Goal: Task Accomplishment & Management: Manage account settings

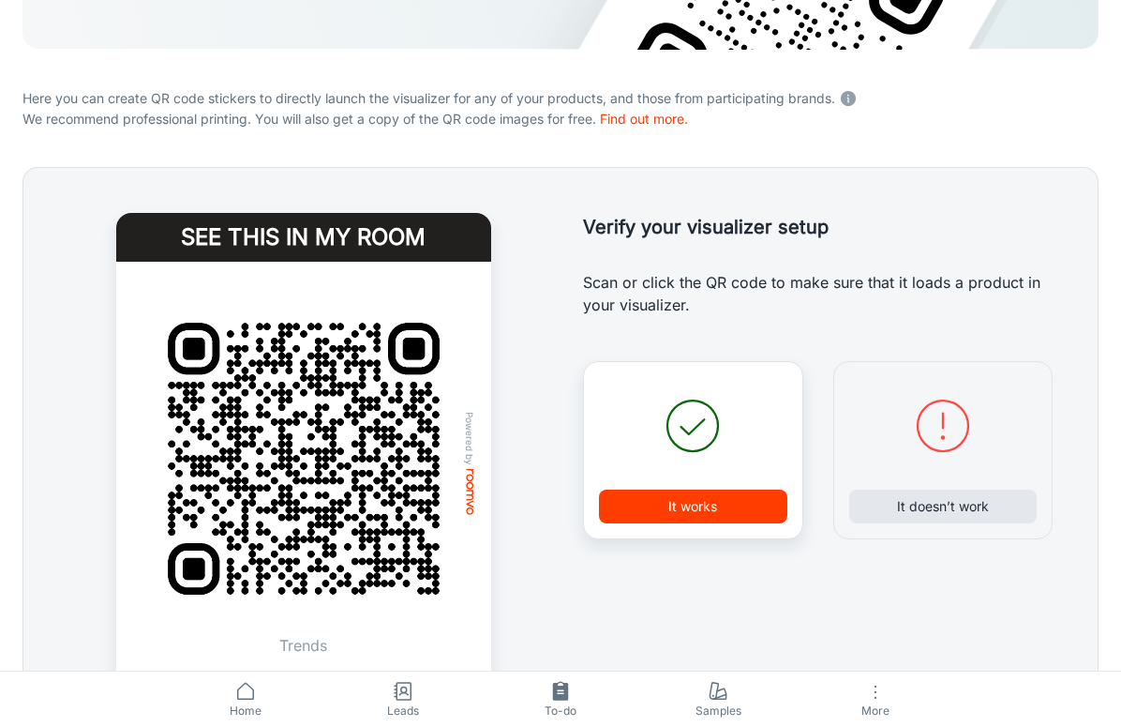
scroll to position [424, 0]
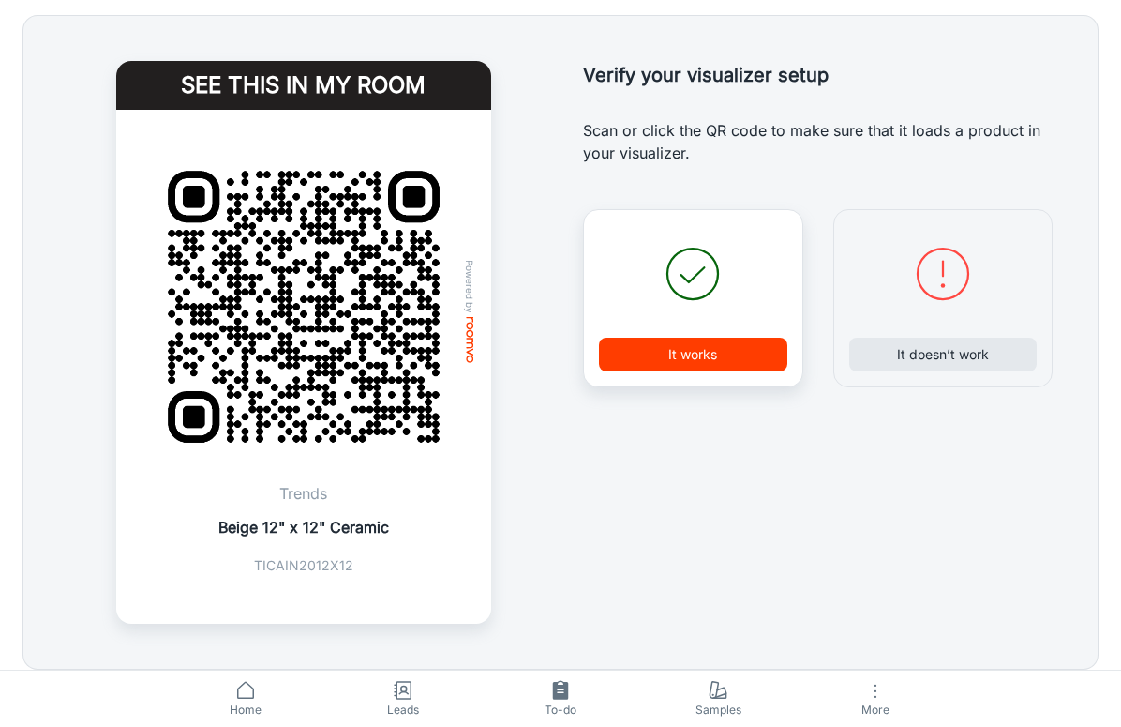
click at [263, 651] on span "Home" at bounding box center [245, 710] width 135 height 17
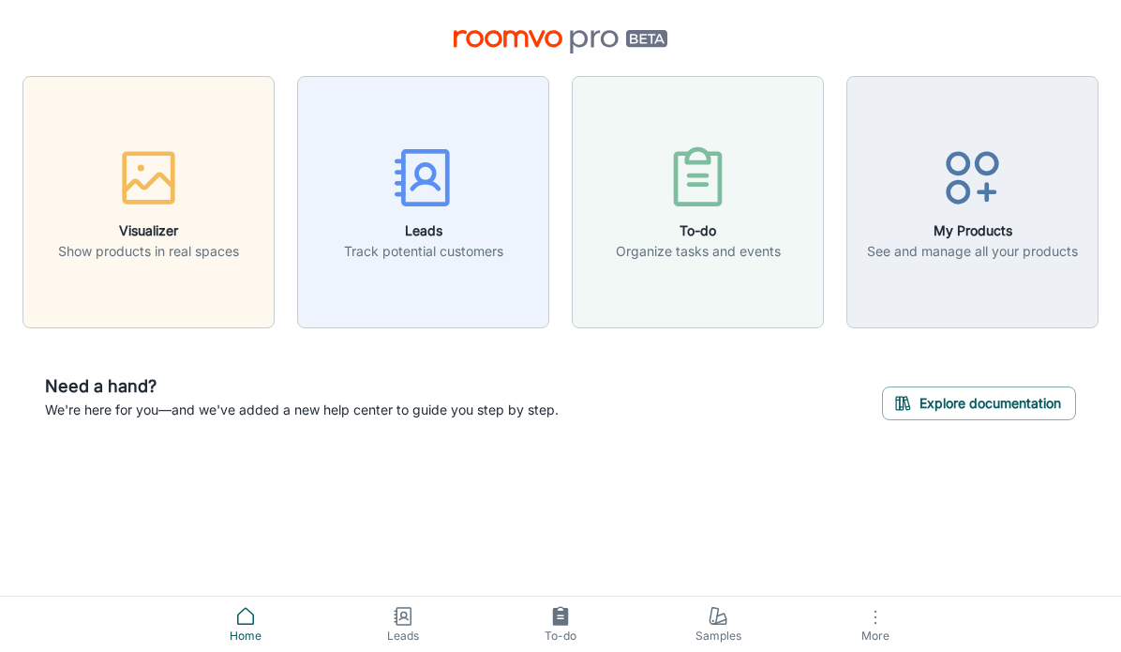
click at [993, 213] on div "button" at bounding box center [972, 182] width 211 height 78
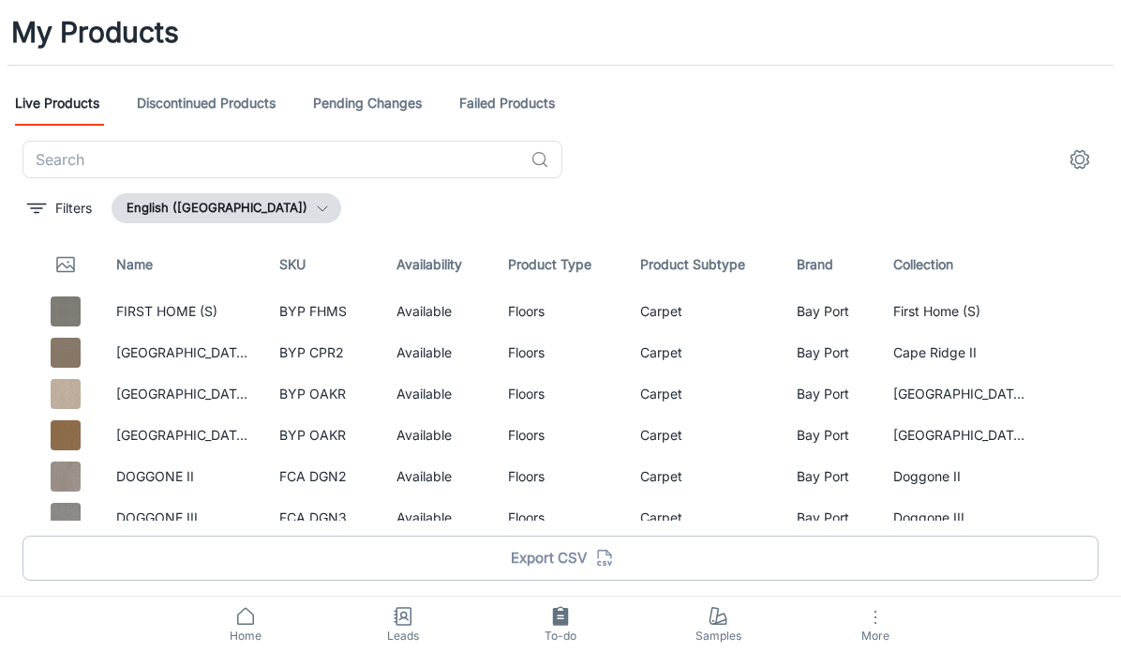
click at [439, 149] on input "text" at bounding box center [273, 160] width 501 height 38
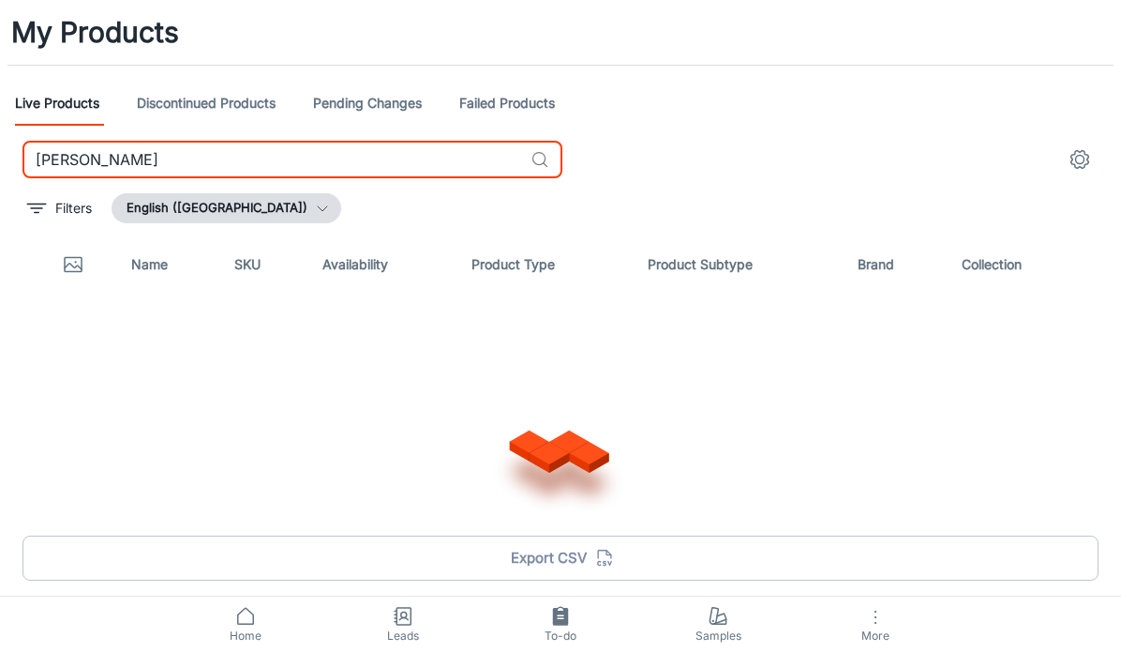
type input "[PERSON_NAME]"
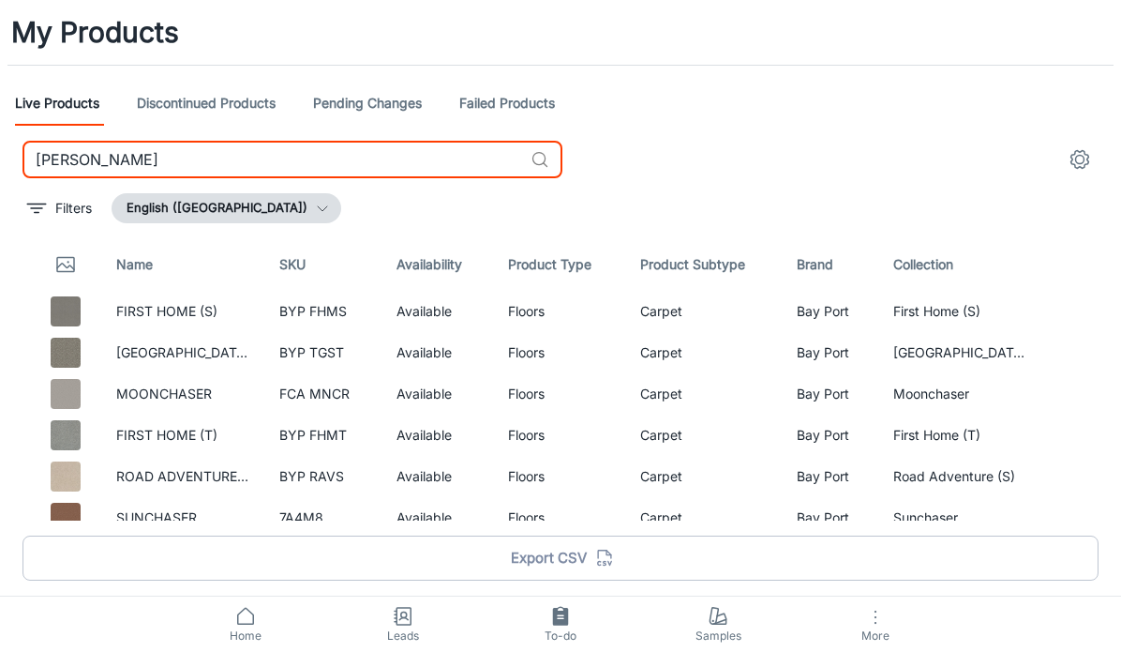
click at [1015, 216] on div "Filters English ([GEOGRAPHIC_DATA])" at bounding box center [561, 208] width 1076 height 30
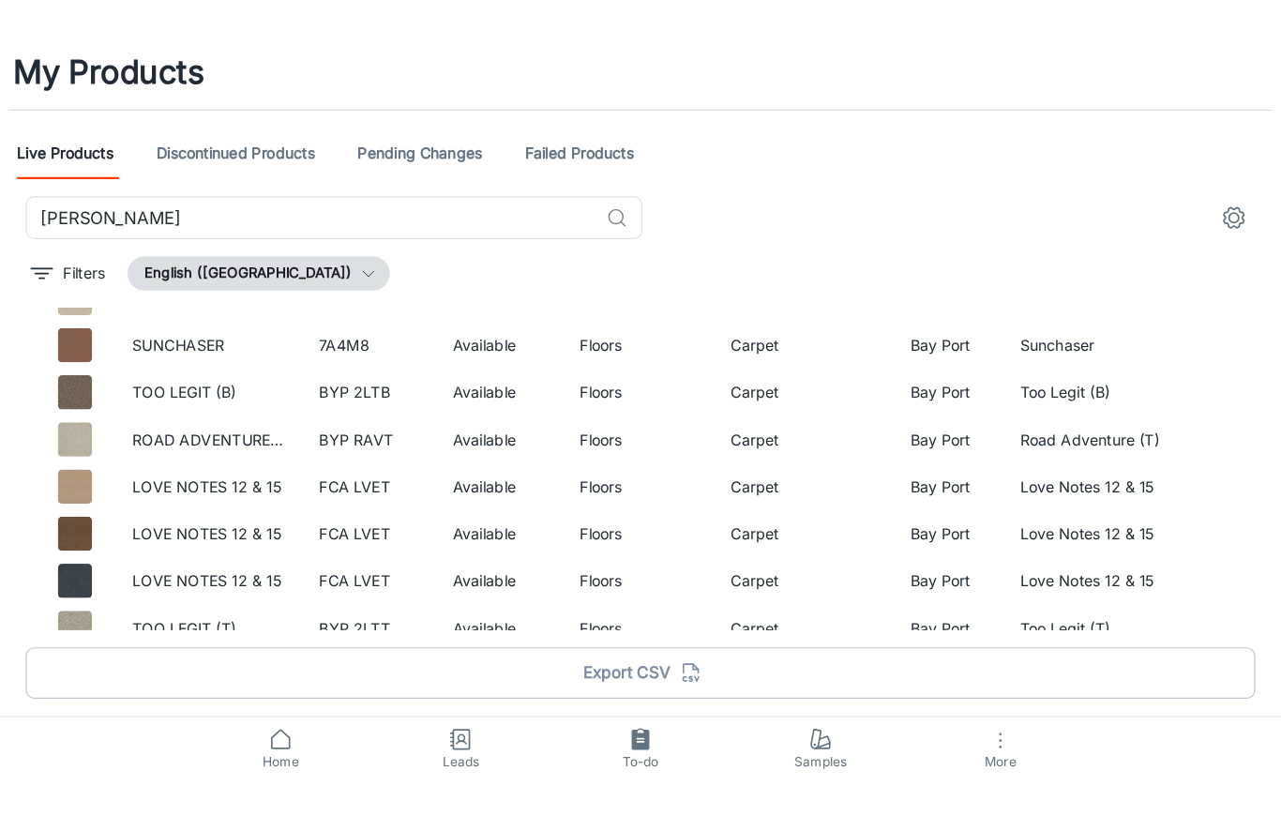
scroll to position [245, 0]
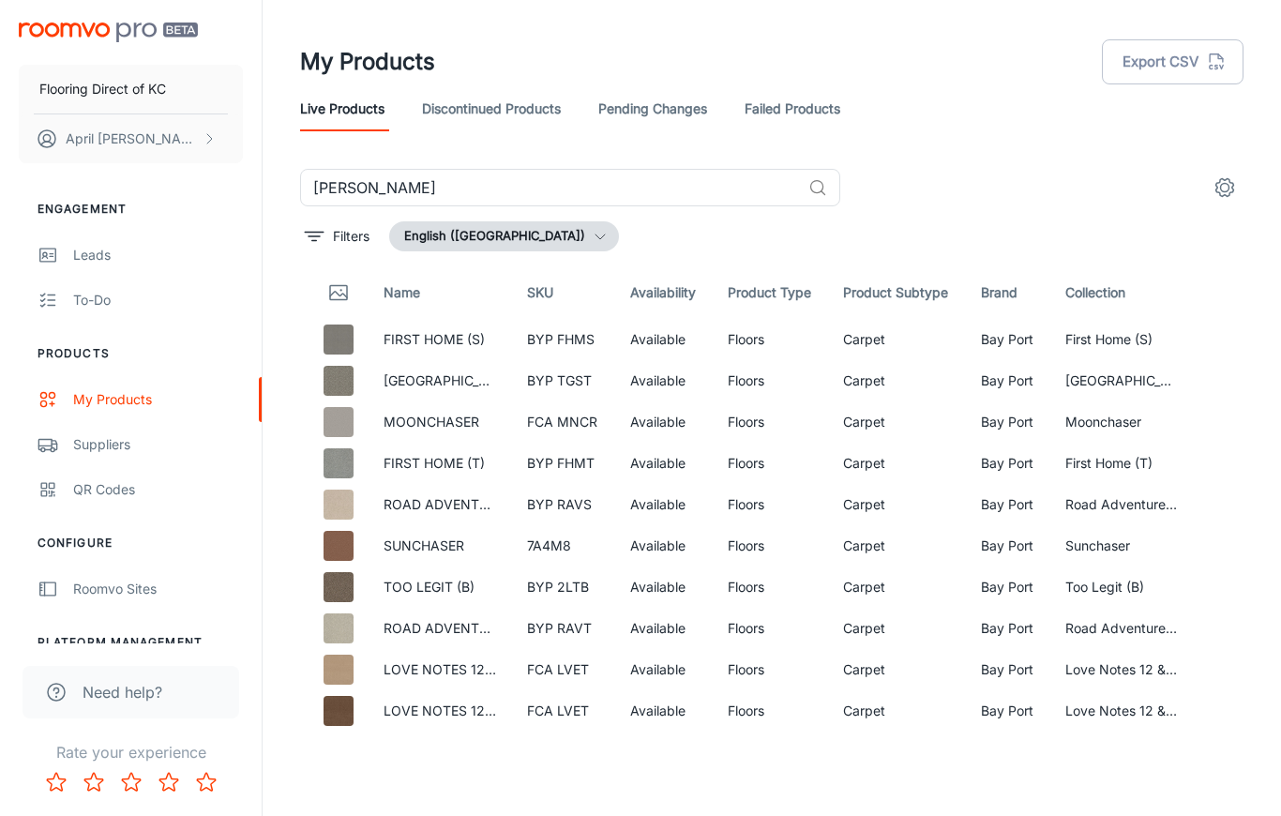
click at [125, 413] on link "My Products" at bounding box center [131, 399] width 262 height 45
click at [126, 447] on div "Suppliers" at bounding box center [158, 444] width 170 height 21
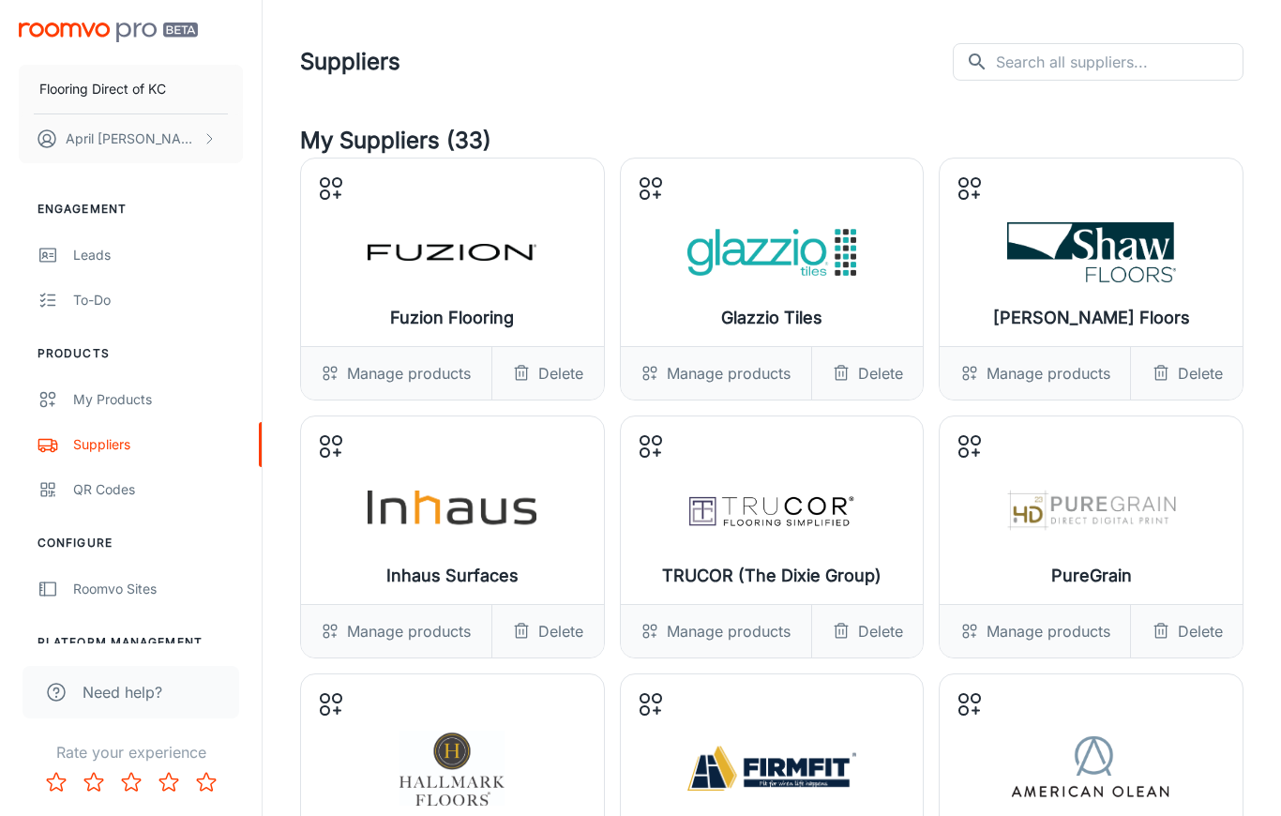
click at [1062, 389] on div "Manage products" at bounding box center [1034, 373] width 190 height 53
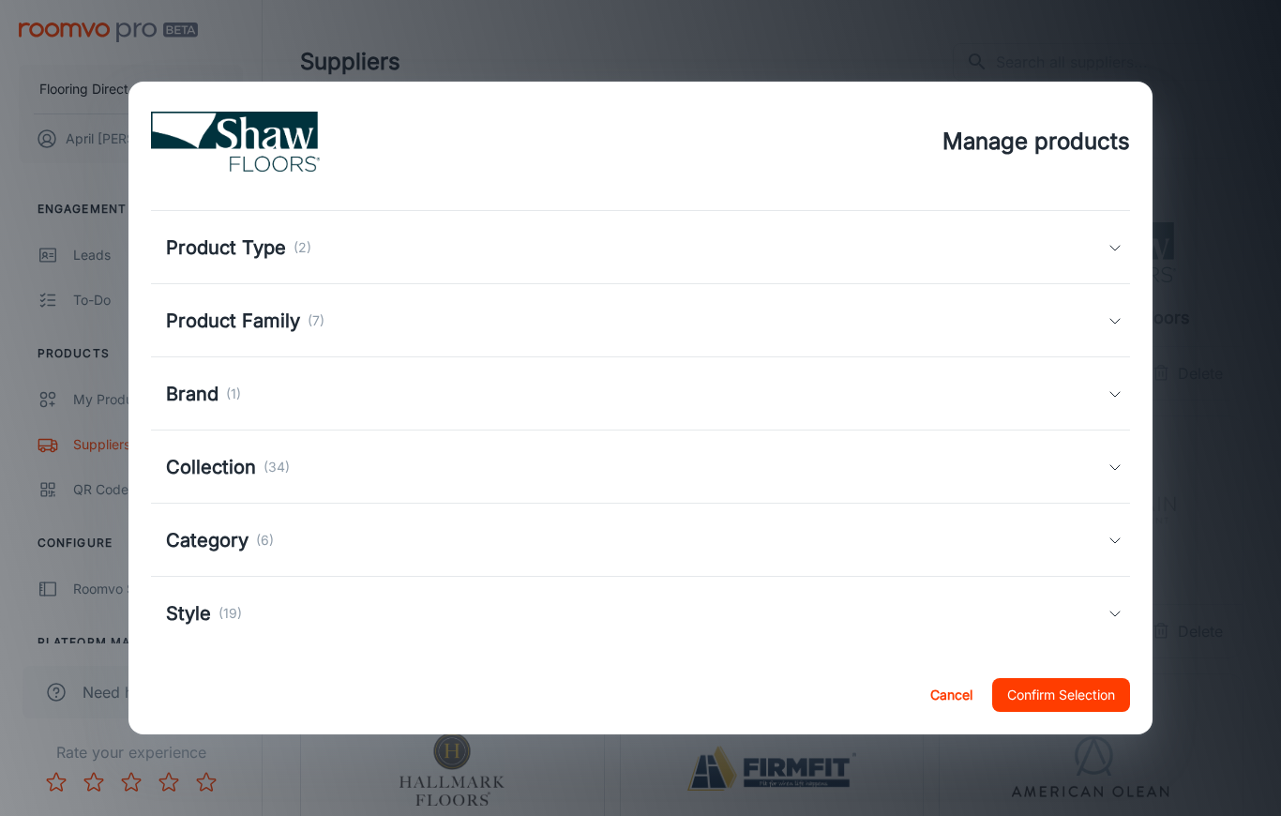
scroll to position [41, 0]
click at [1105, 617] on div "Style (19)" at bounding box center [637, 615] width 942 height 28
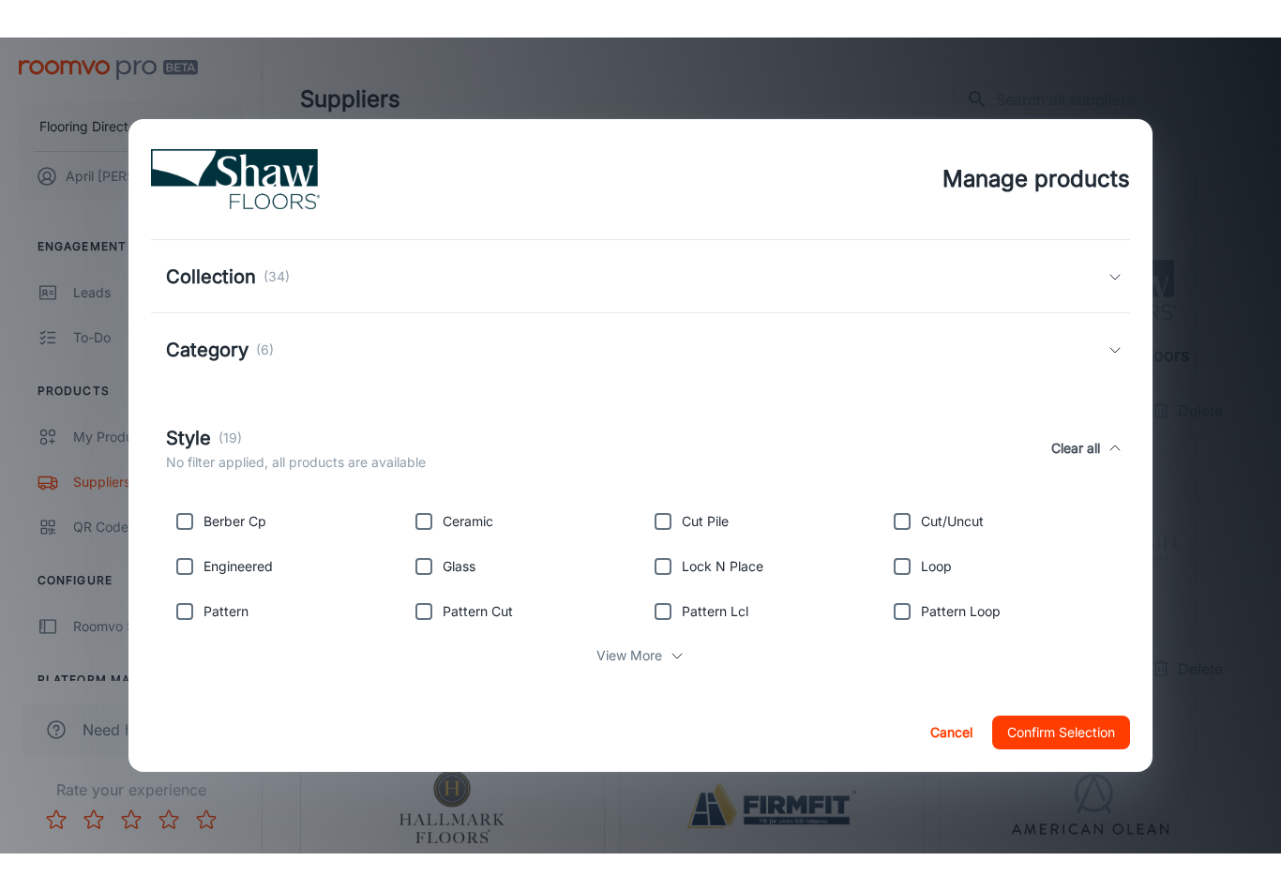
scroll to position [270, 0]
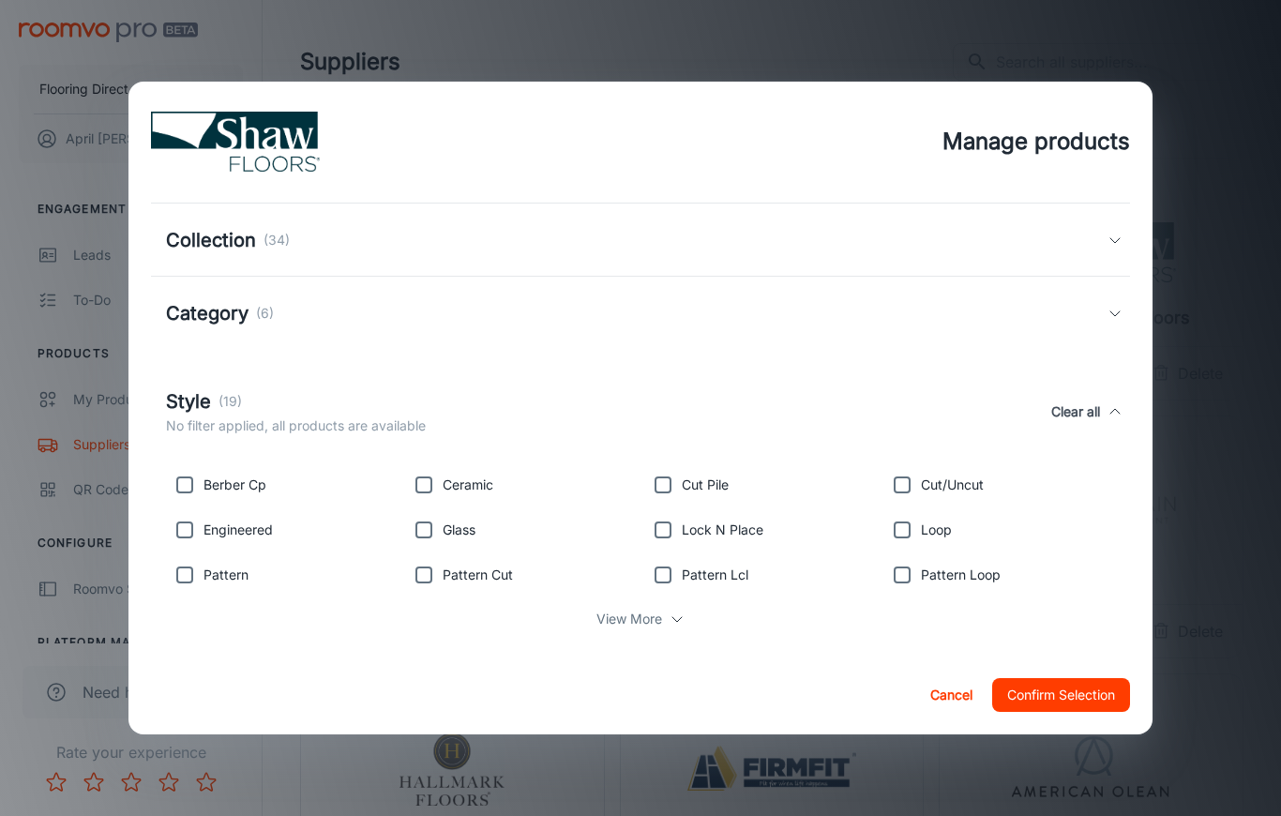
click at [939, 651] on button "Cancel" at bounding box center [951, 695] width 60 height 34
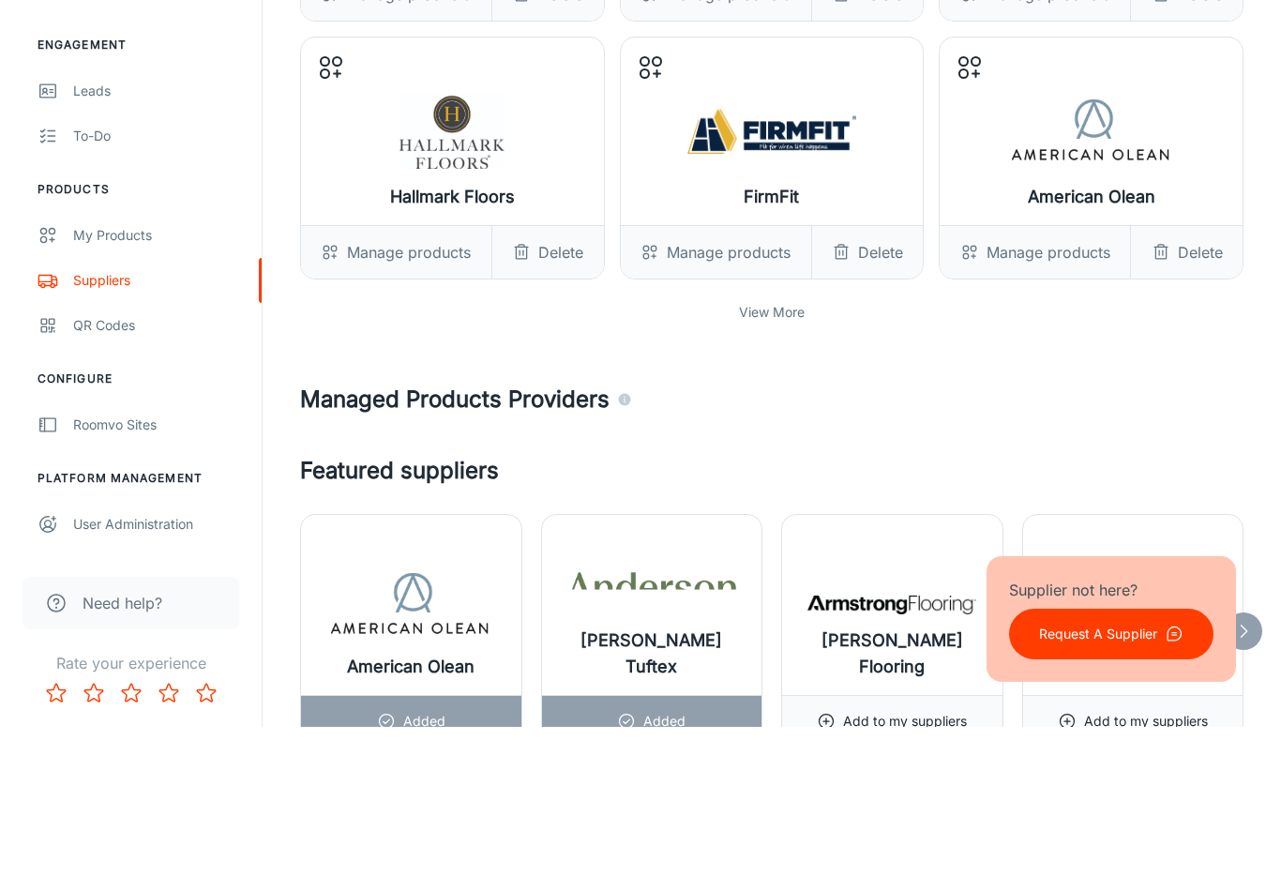
scroll to position [484, 0]
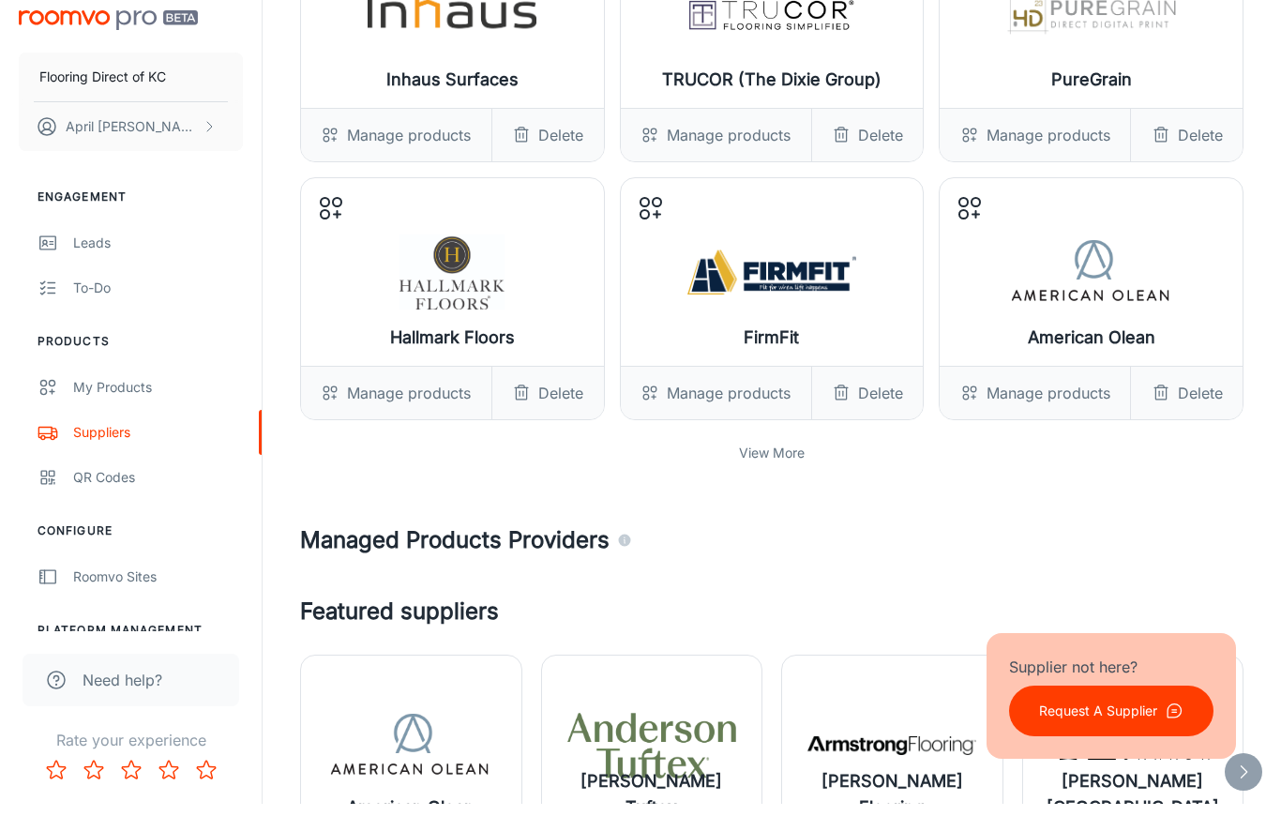
click at [766, 461] on p "View More" at bounding box center [772, 465] width 66 height 21
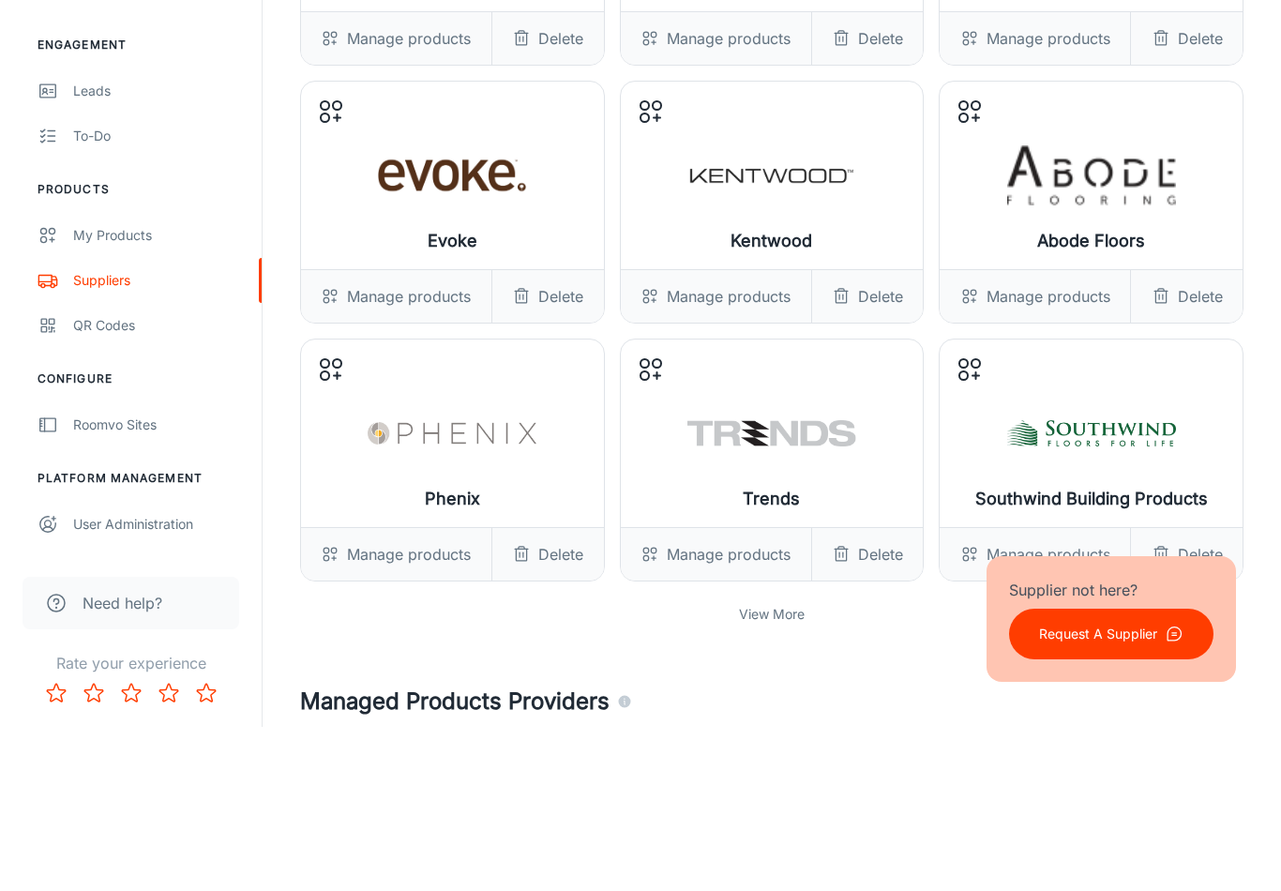
scroll to position [945, 0]
click at [756, 651] on div "View More" at bounding box center [771, 777] width 943 height 36
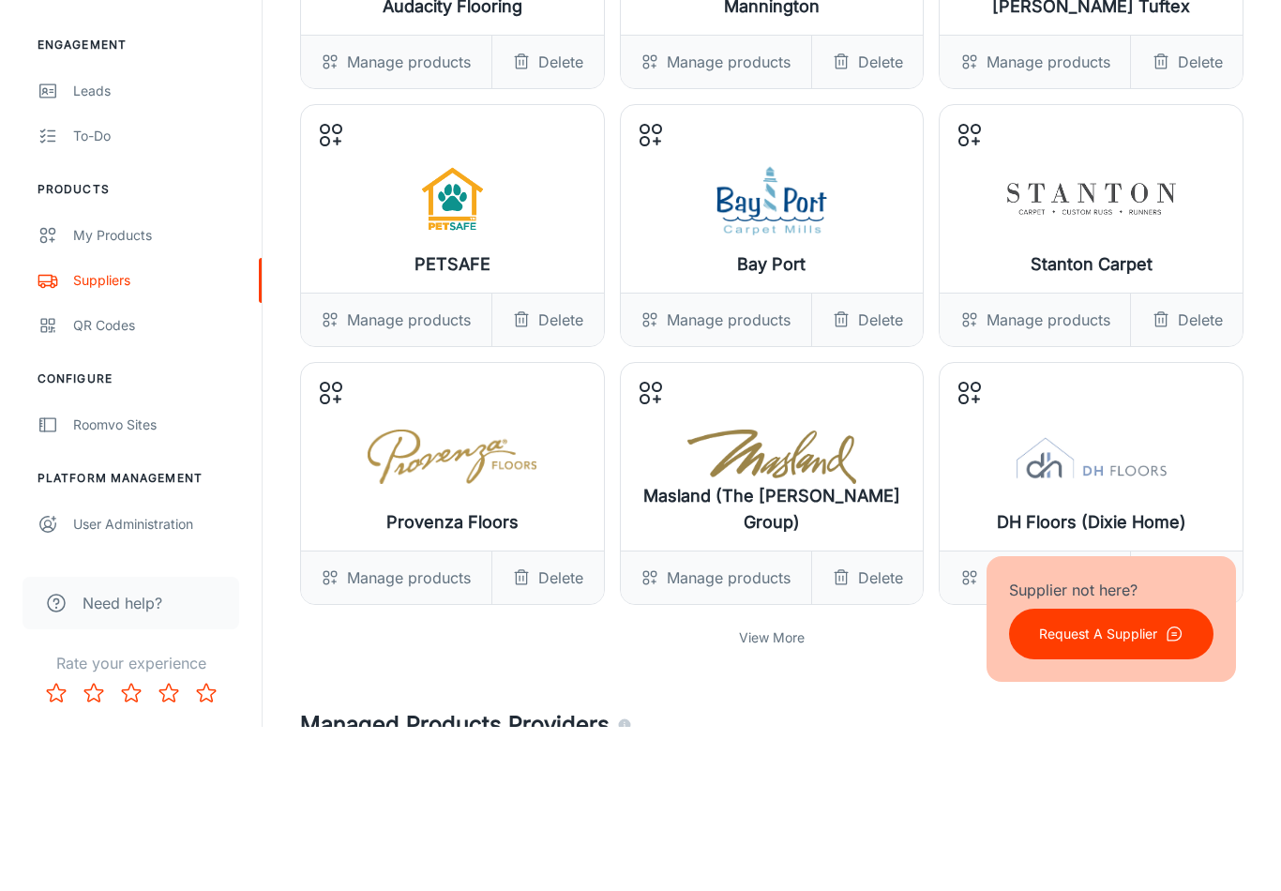
scroll to position [1735, 0]
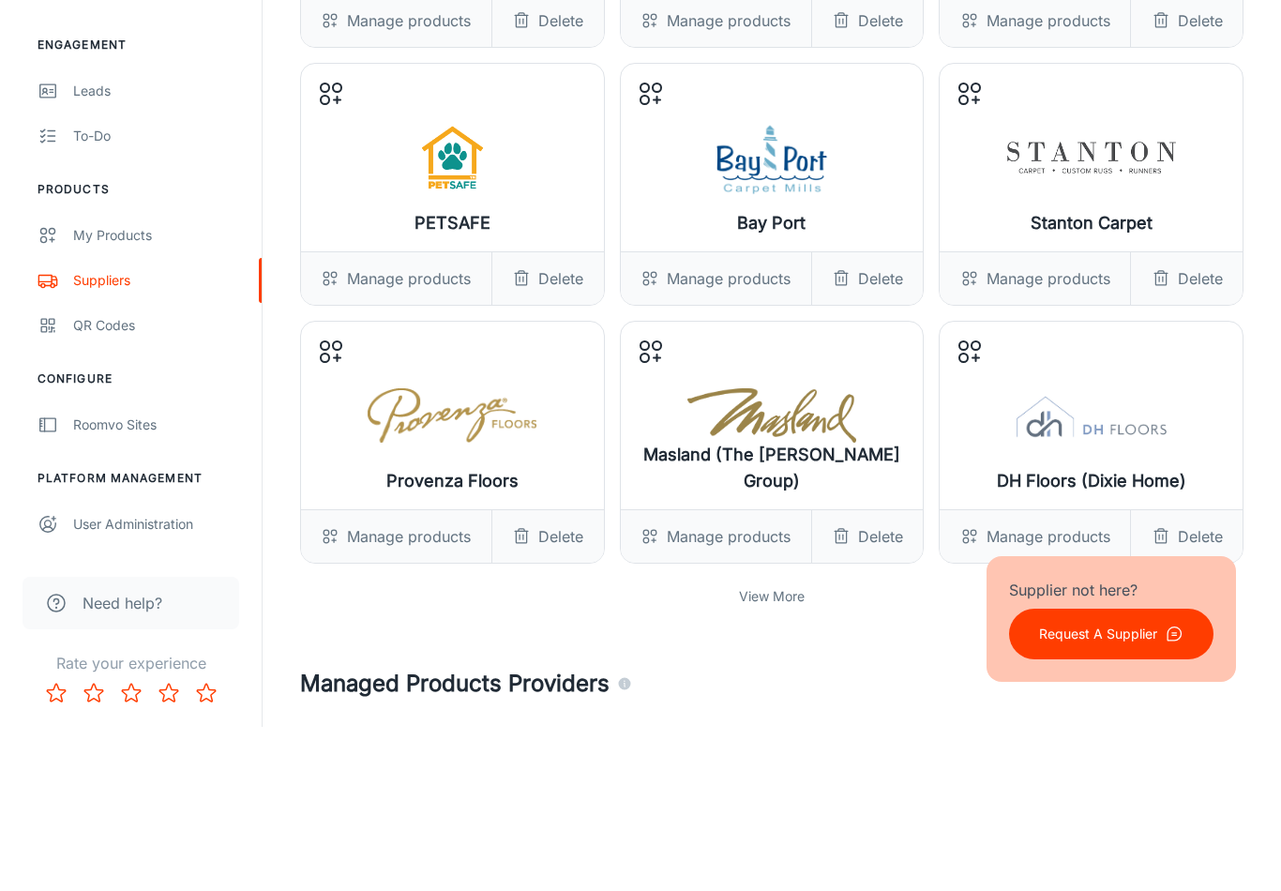
click at [755, 651] on p "View More" at bounding box center [772, 760] width 66 height 21
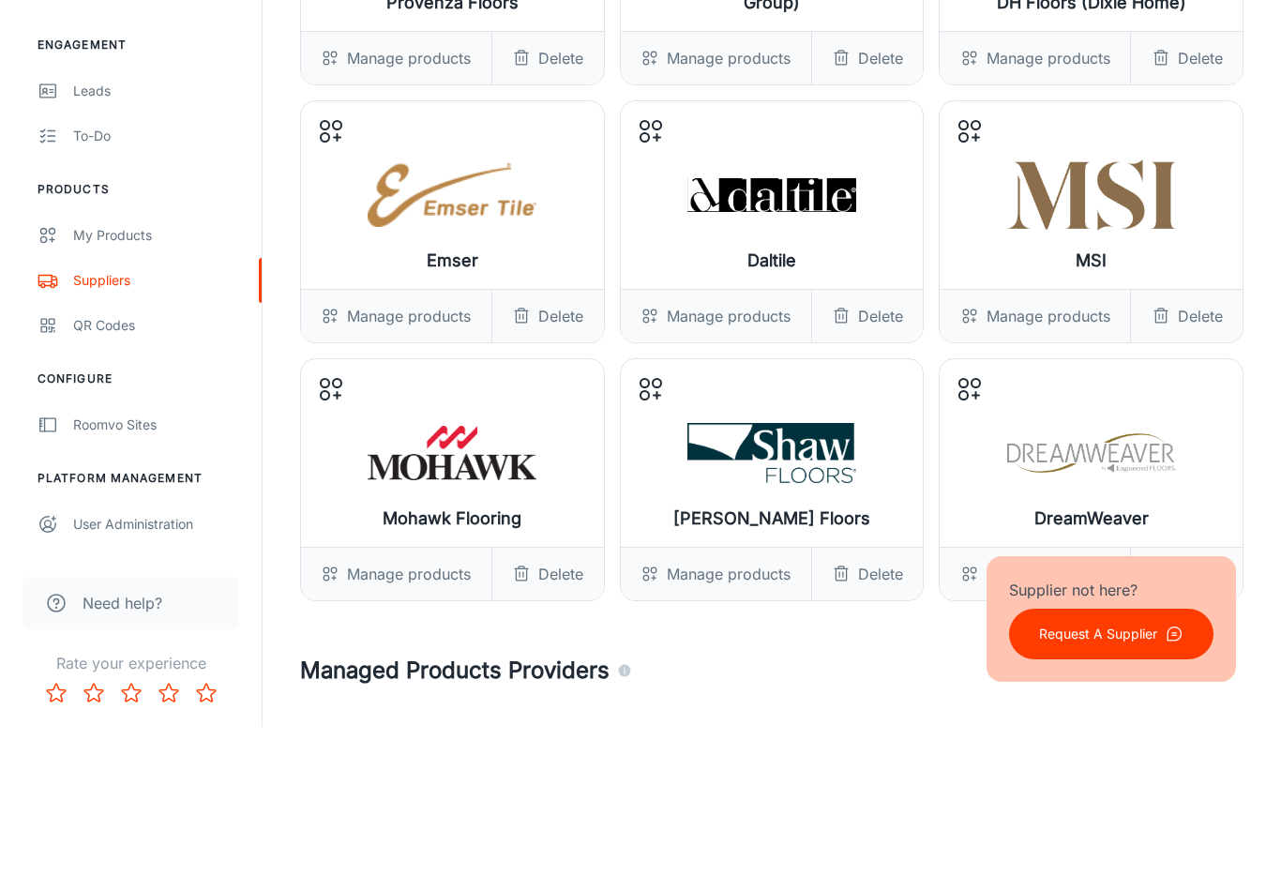
scroll to position [2214, 0]
click at [710, 651] on div "Manage products" at bounding box center [716, 737] width 190 height 53
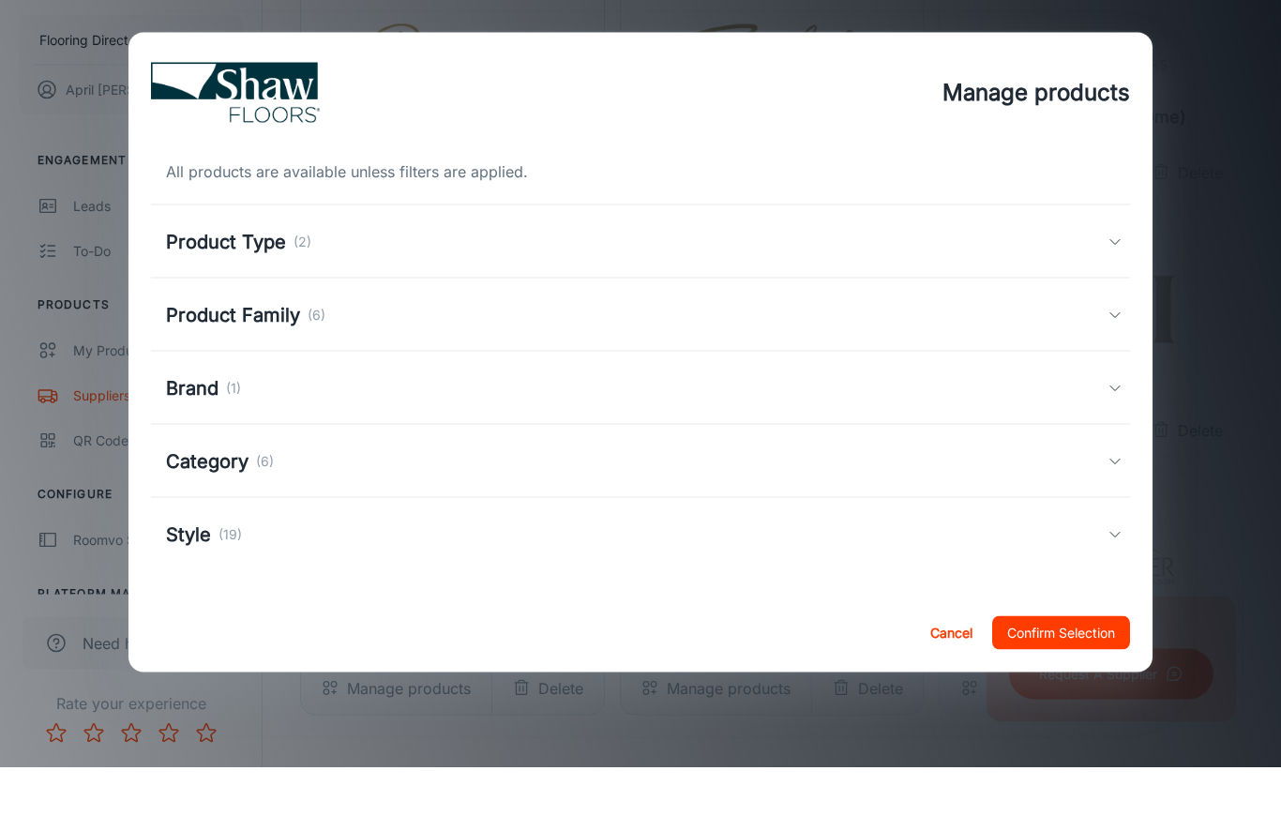
click at [1085, 277] on div "Product Type (2)" at bounding box center [637, 291] width 942 height 28
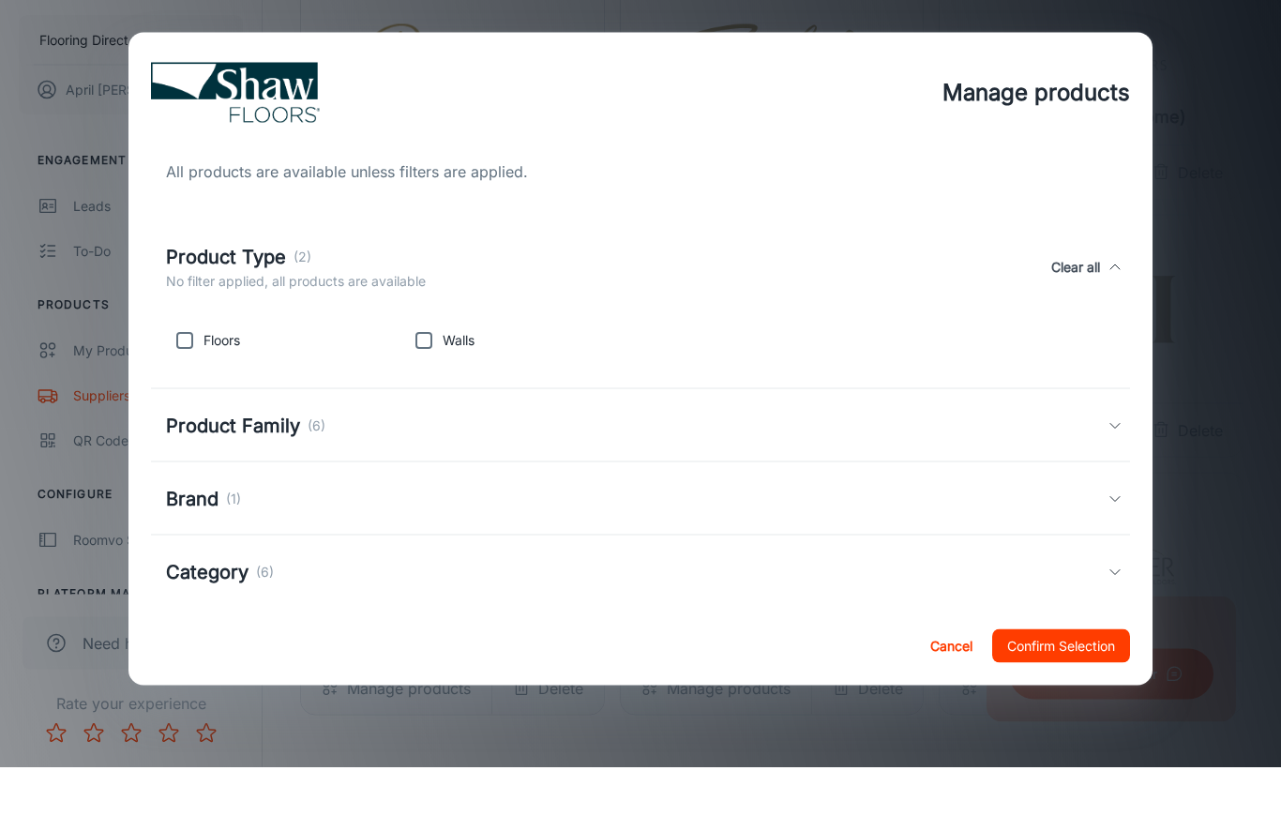
click at [199, 370] on input "checkbox" at bounding box center [185, 389] width 38 height 38
checkbox input "true"
click at [1090, 651] on button "Confirm Selection" at bounding box center [1061, 695] width 138 height 34
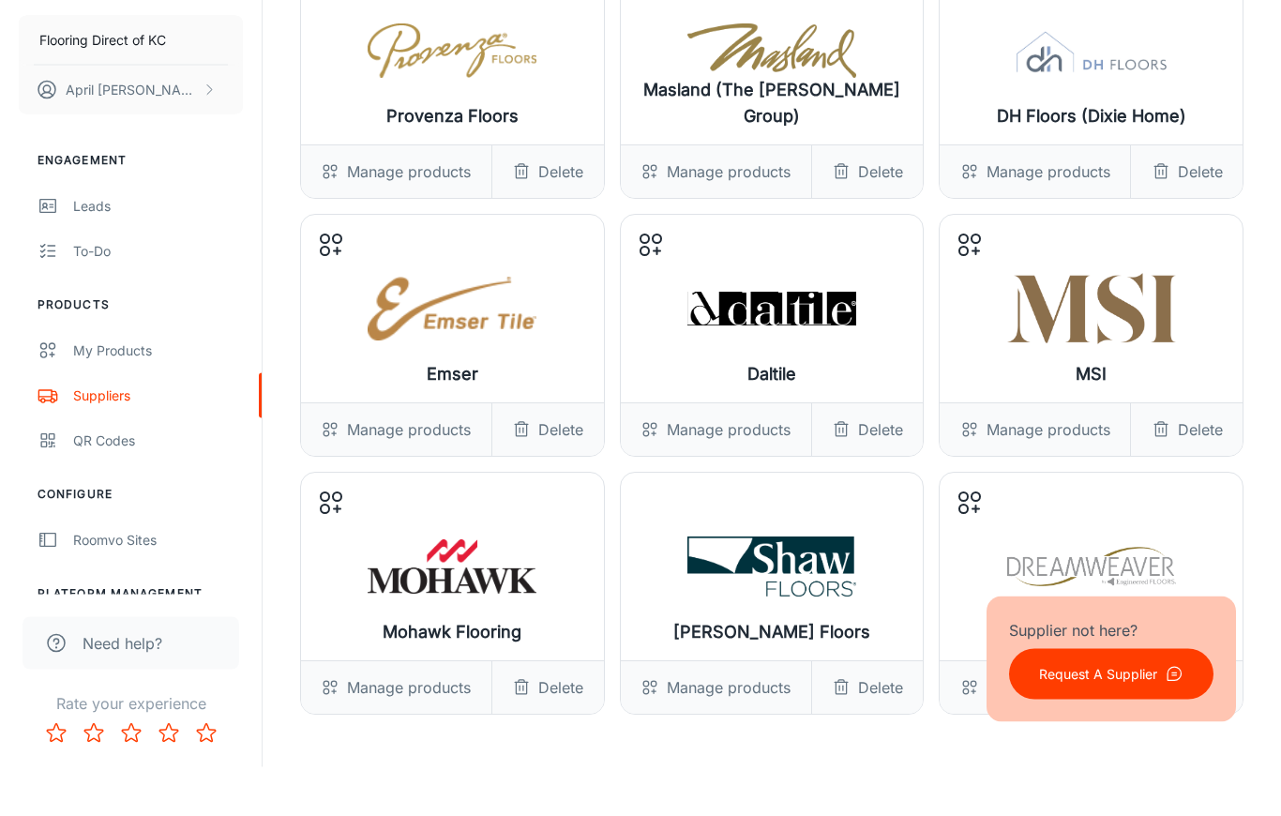
click at [719, 651] on div "Manage products" at bounding box center [716, 737] width 190 height 53
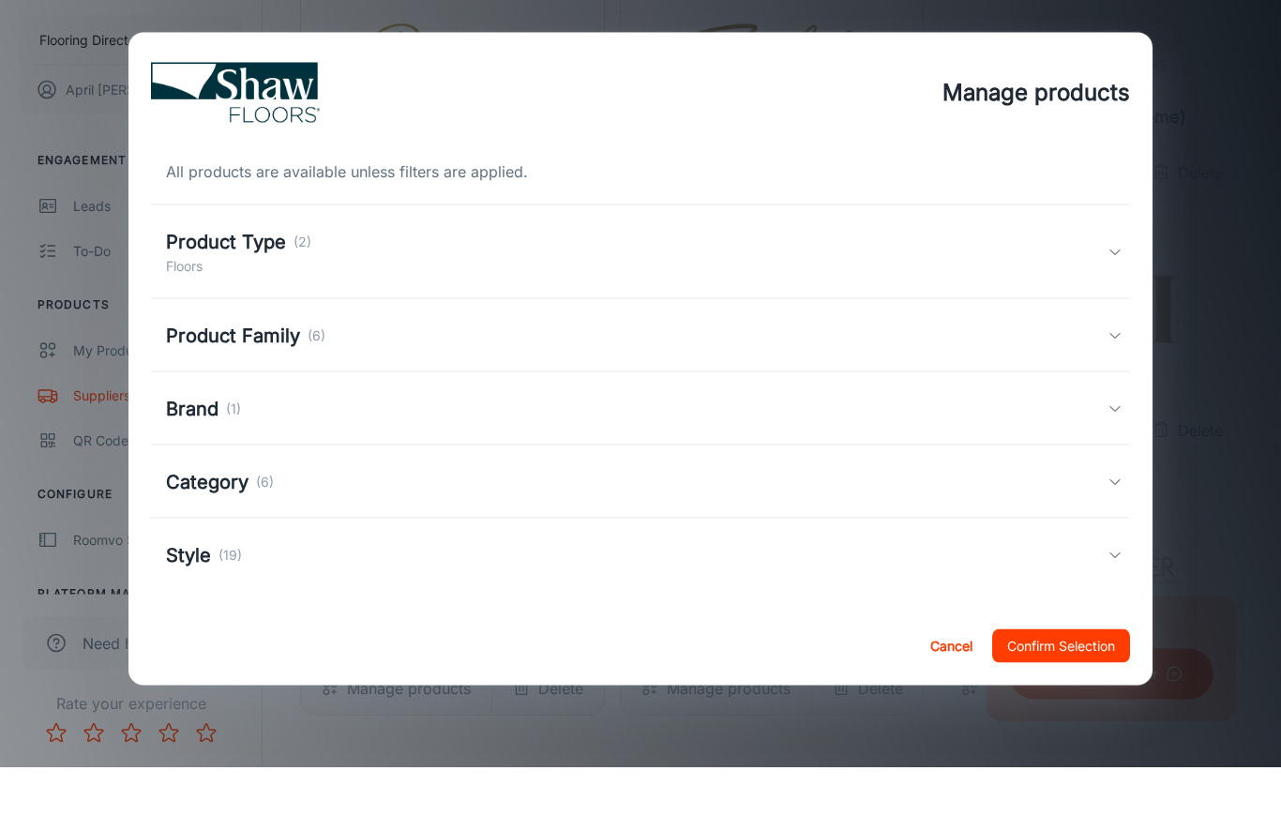
click at [1085, 277] on div "Product Type (2) Floors" at bounding box center [637, 301] width 942 height 49
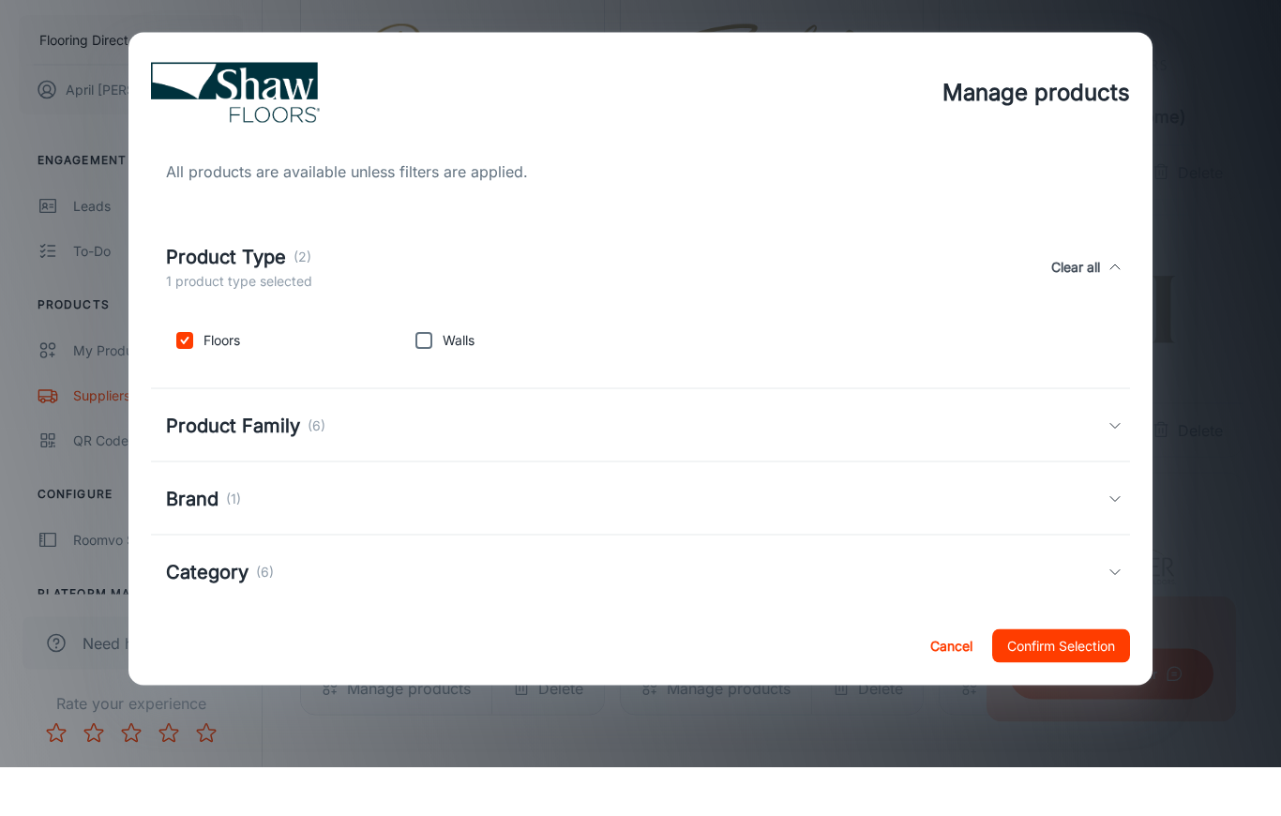
click at [179, 370] on input "checkbox" at bounding box center [185, 389] width 38 height 38
checkbox input "false"
click at [940, 651] on button "Cancel" at bounding box center [951, 695] width 60 height 34
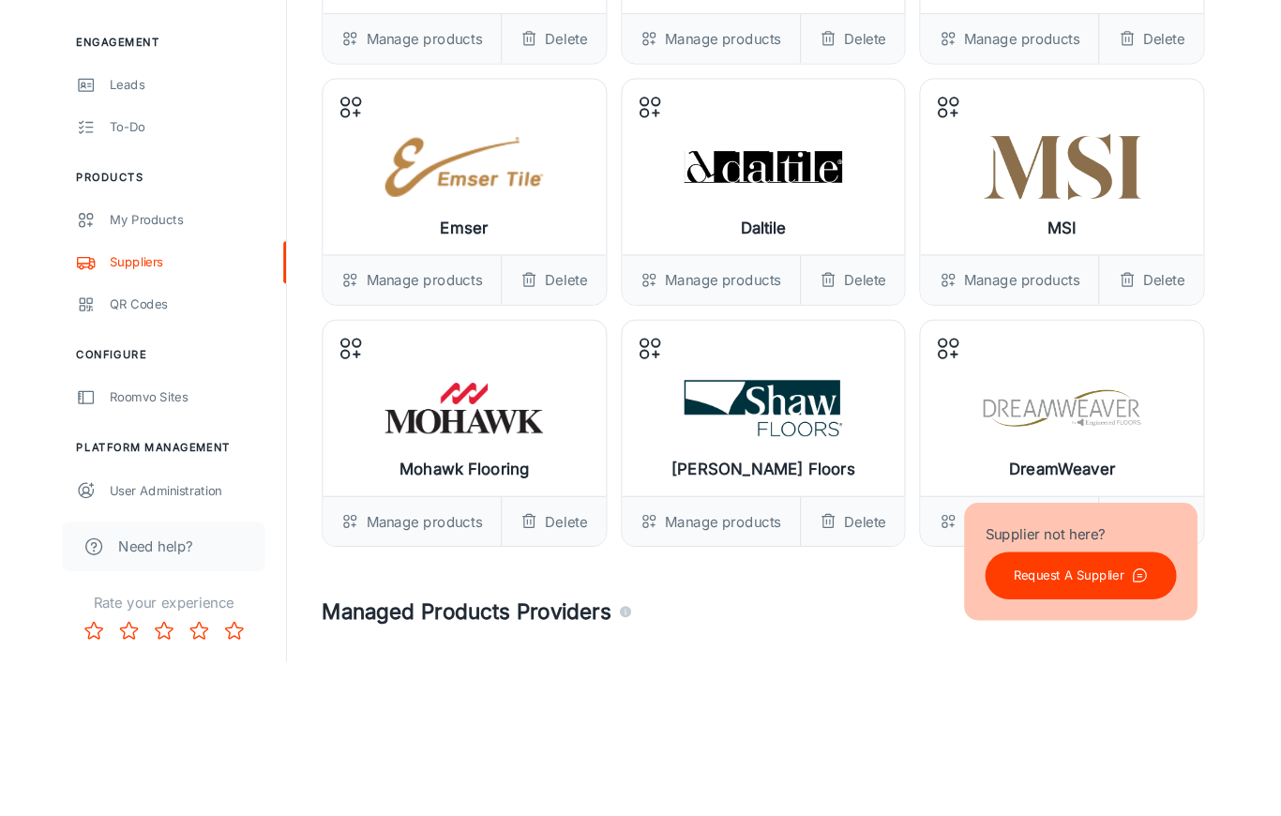
scroll to position [2286, 0]
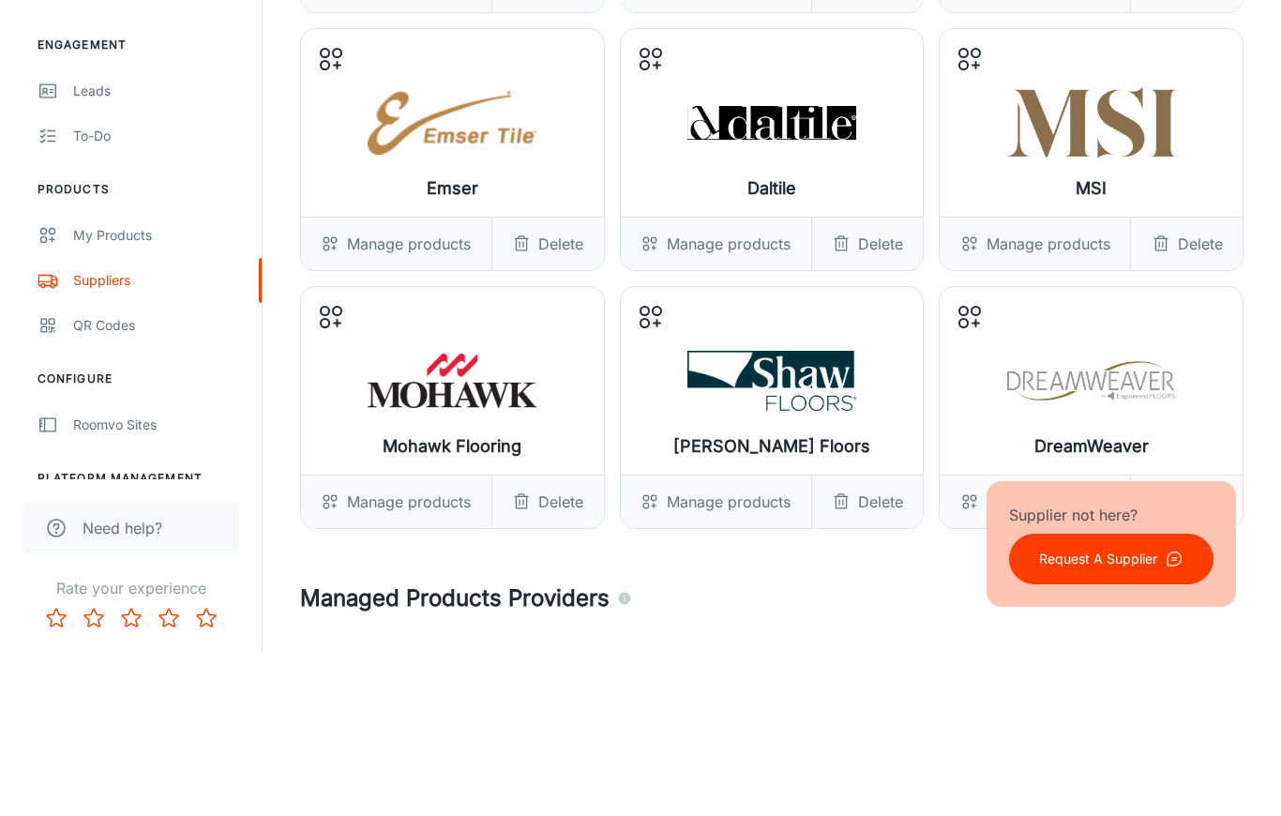
click at [640, 451] on div "[PERSON_NAME] Floors" at bounding box center [772, 545] width 303 height 188
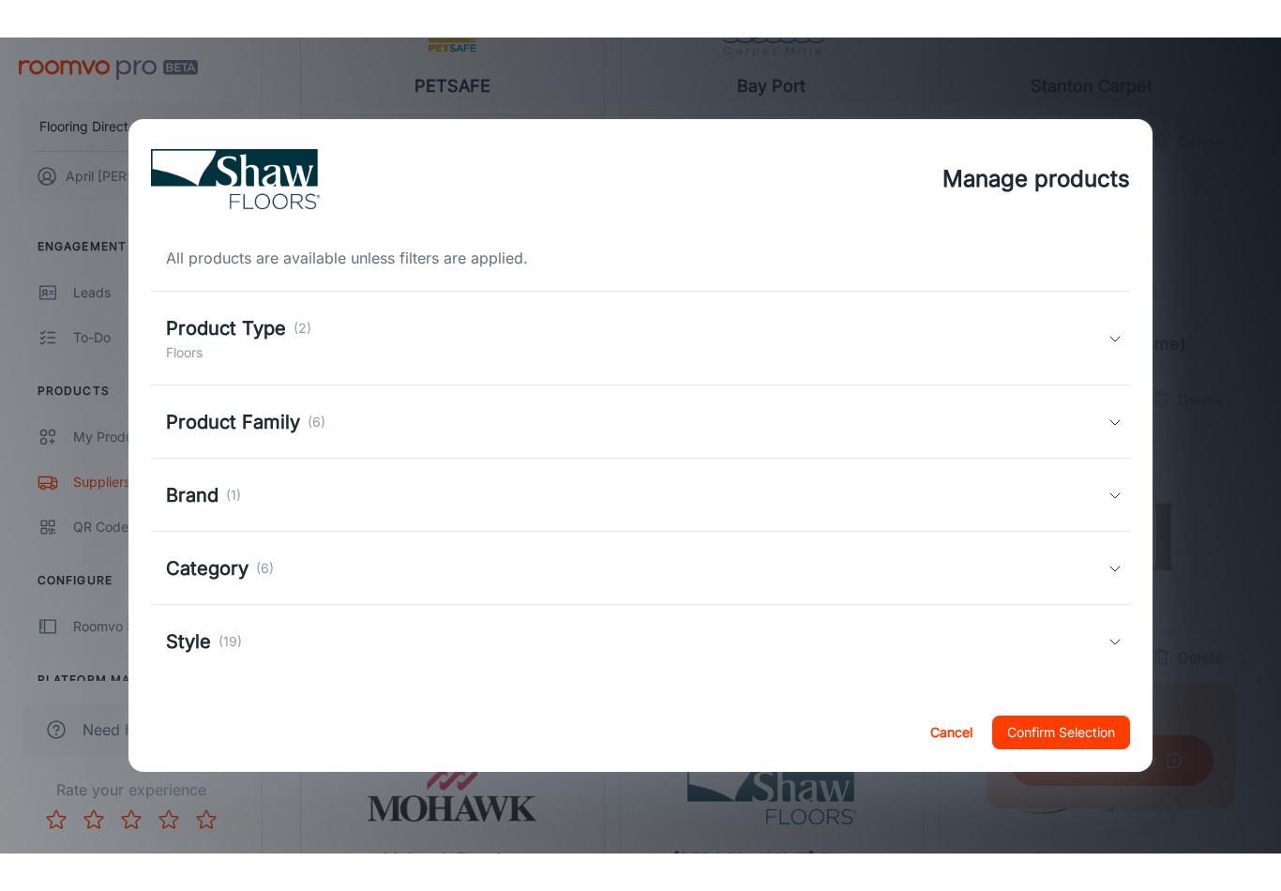
scroll to position [2073, 0]
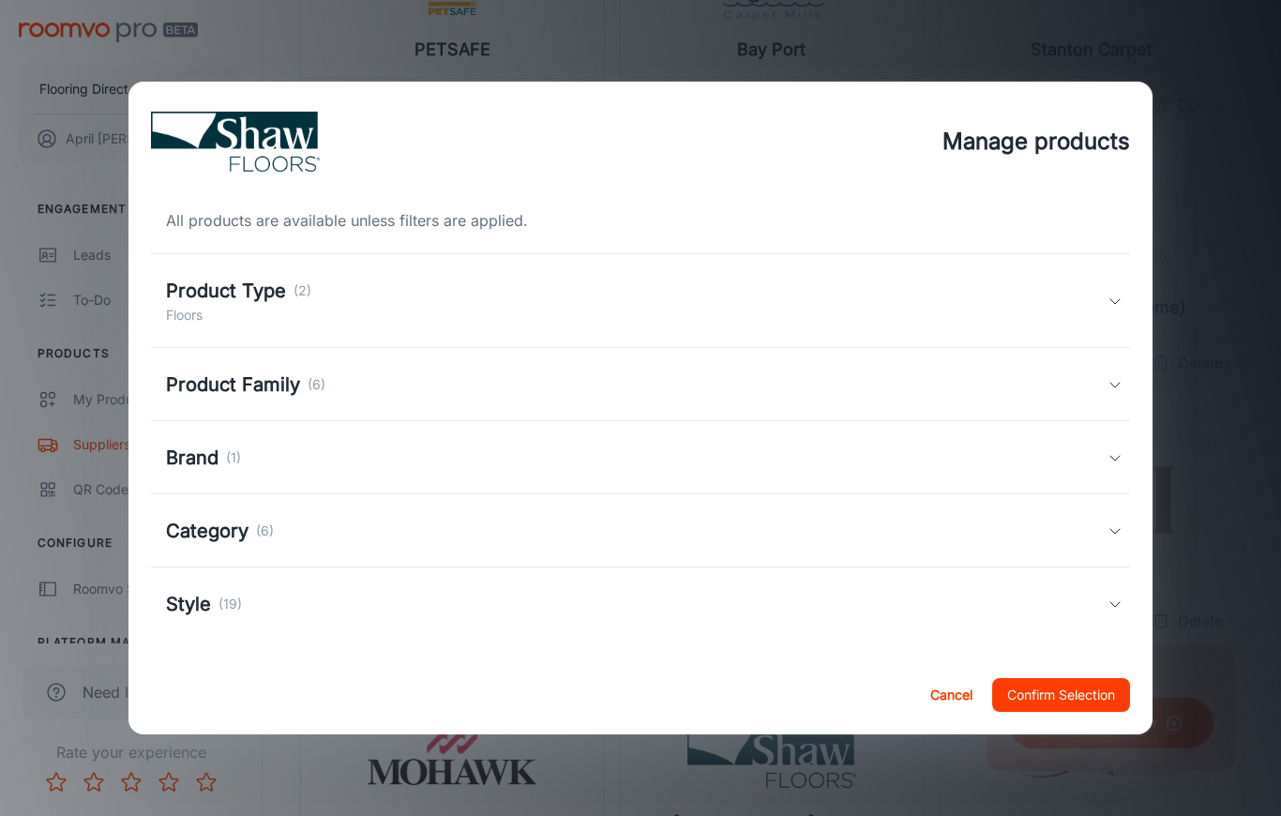
click at [1093, 386] on div "Product Family (6)" at bounding box center [637, 384] width 942 height 28
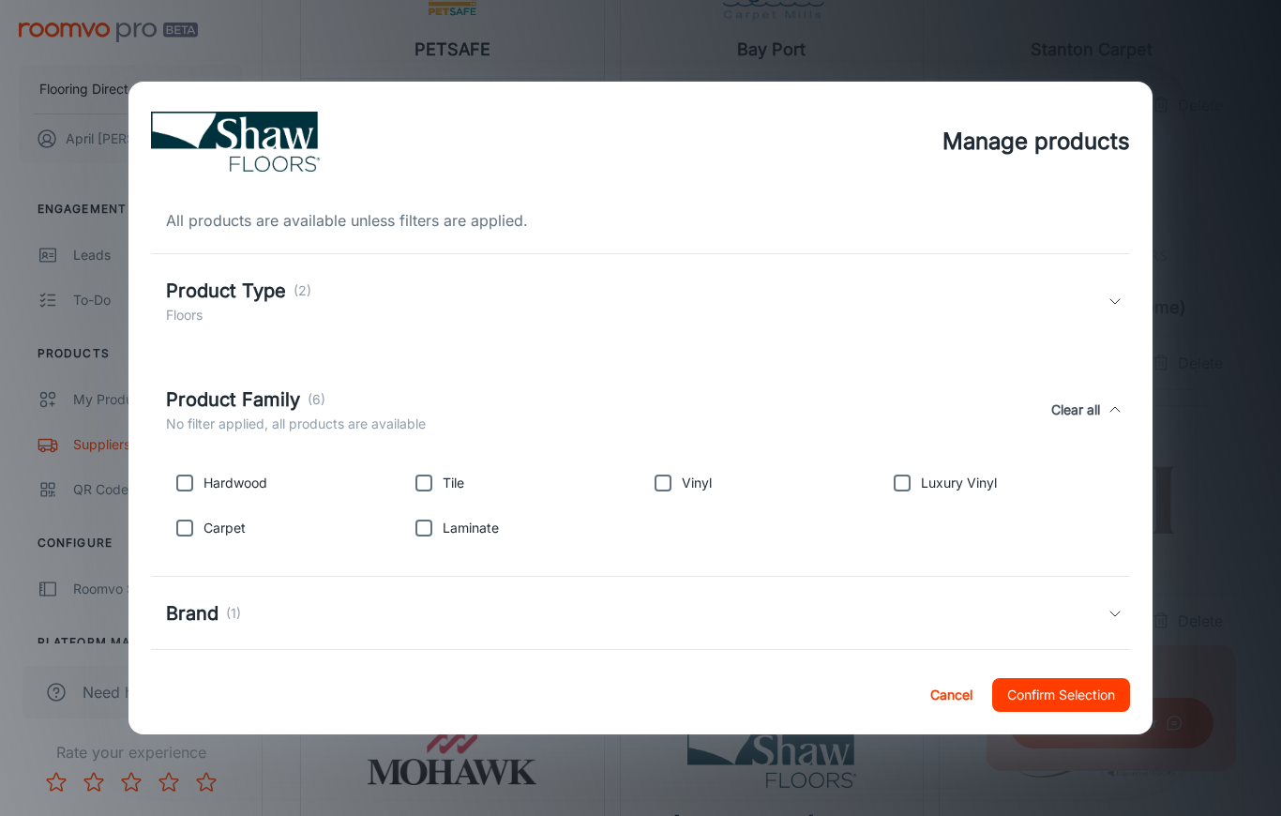
click at [422, 473] on input "checkbox" at bounding box center [424, 483] width 38 height 38
checkbox input "true"
click at [1093, 651] on button "Confirm Selection" at bounding box center [1061, 695] width 138 height 34
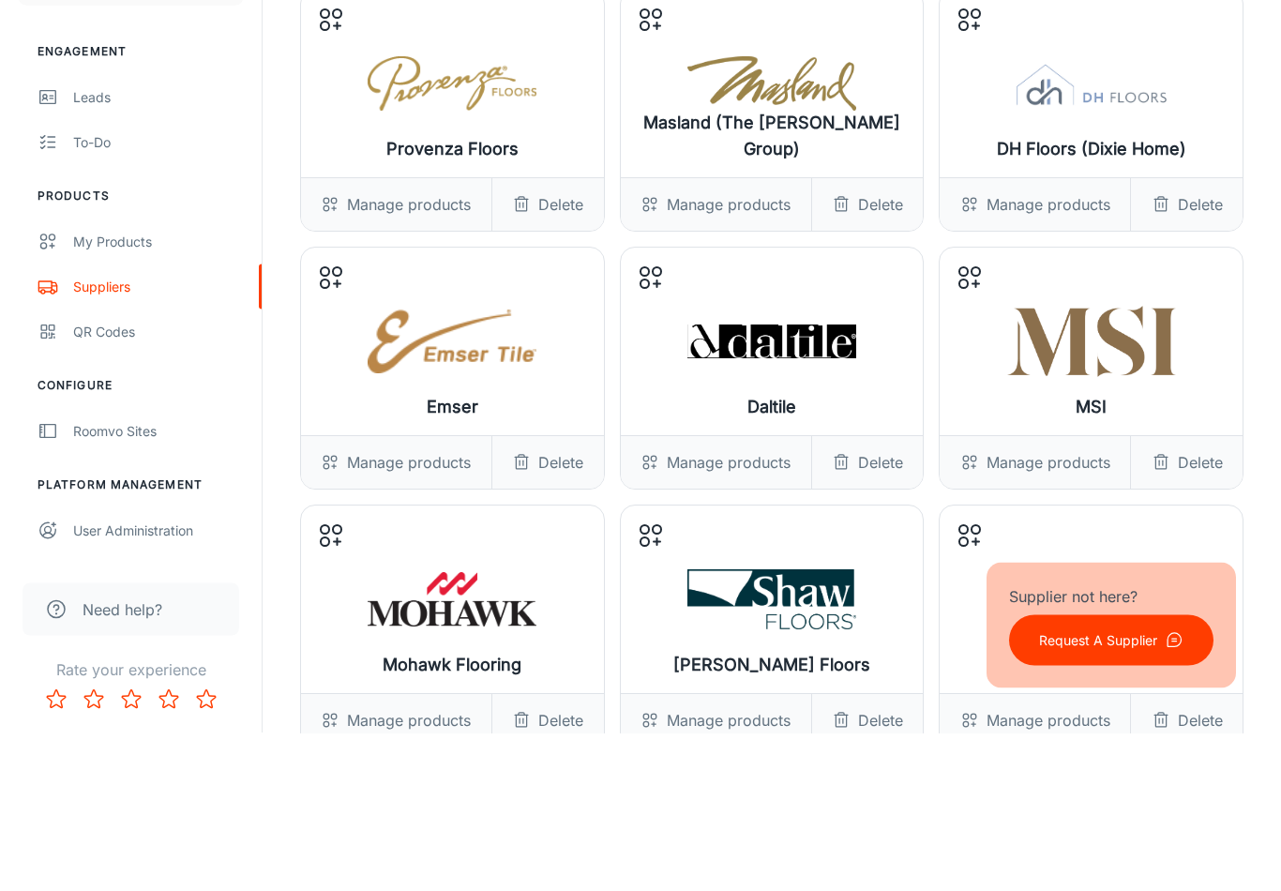
click at [710, 651] on div "Manage products" at bounding box center [716, 878] width 190 height 53
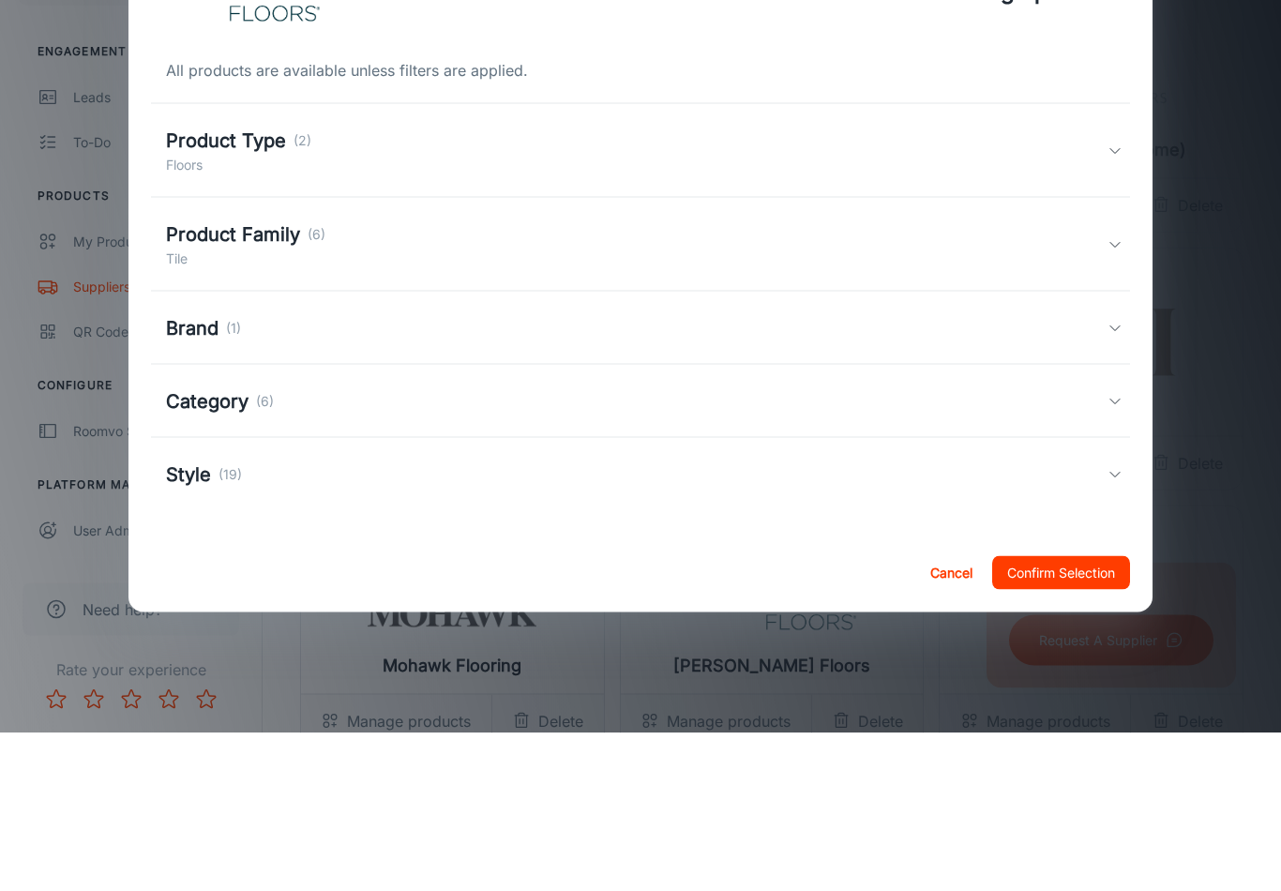
click at [1019, 284] on div "Product Type (2) Floors" at bounding box center [637, 308] width 942 height 49
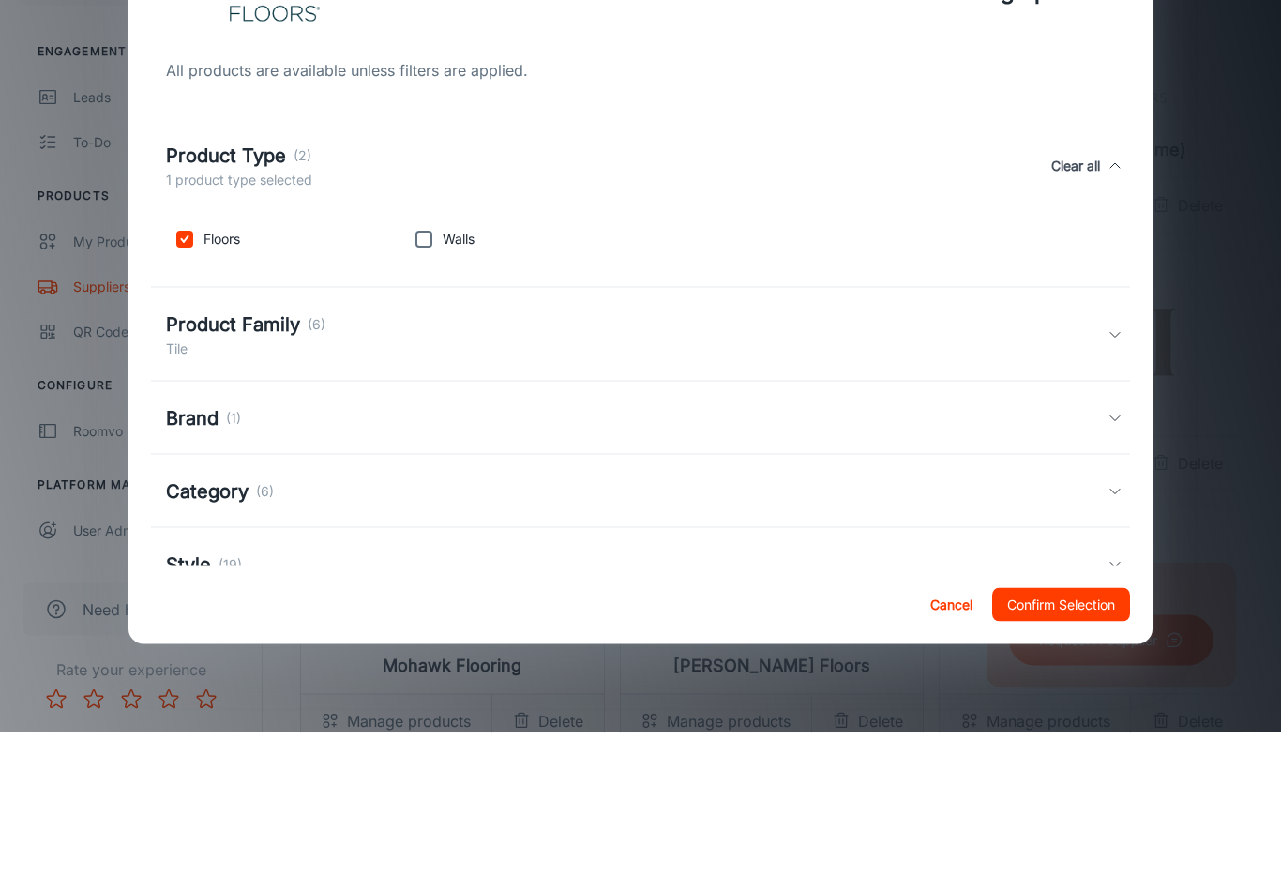
click at [300, 468] on h5 "Product Family" at bounding box center [233, 482] width 134 height 28
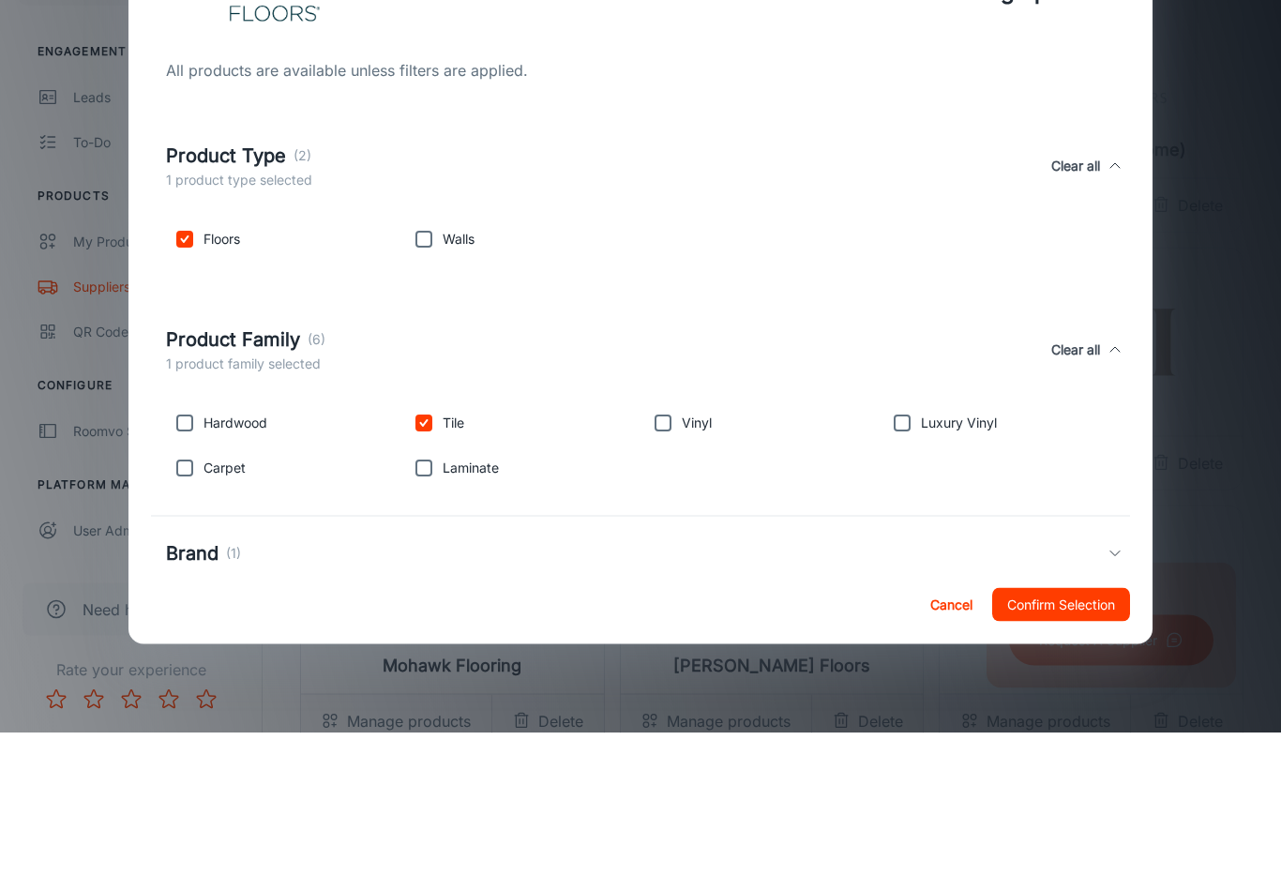
click at [443, 460] on div "Product Family (6) 1 product family selected Clear all" at bounding box center [641, 507] width 980 height 94
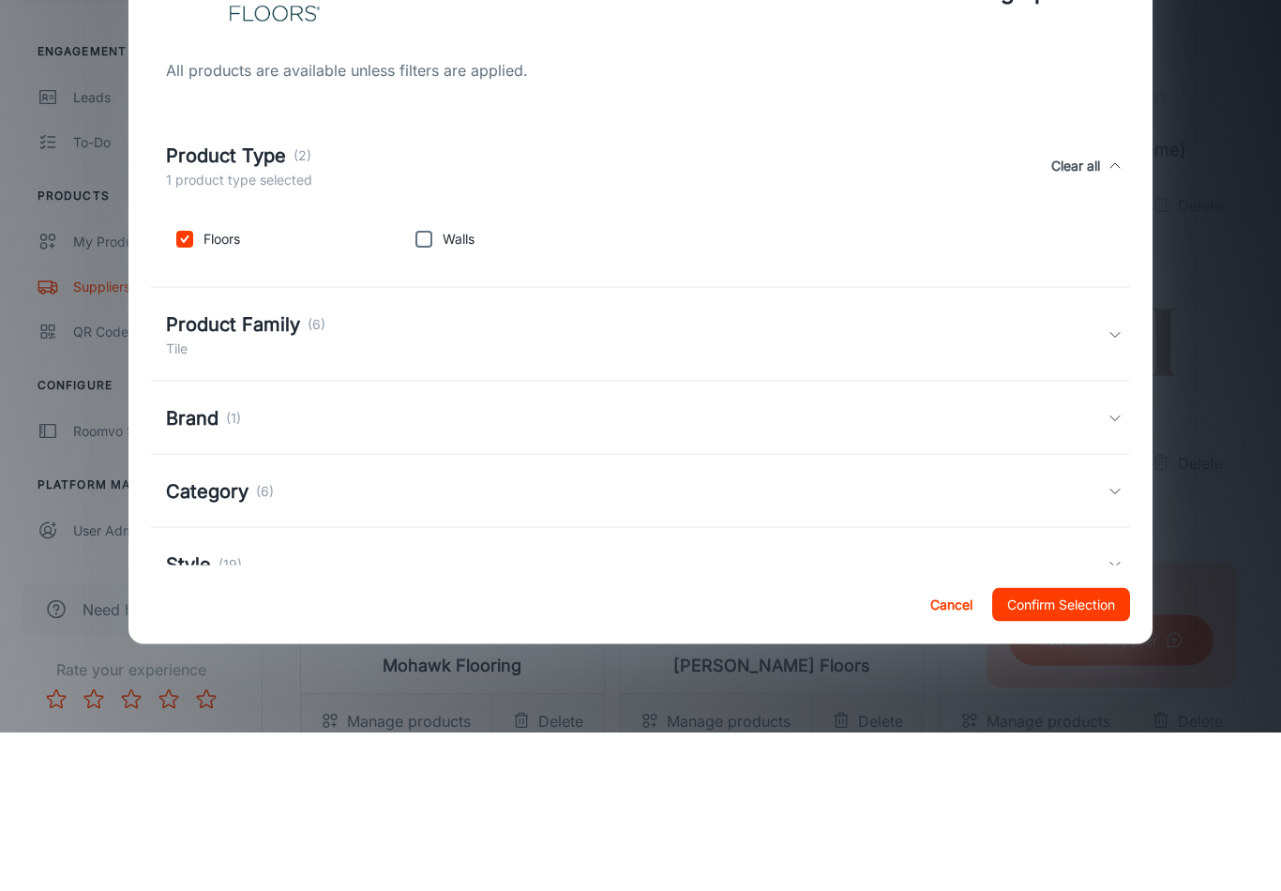
click at [431, 468] on div "Product Family (6) Tile" at bounding box center [637, 492] width 942 height 49
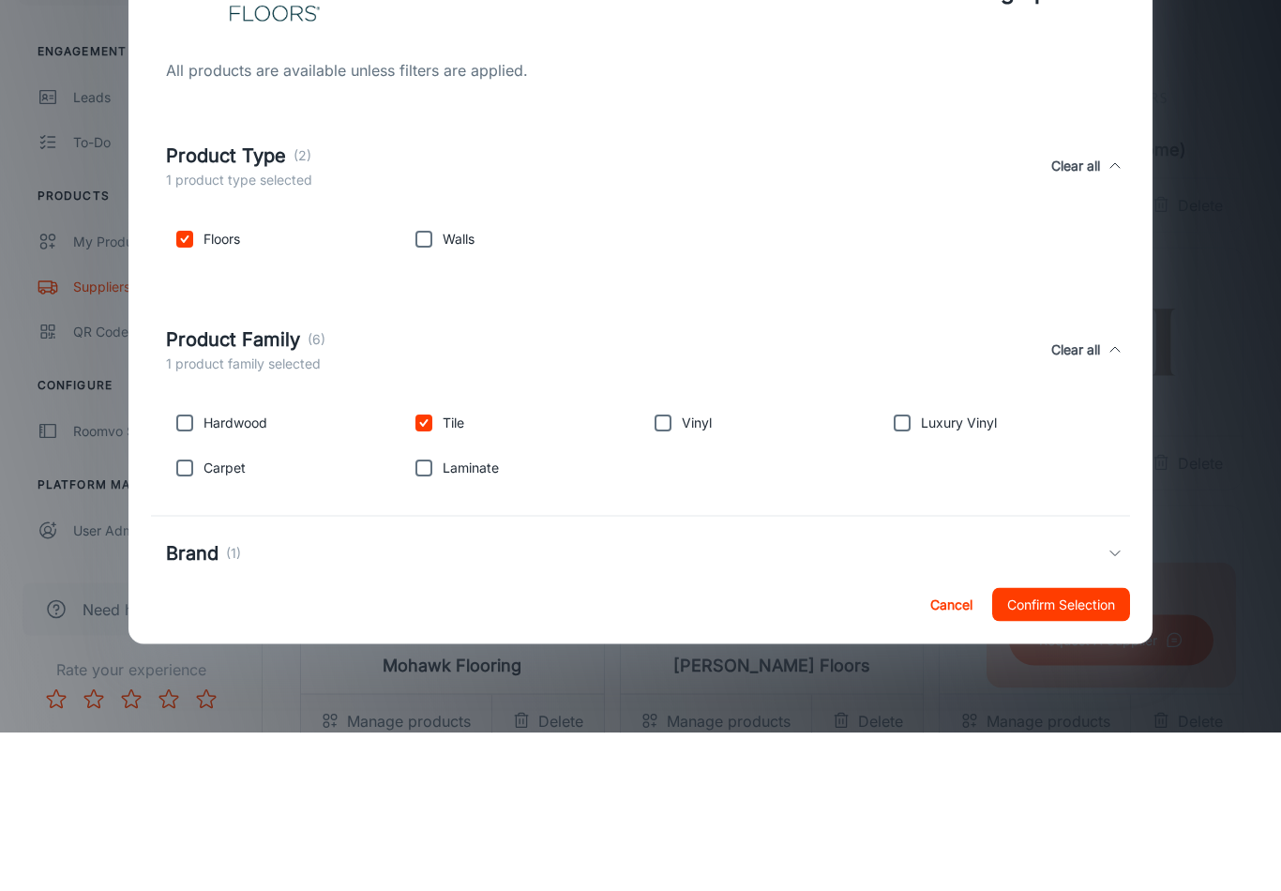
click at [426, 562] on input "checkbox" at bounding box center [424, 581] width 38 height 38
checkbox input "false"
click at [188, 378] on input "checkbox" at bounding box center [185, 397] width 38 height 38
checkbox input "false"
click at [182, 562] on input "checkbox" at bounding box center [185, 581] width 38 height 38
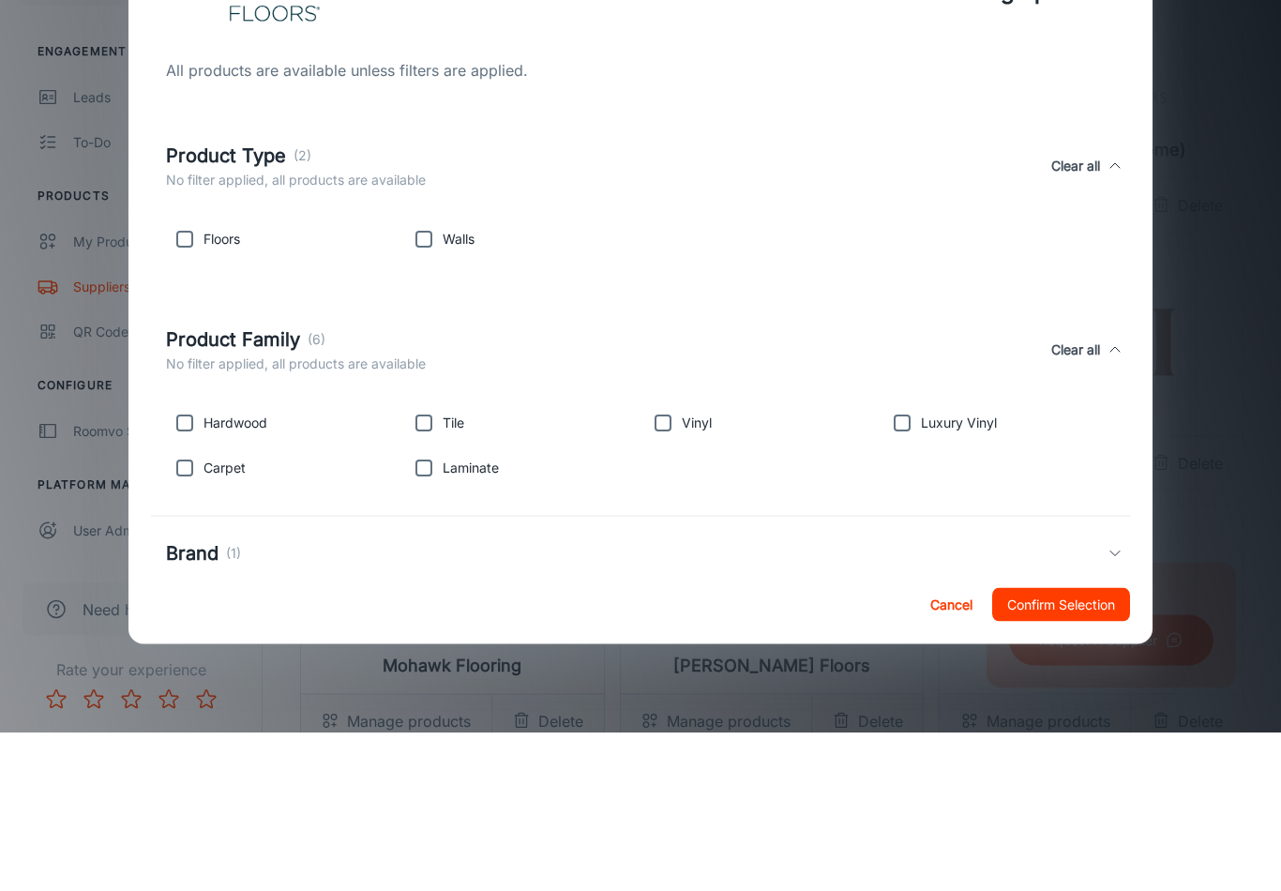
checkbox input "true"
click at [188, 607] on input "checkbox" at bounding box center [185, 626] width 38 height 38
checkbox input "true"
click at [437, 607] on input "checkbox" at bounding box center [424, 626] width 38 height 38
checkbox input "true"
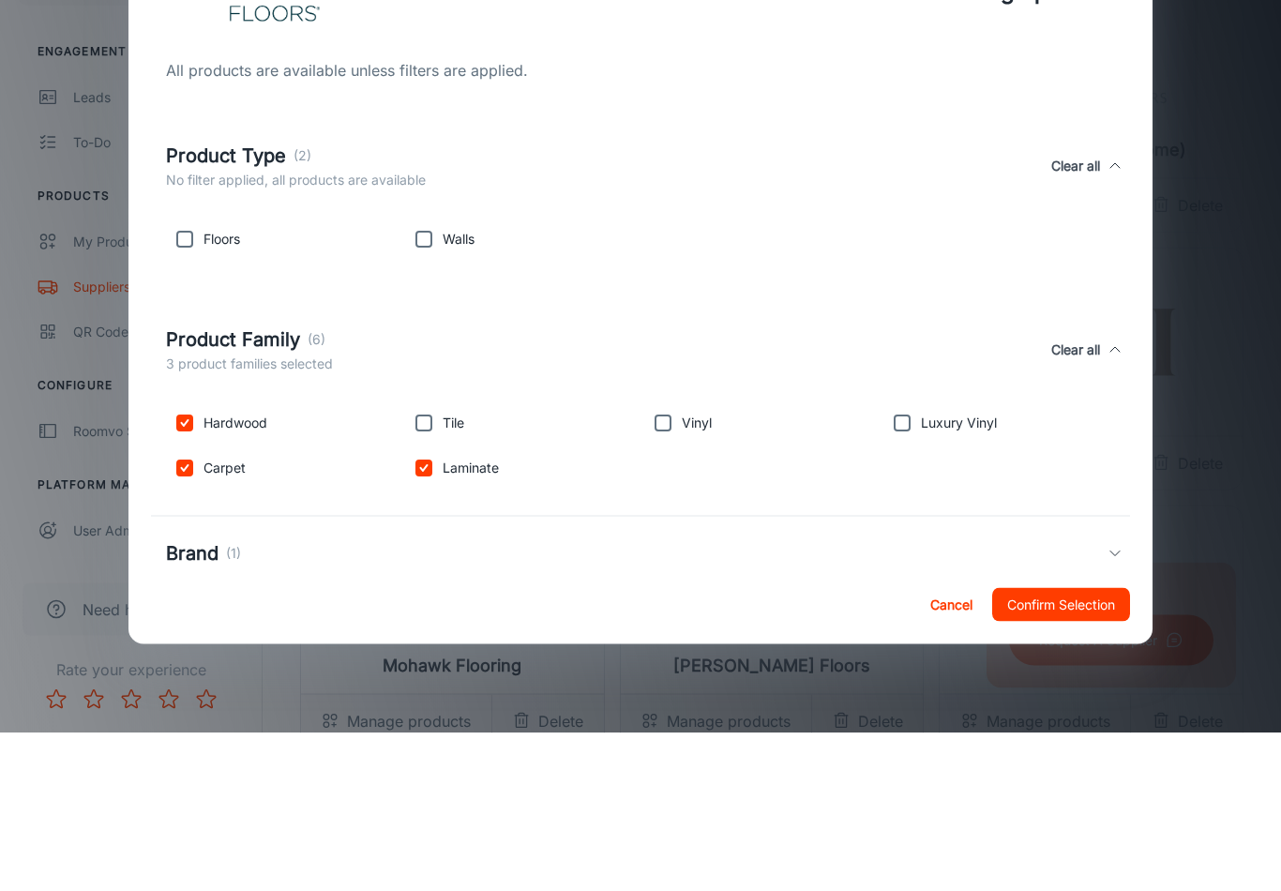
click at [901, 562] on input "checkbox" at bounding box center [902, 581] width 38 height 38
checkbox input "true"
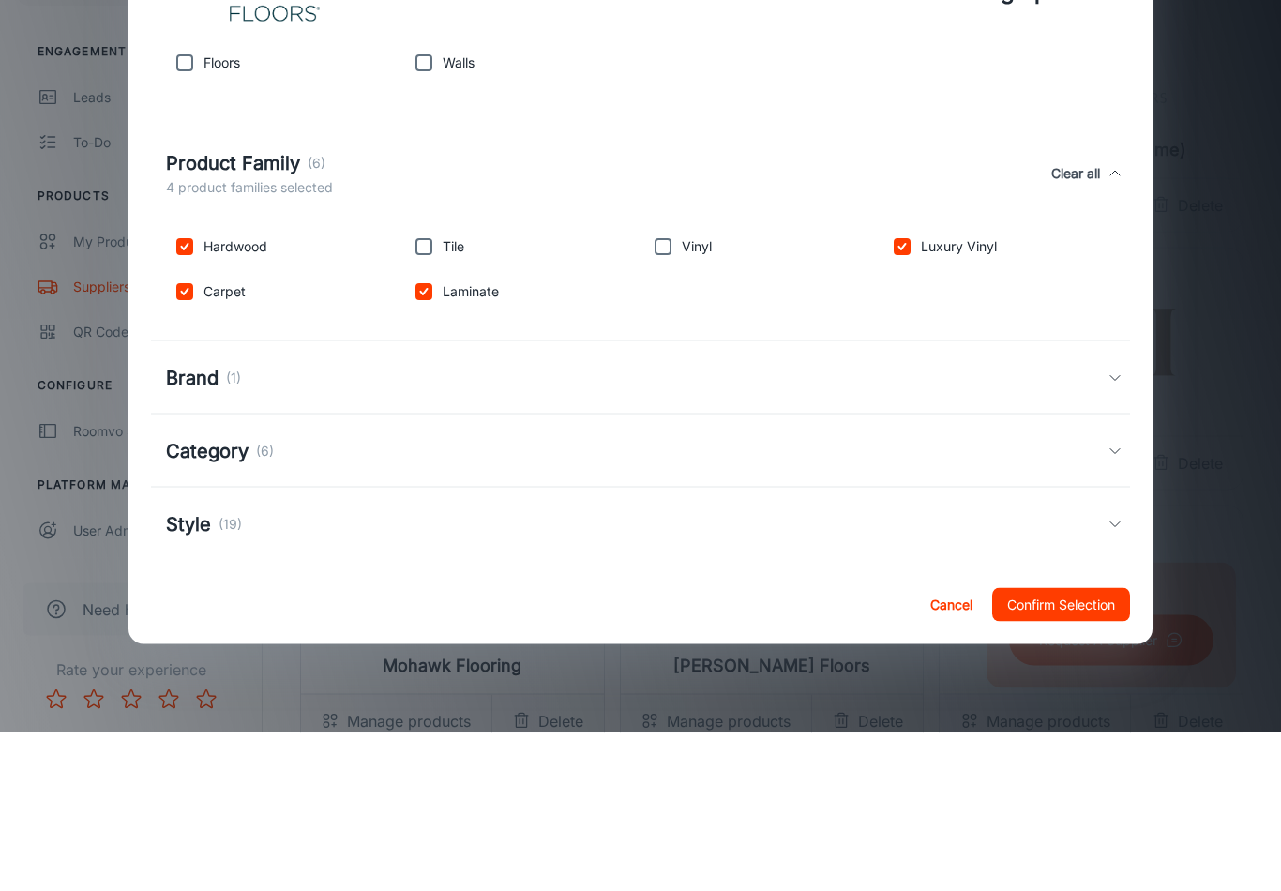
scroll to position [174, 0]
click at [1109, 602] on icon at bounding box center [1114, 609] width 15 height 15
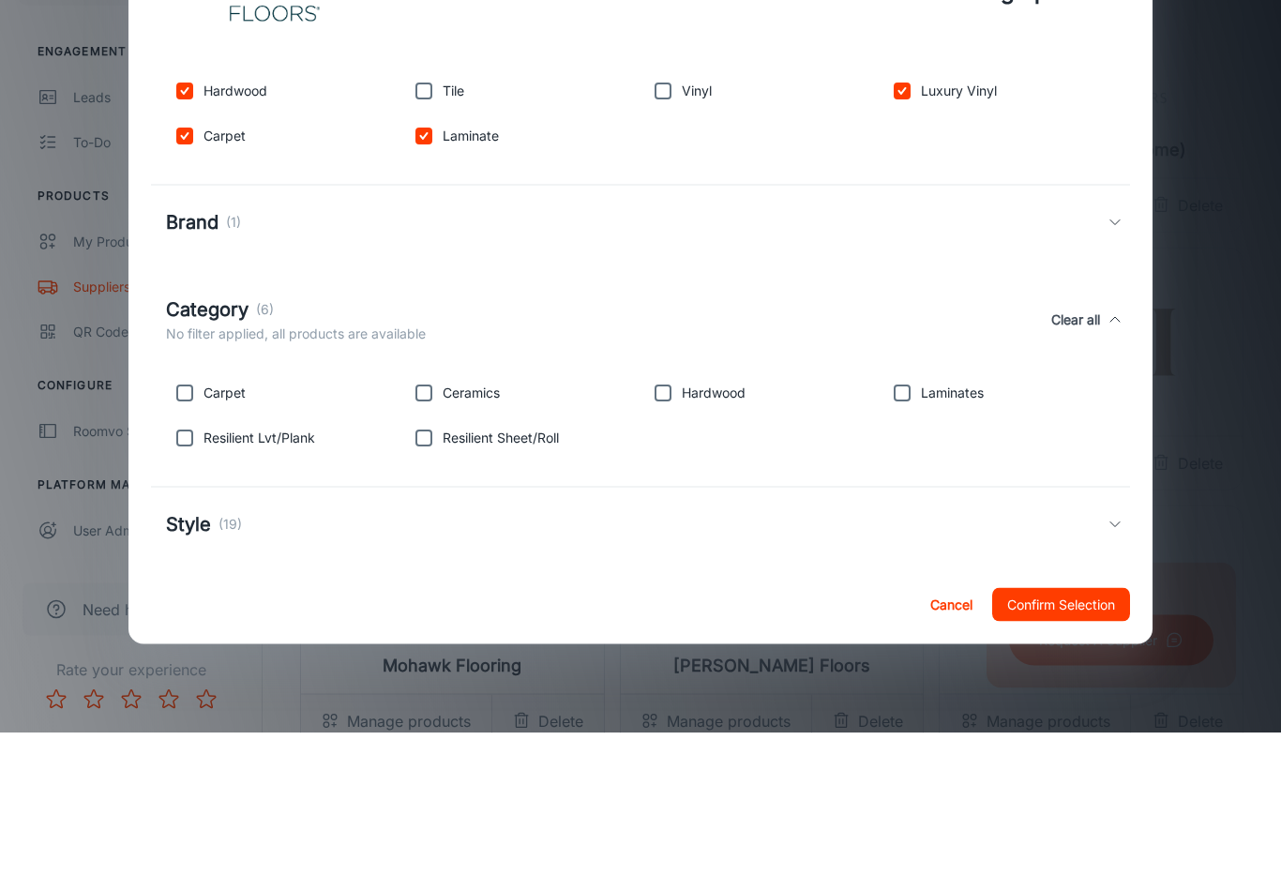
scroll to position [330, 0]
click at [422, 533] on input "checkbox" at bounding box center [424, 552] width 38 height 38
checkbox input "true"
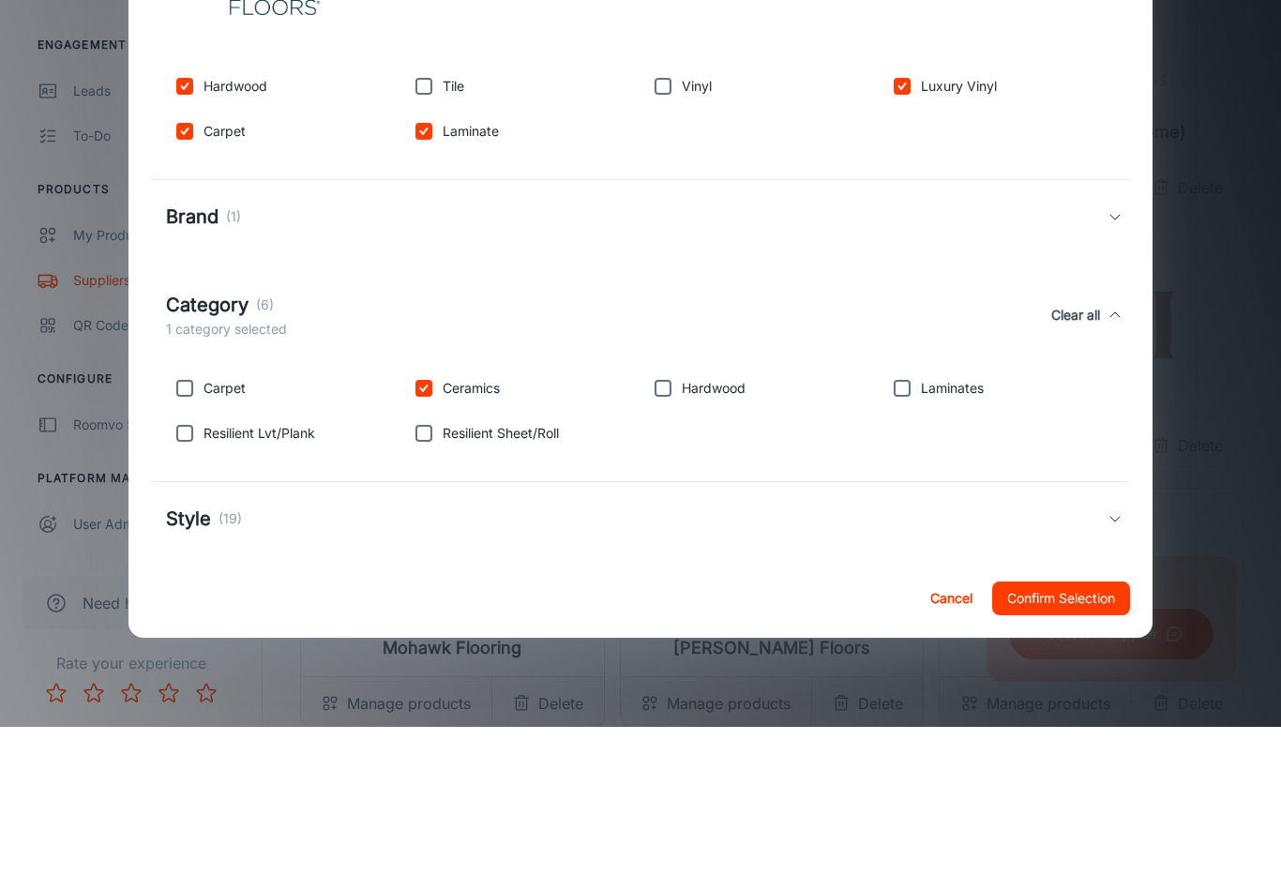
scroll to position [2103, 0]
click at [1111, 651] on icon at bounding box center [1114, 682] width 15 height 15
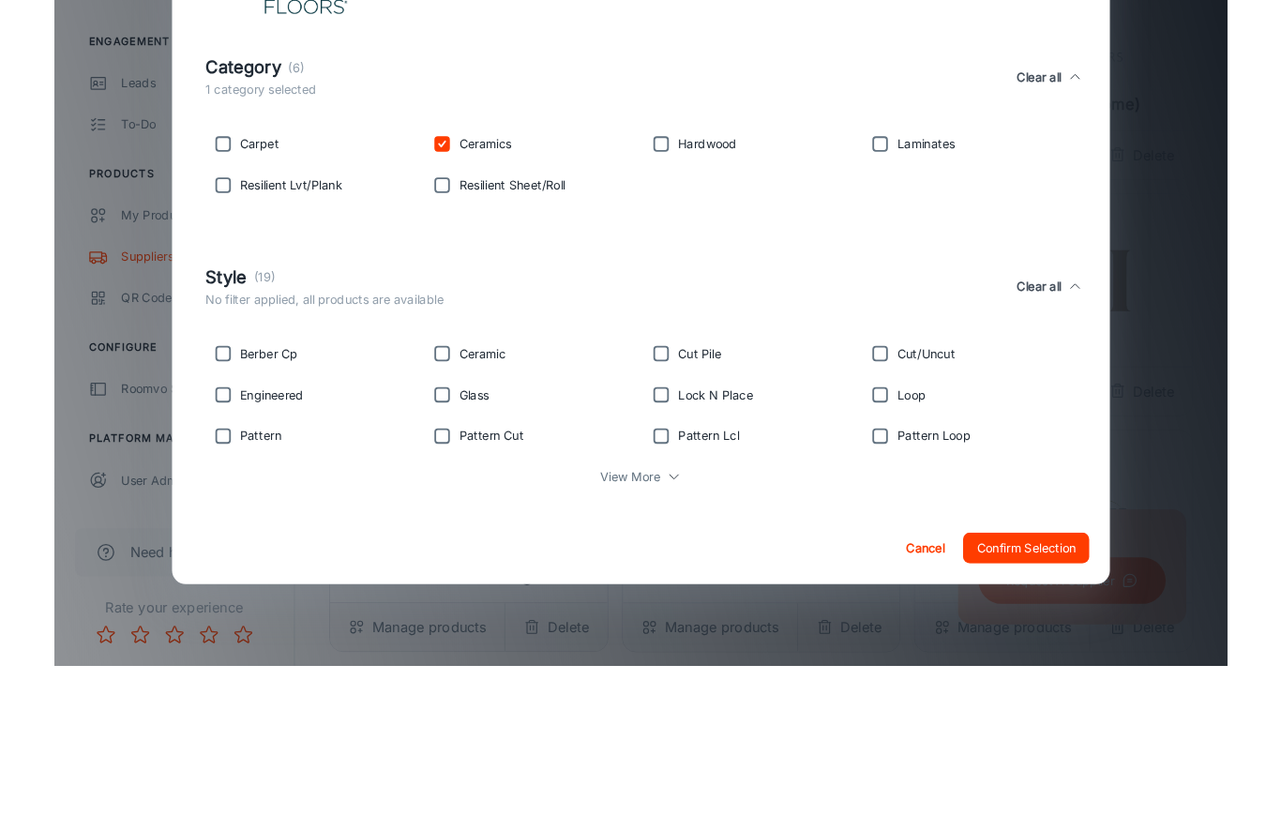
scroll to position [559, 0]
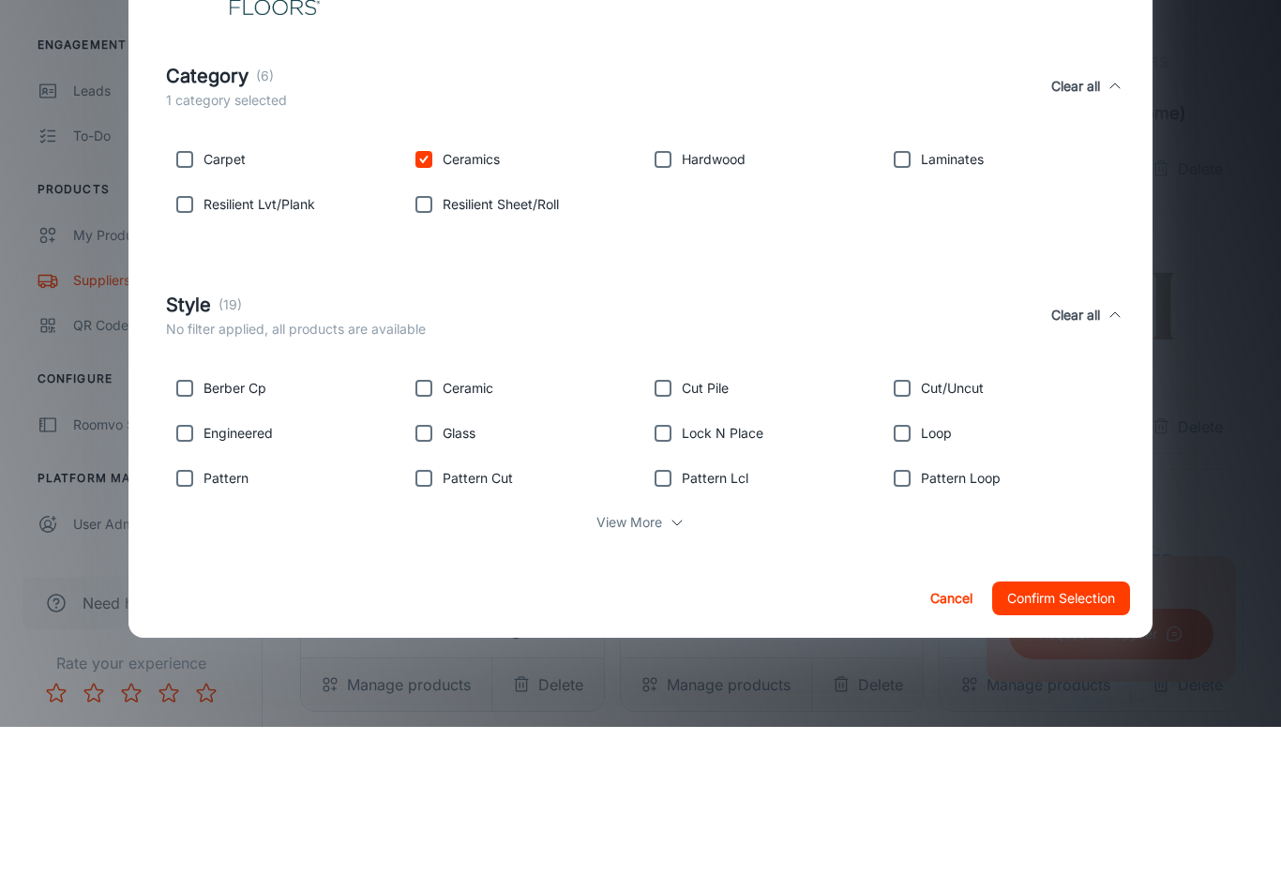
click at [419, 533] on input "checkbox" at bounding box center [424, 552] width 38 height 38
checkbox input "true"
click at [424, 578] on input "checkbox" at bounding box center [424, 597] width 38 height 38
checkbox input "true"
click at [1076, 651] on button "Confirm Selection" at bounding box center [1061, 762] width 138 height 34
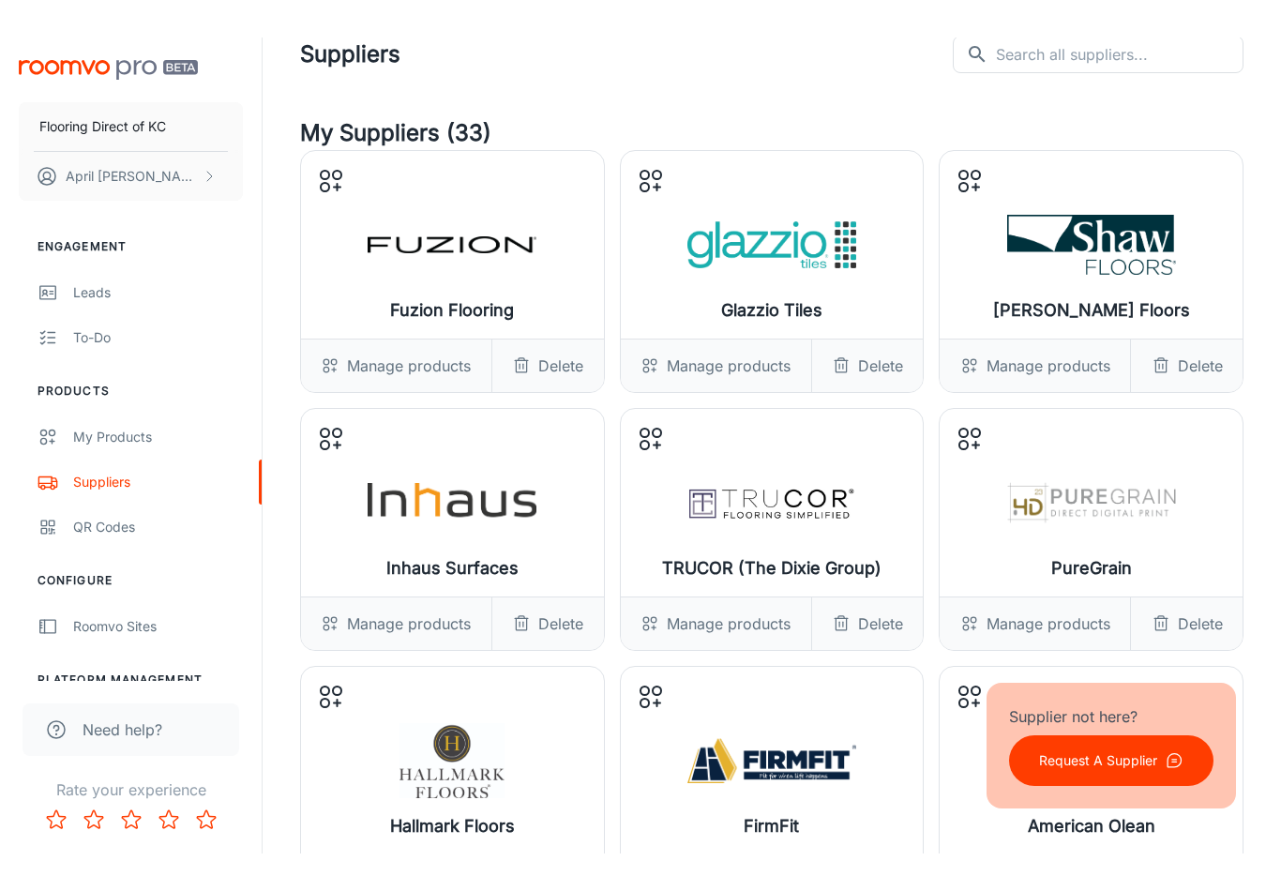
scroll to position [0, 0]
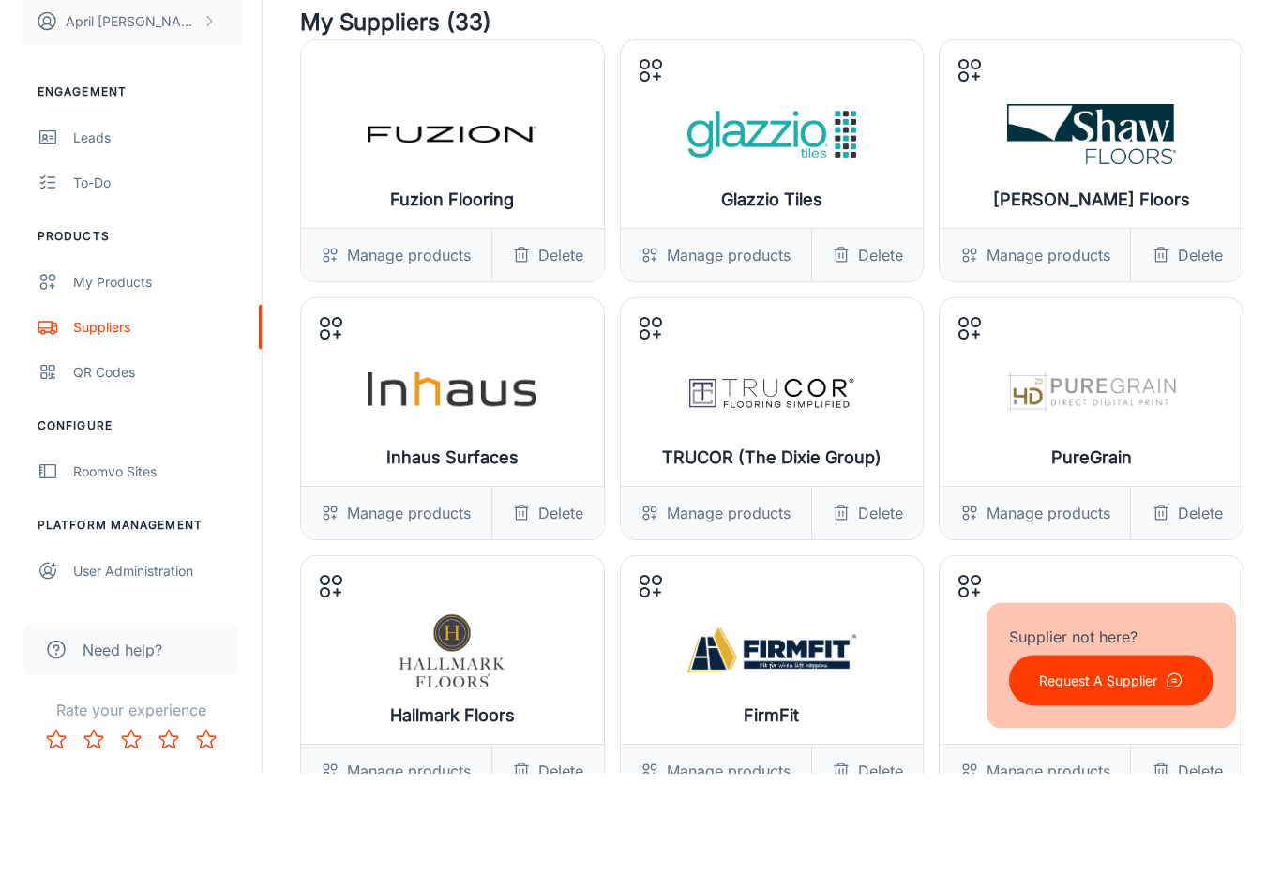
click at [410, 347] on div "Manage products" at bounding box center [396, 373] width 190 height 53
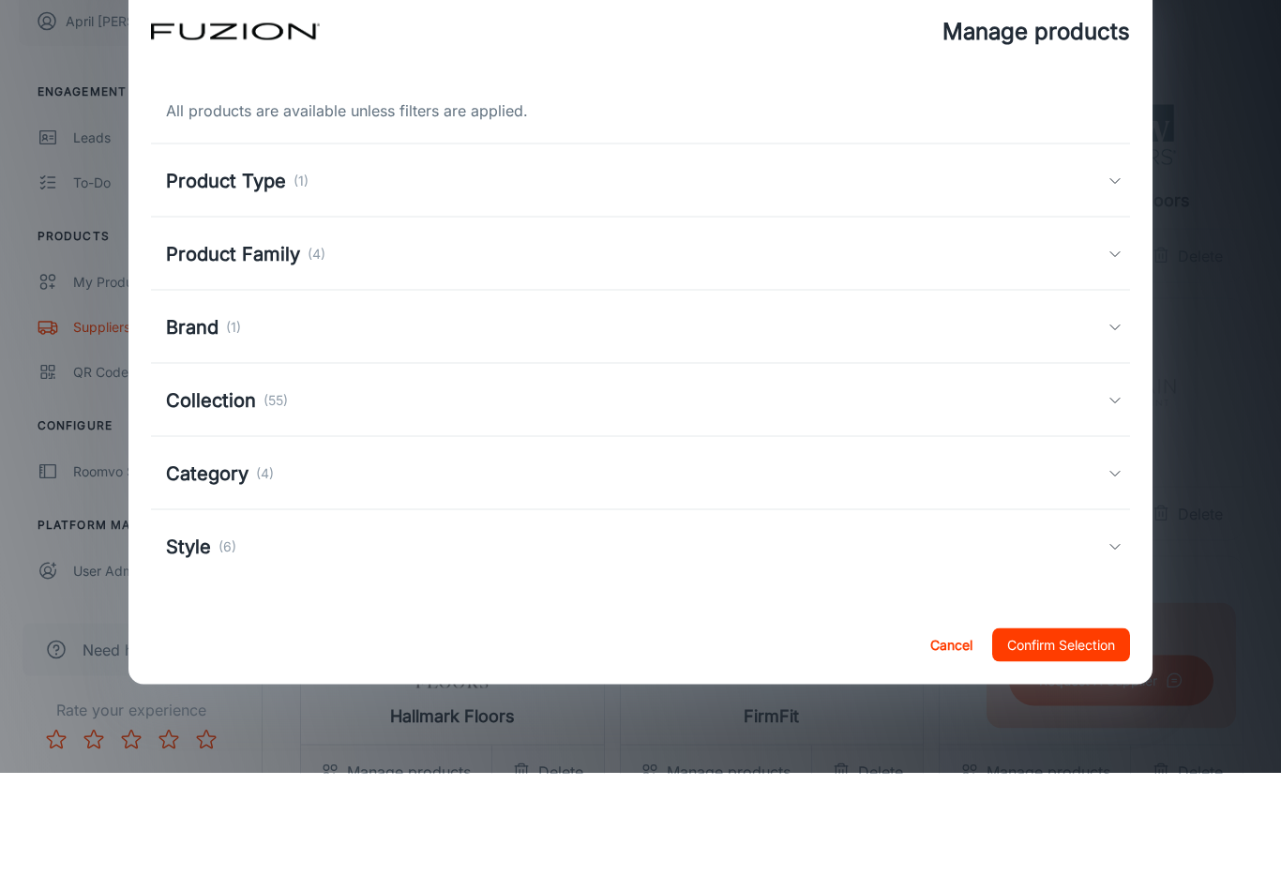
click at [245, 284] on h5 "Product Type" at bounding box center [226, 298] width 120 height 28
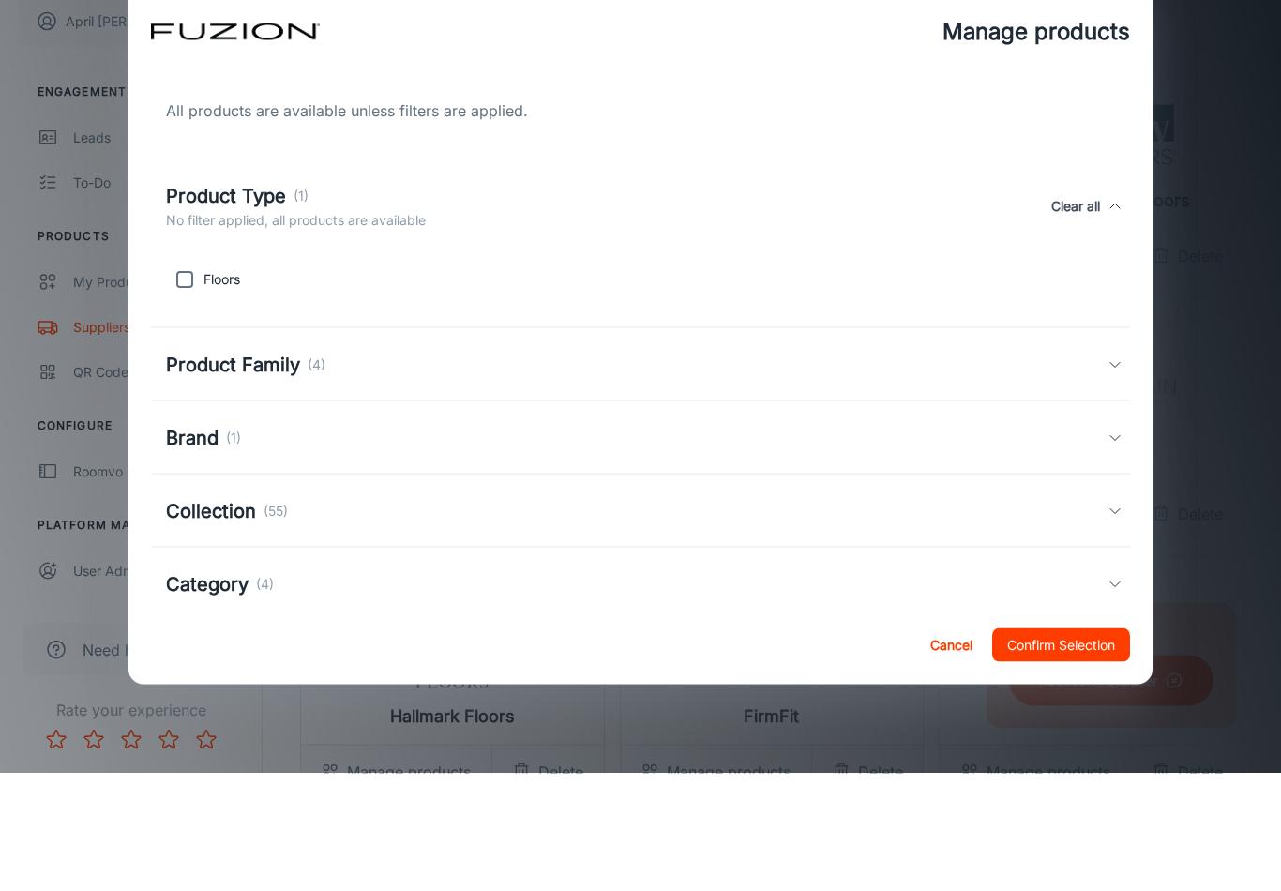
click at [286, 468] on h5 "Product Family" at bounding box center [233, 482] width 134 height 28
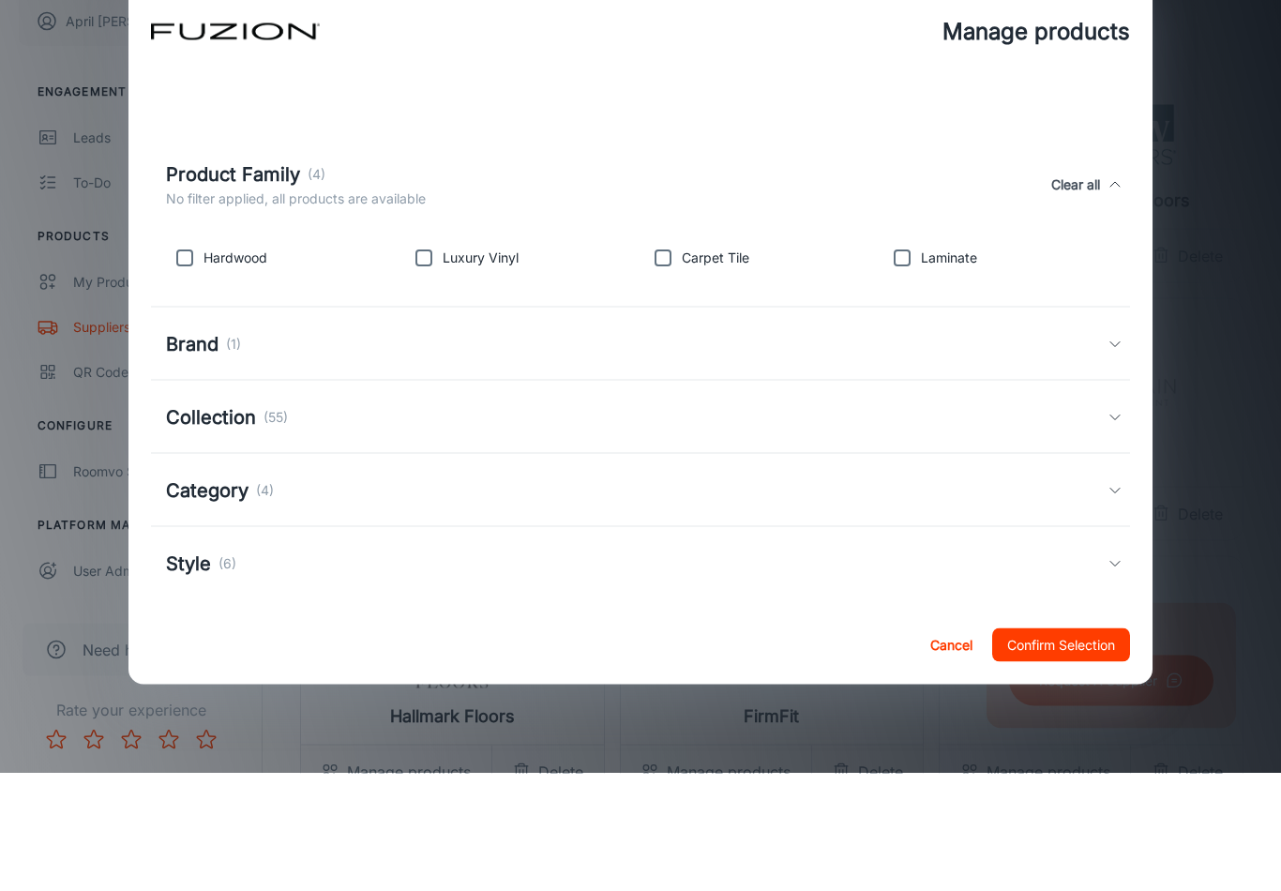
scroll to position [203, 0]
click at [936, 651] on button "Cancel" at bounding box center [951, 762] width 60 height 34
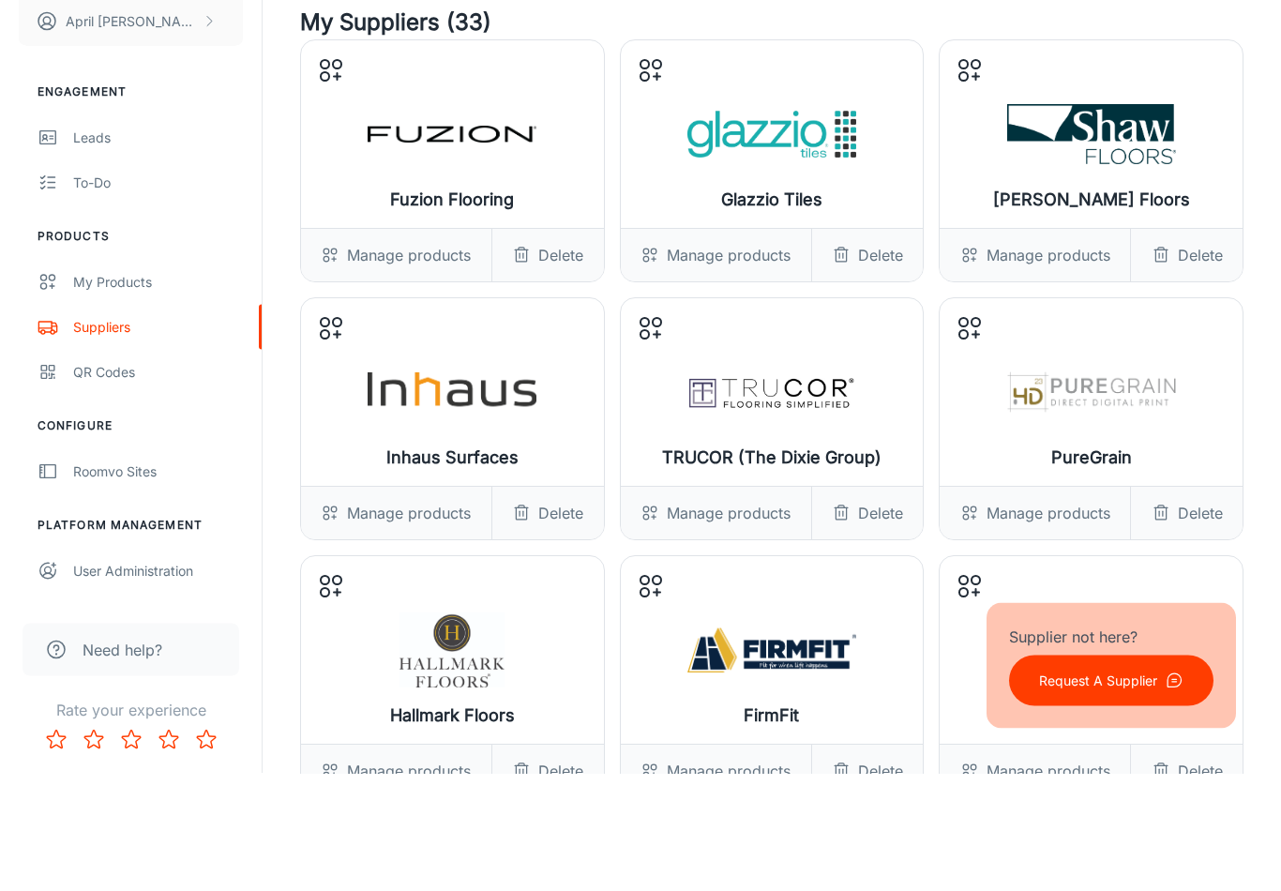
click at [719, 347] on div "Manage products" at bounding box center [716, 373] width 190 height 53
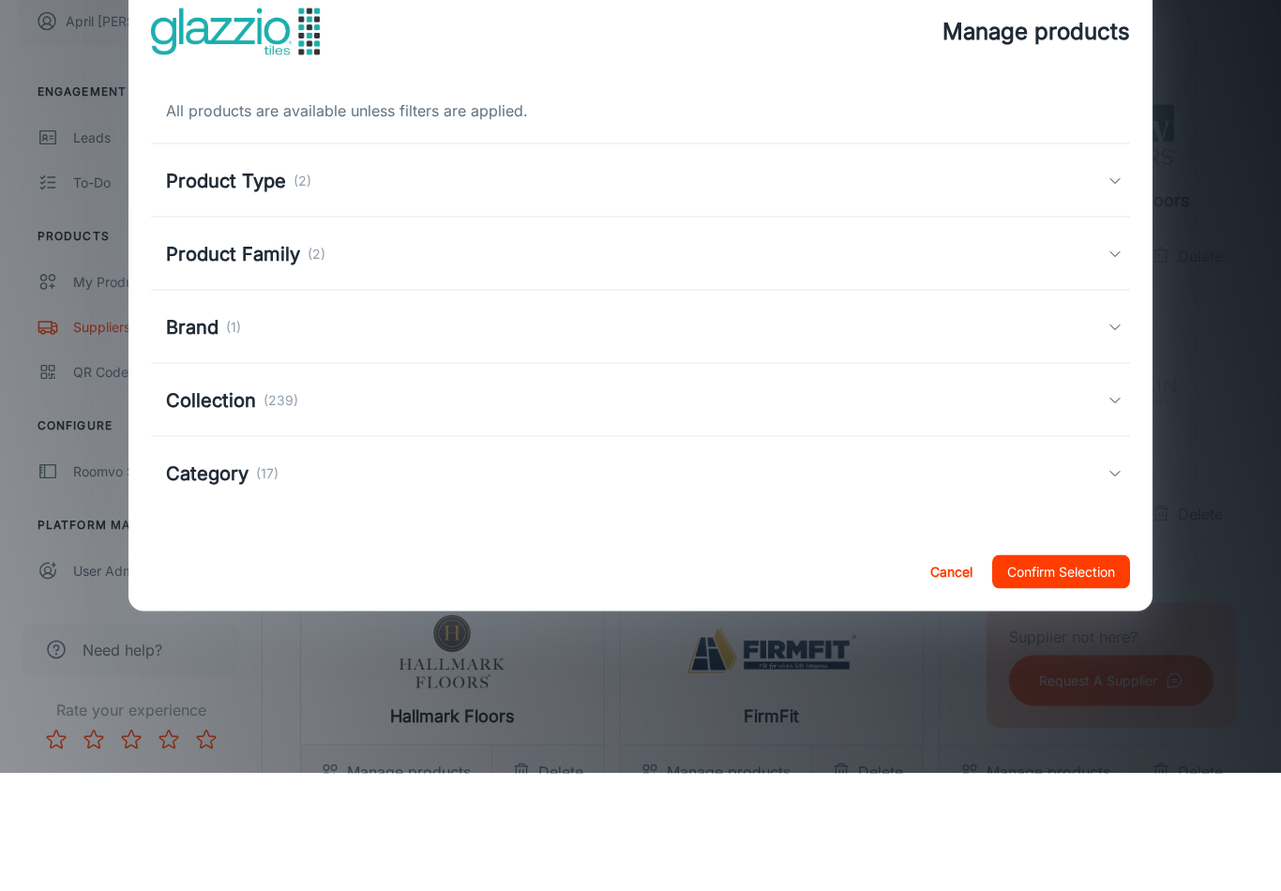
click at [943, 284] on div "Product Type (2)" at bounding box center [637, 298] width 942 height 28
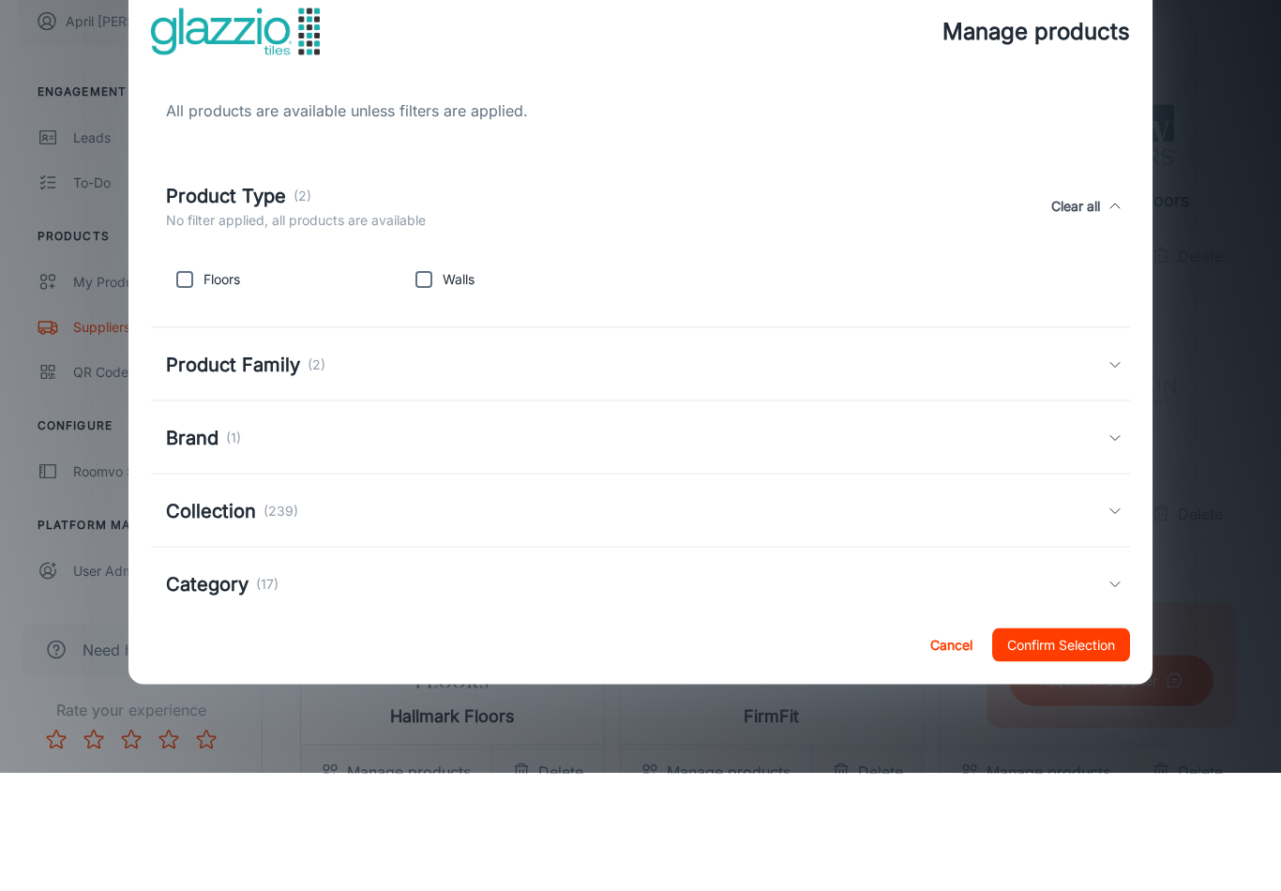
click at [1120, 314] on div "Manage products All products are available unless filters are applied. Product …" at bounding box center [640, 445] width 1281 height 891
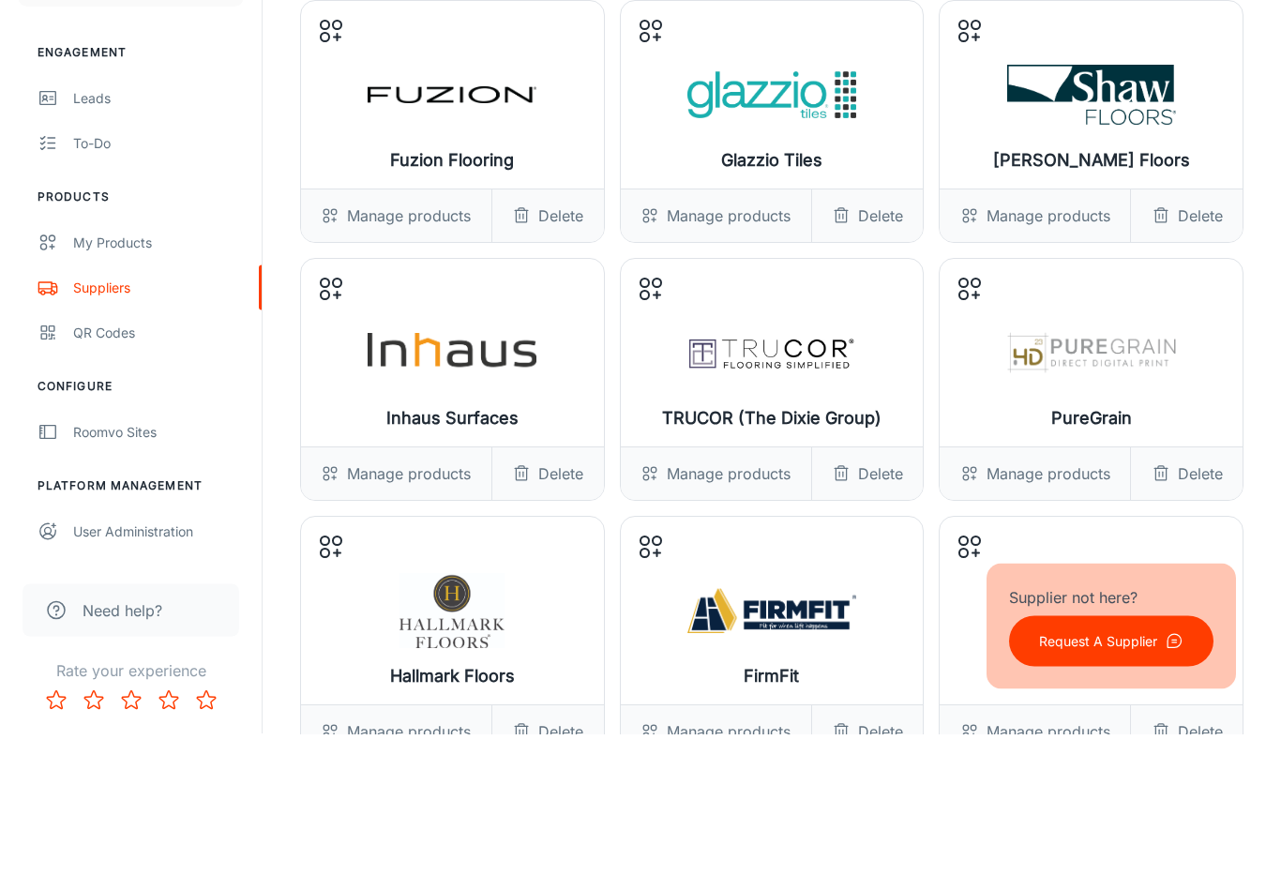
scroll to position [86, 0]
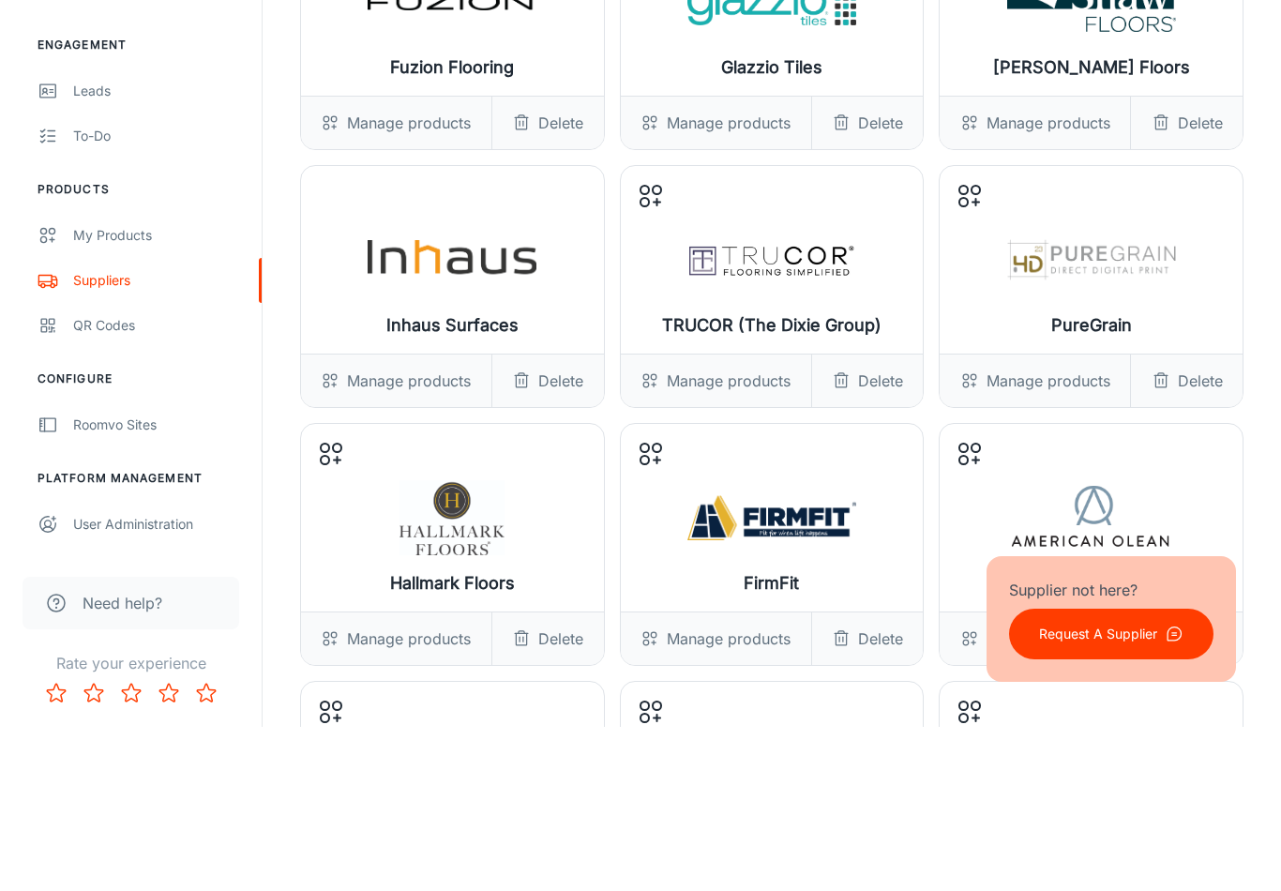
click at [407, 518] on div "Manage products" at bounding box center [396, 544] width 190 height 53
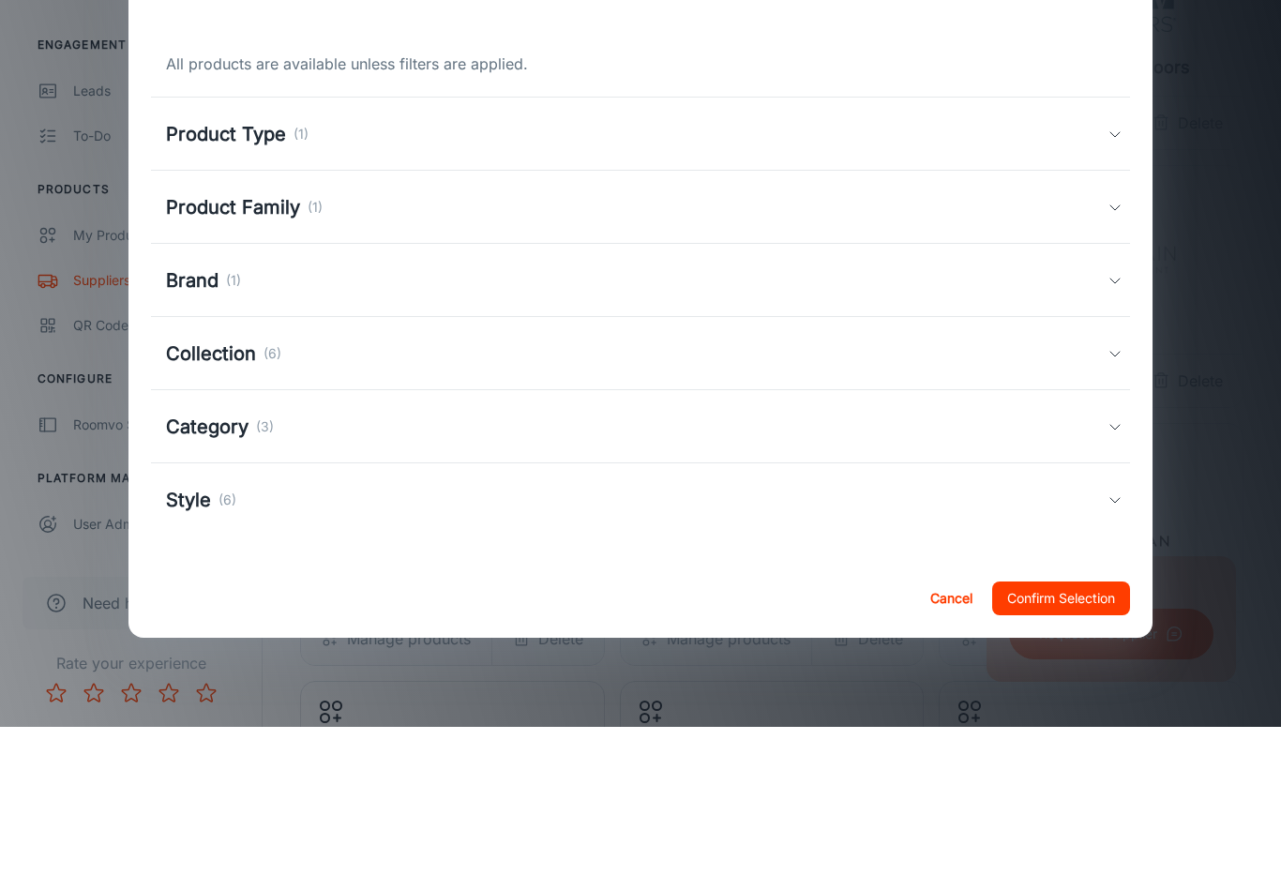
click at [658, 627] on div "Style (6)" at bounding box center [641, 663] width 980 height 73
click at [927, 651] on button "Cancel" at bounding box center [951, 762] width 60 height 34
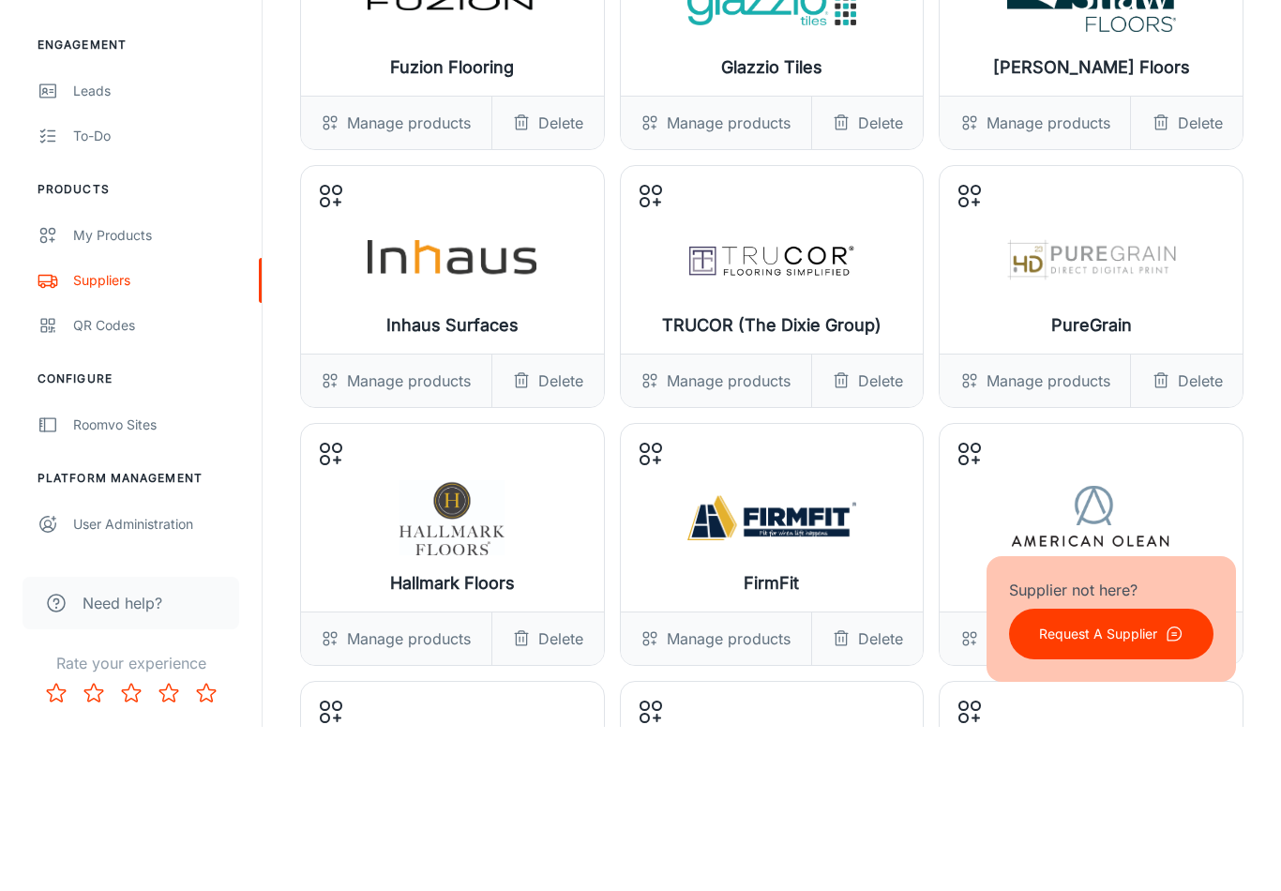
click at [570, 72] on div "Fuzion Flooring" at bounding box center [452, 166] width 303 height 188
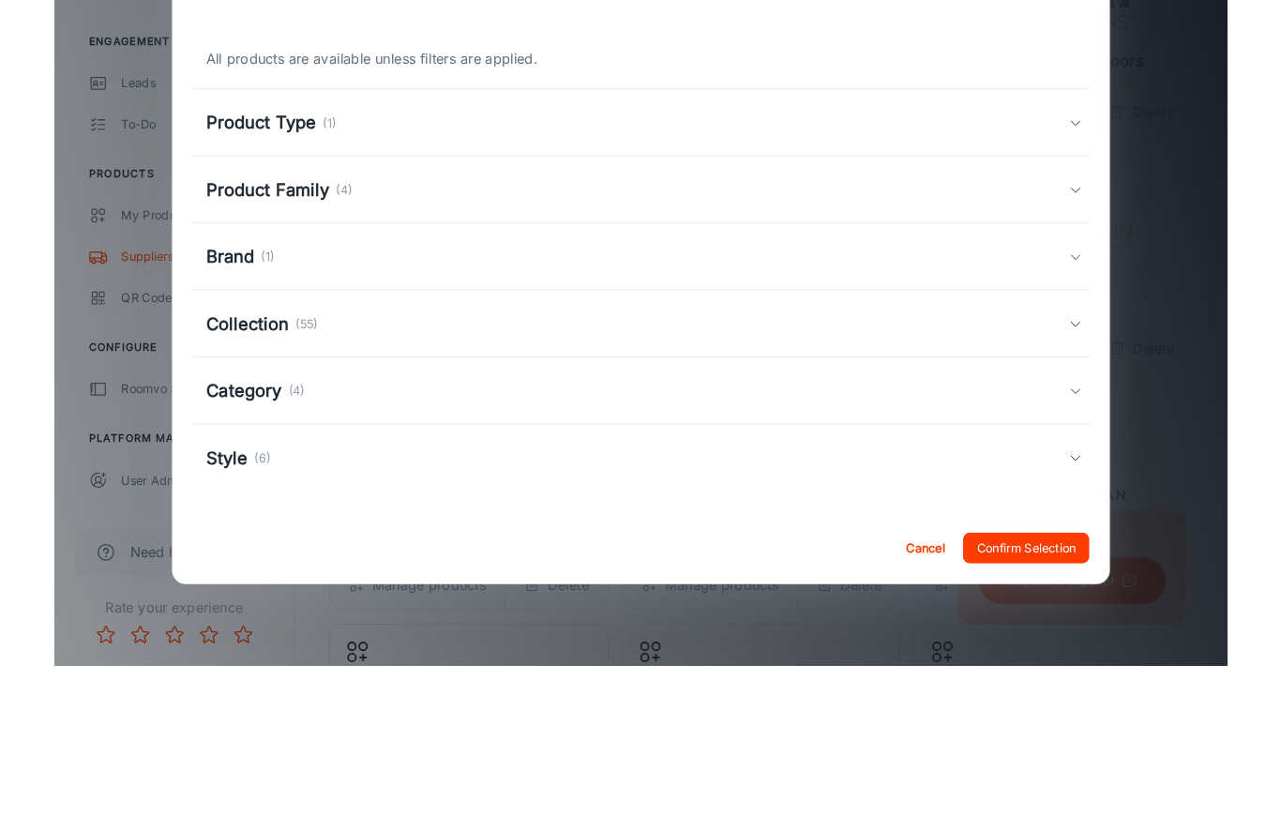
scroll to position [161, 0]
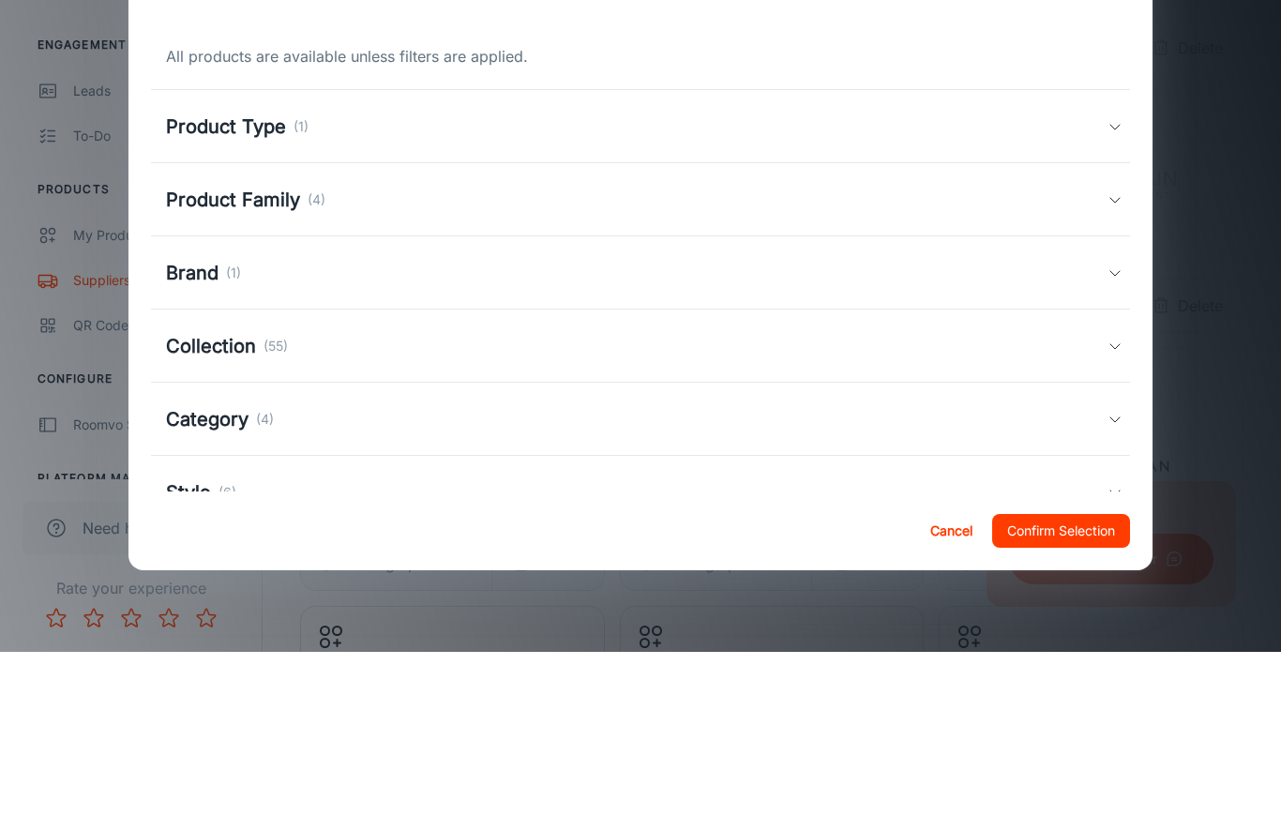
click at [186, 642] on h5 "Style" at bounding box center [188, 656] width 45 height 28
click at [219, 277] on h5 "Product Type" at bounding box center [226, 291] width 120 height 28
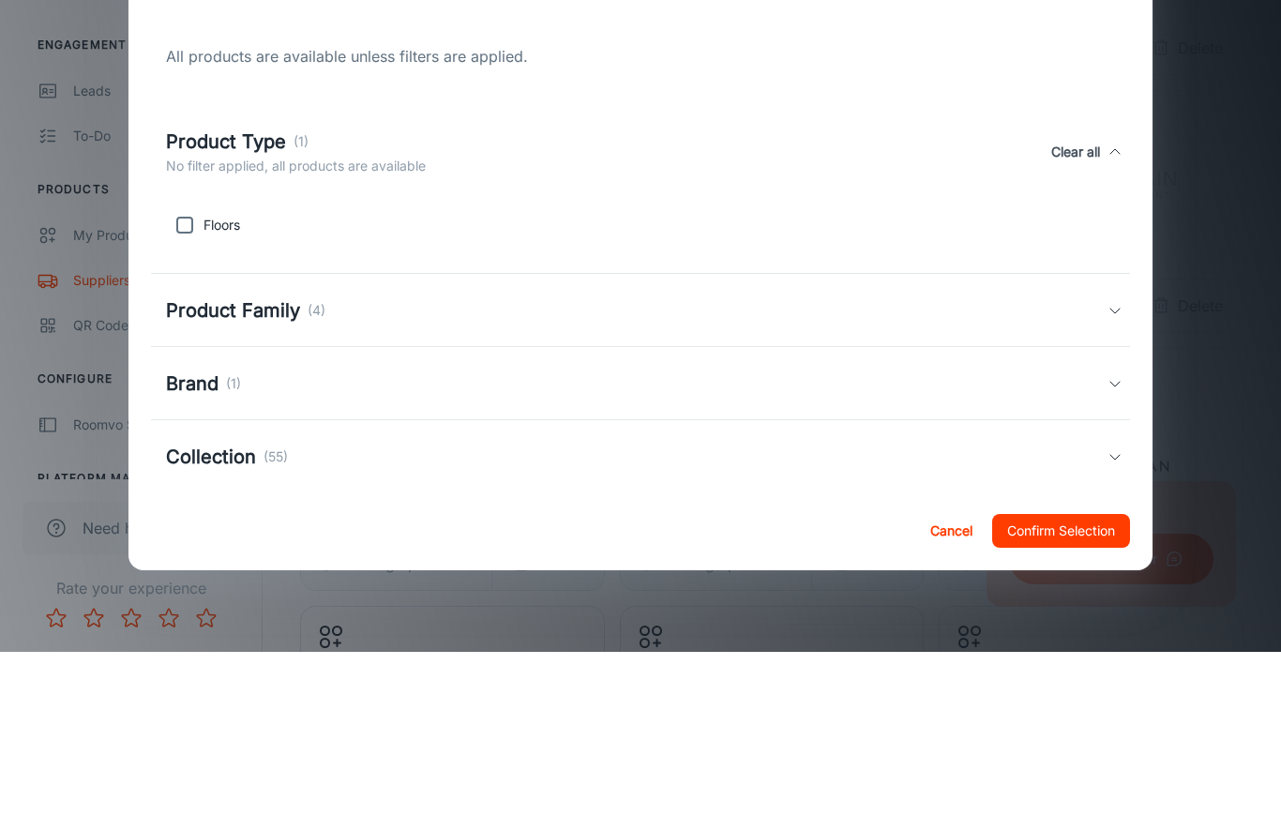
click at [945, 651] on button "Cancel" at bounding box center [951, 695] width 60 height 34
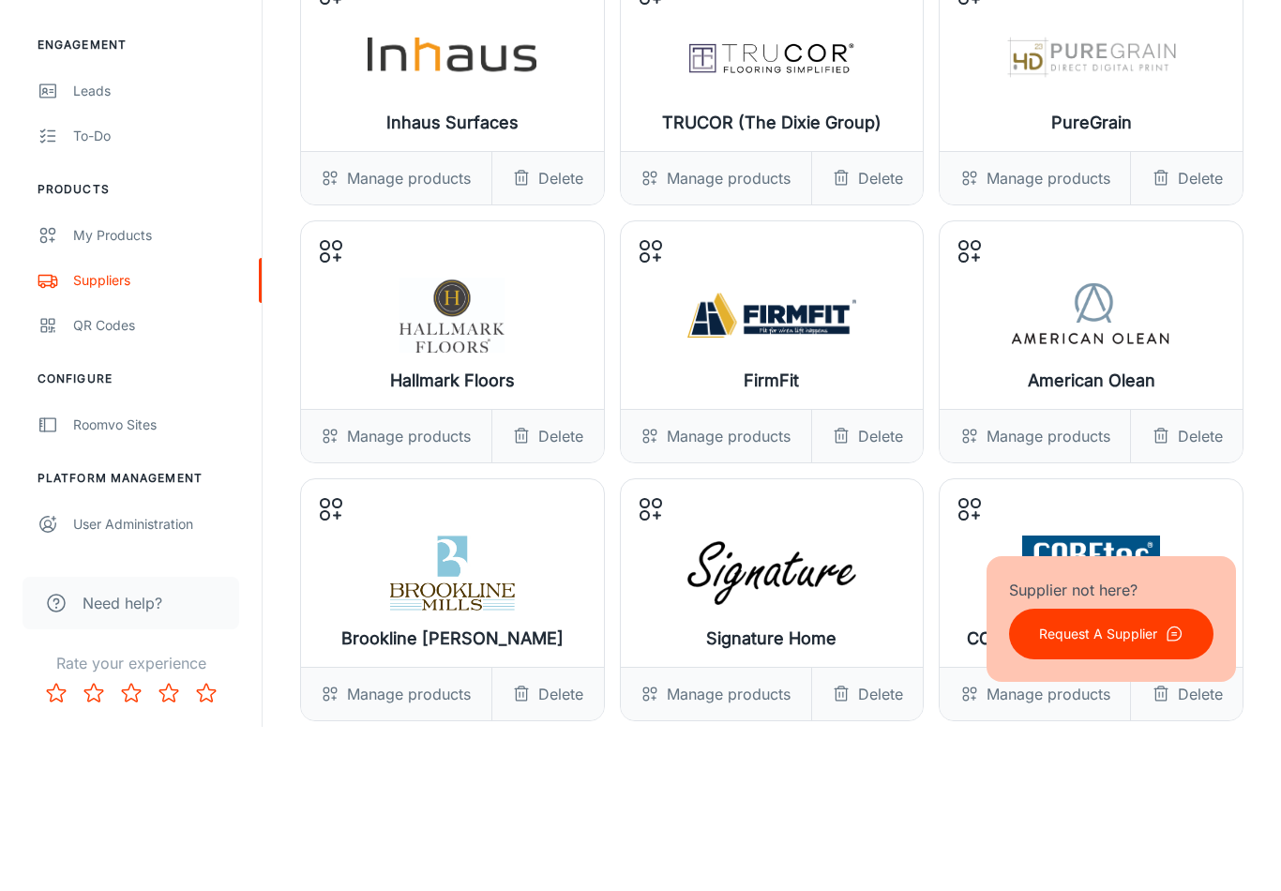
scroll to position [291, 0]
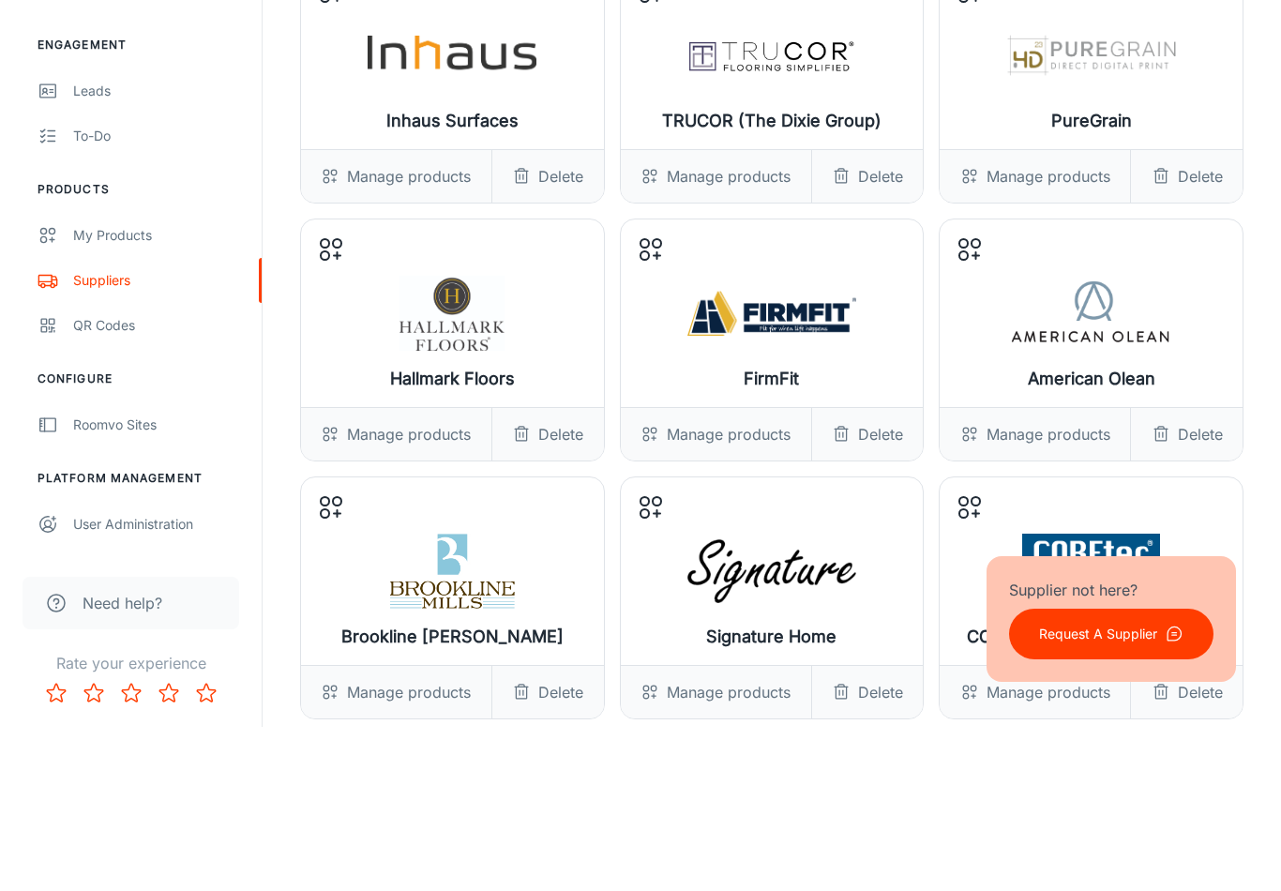
click at [389, 572] on div "Manage products" at bounding box center [396, 598] width 190 height 53
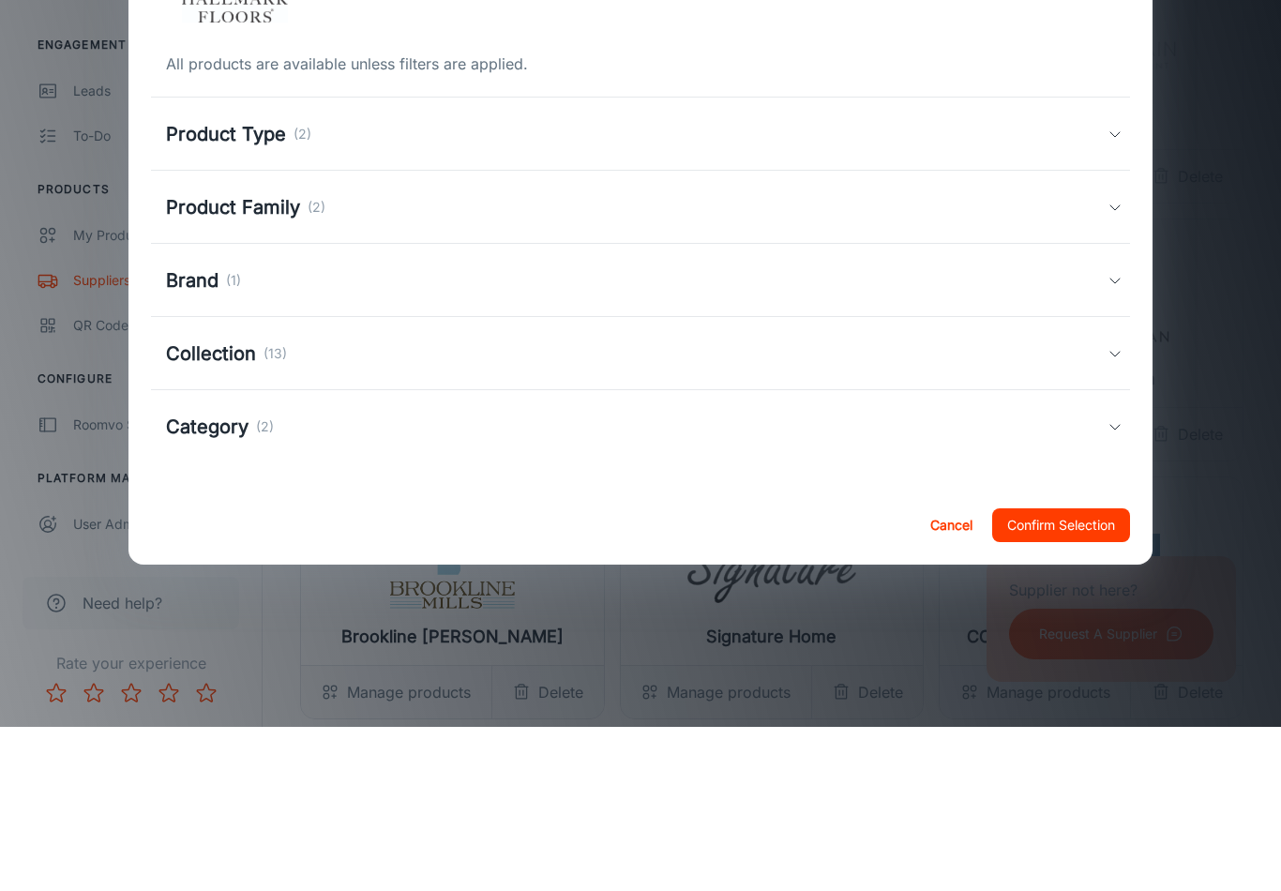
click at [573, 284] on div "Product Type (2)" at bounding box center [637, 298] width 942 height 28
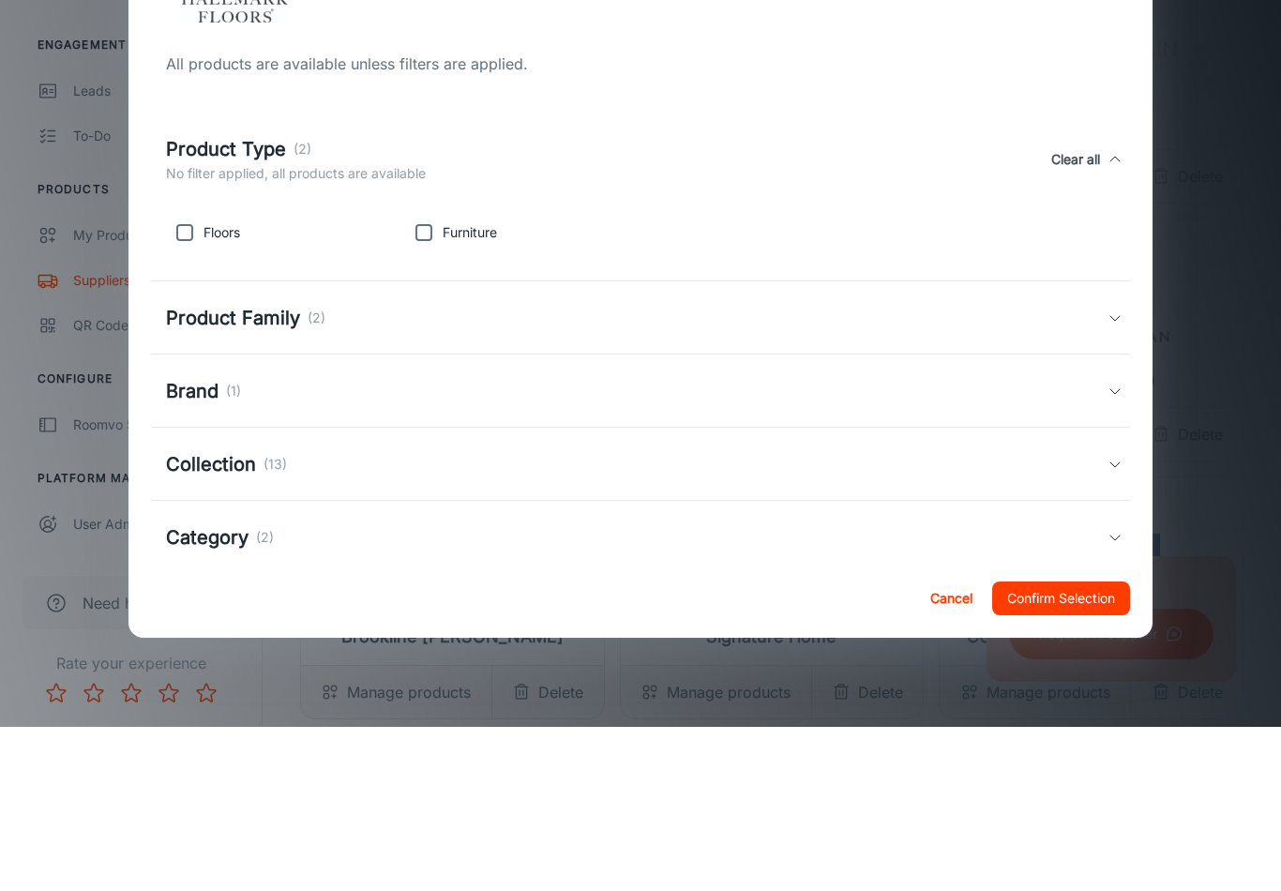
click at [218, 386] on p "Floors" at bounding box center [221, 396] width 37 height 21
click at [186, 378] on input "checkbox" at bounding box center [185, 397] width 38 height 38
checkbox input "true"
click at [558, 445] on div "Product Family (2)" at bounding box center [641, 481] width 980 height 73
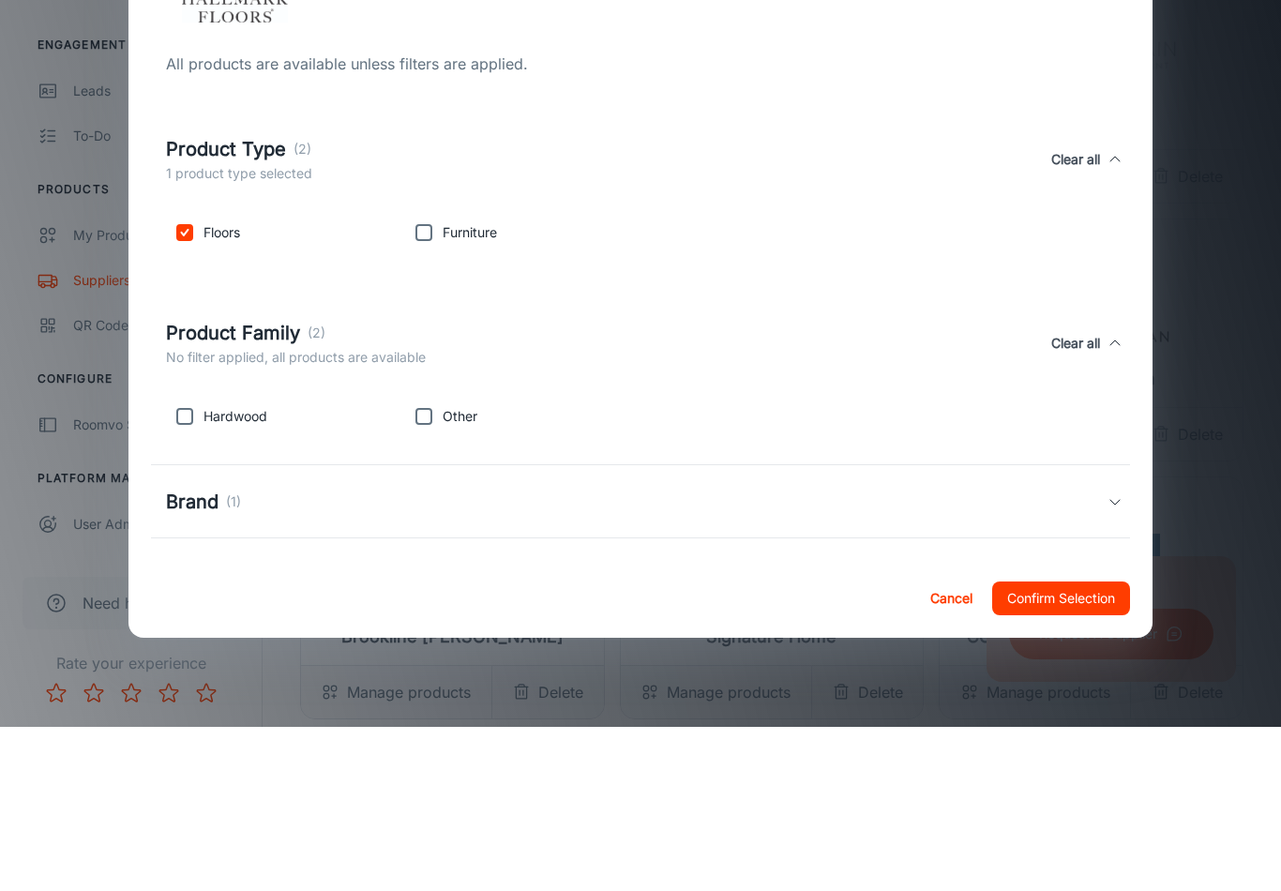
click at [516, 651] on div "Brand (1)" at bounding box center [637, 666] width 942 height 28
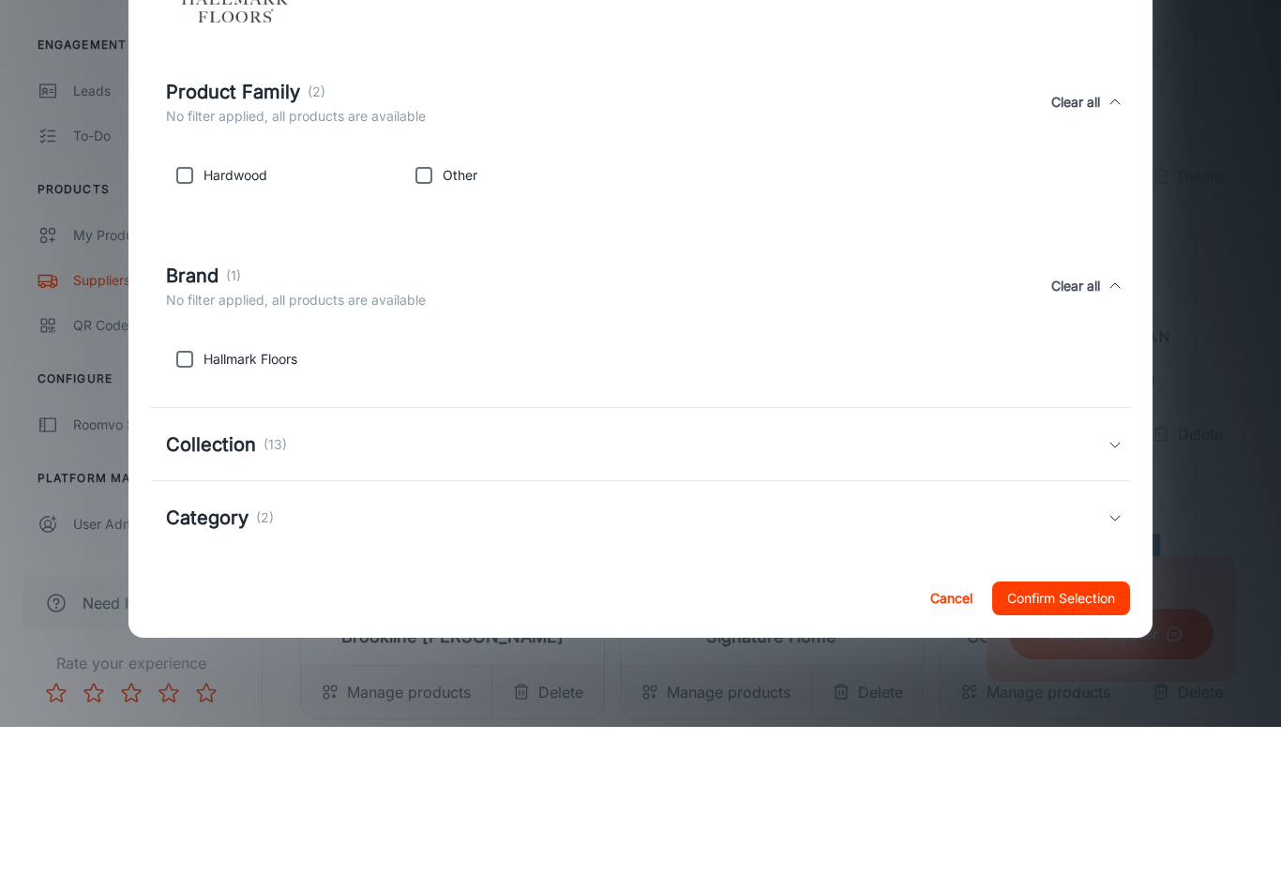
scroll to position [240, 0]
click at [584, 498] on div "Hallmark Floors" at bounding box center [641, 528] width 980 height 60
click at [483, 595] on div "Collection (13)" at bounding box center [637, 609] width 942 height 28
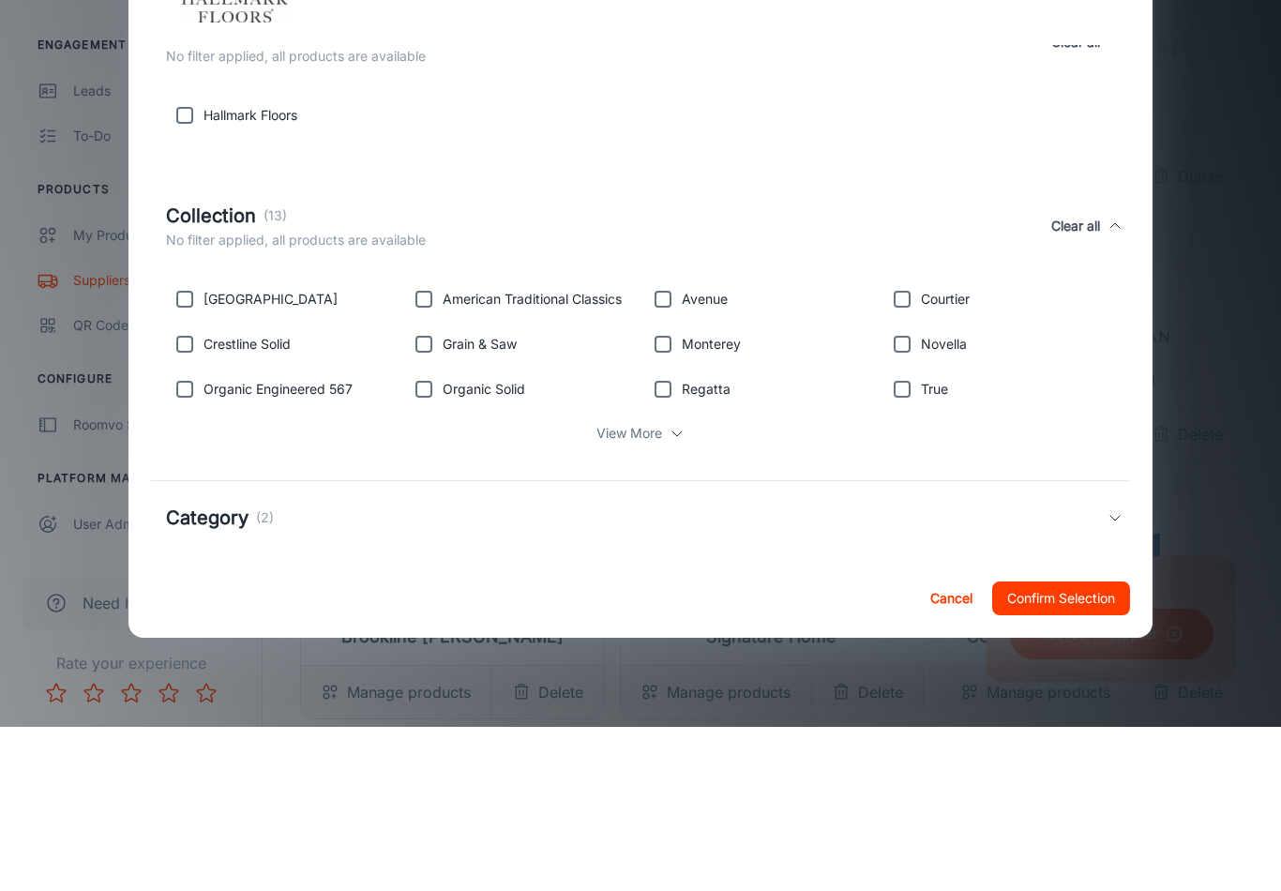
scroll to position [484, 0]
click at [1039, 651] on button "Confirm Selection" at bounding box center [1061, 762] width 138 height 34
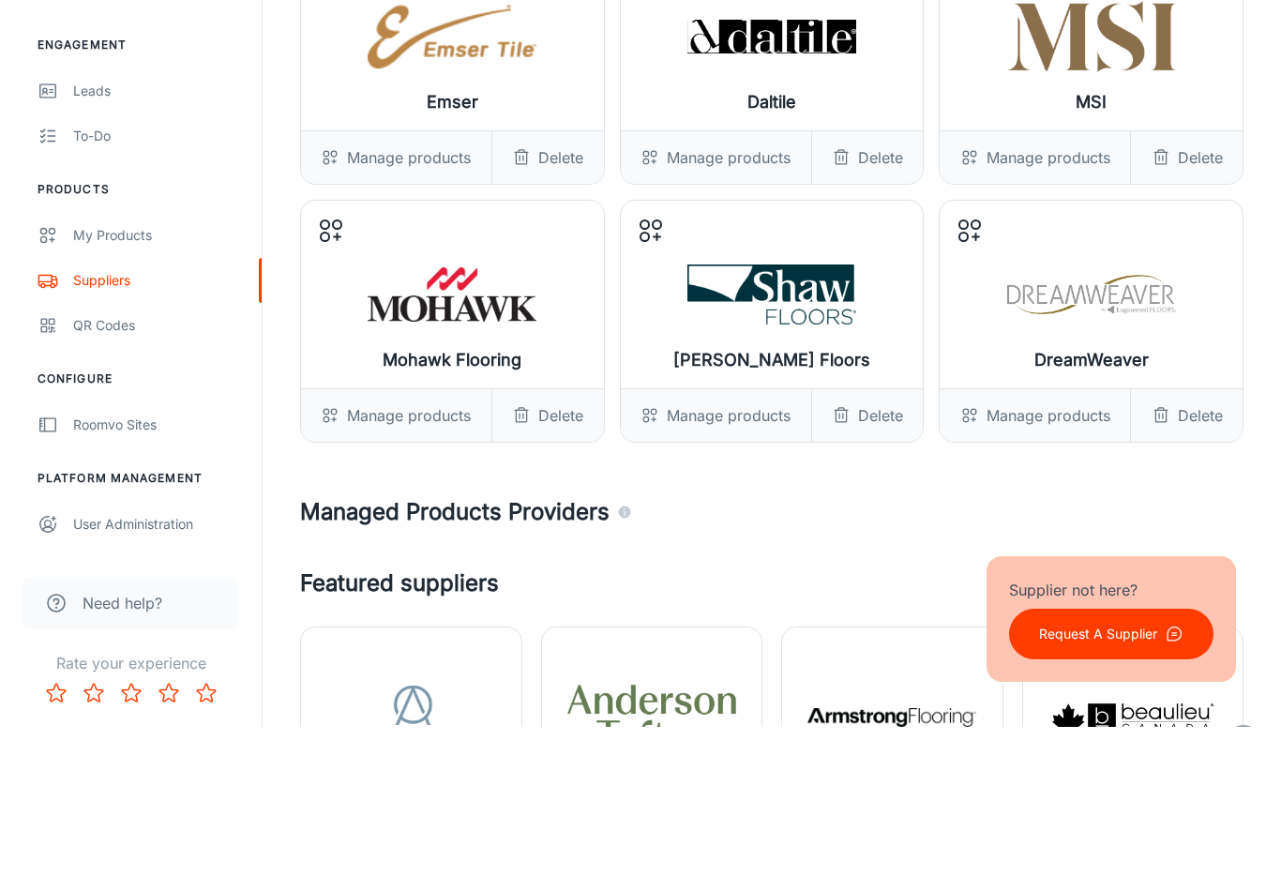
scroll to position [2373, 0]
click at [1010, 552] on div "Manage products" at bounding box center [1034, 578] width 190 height 53
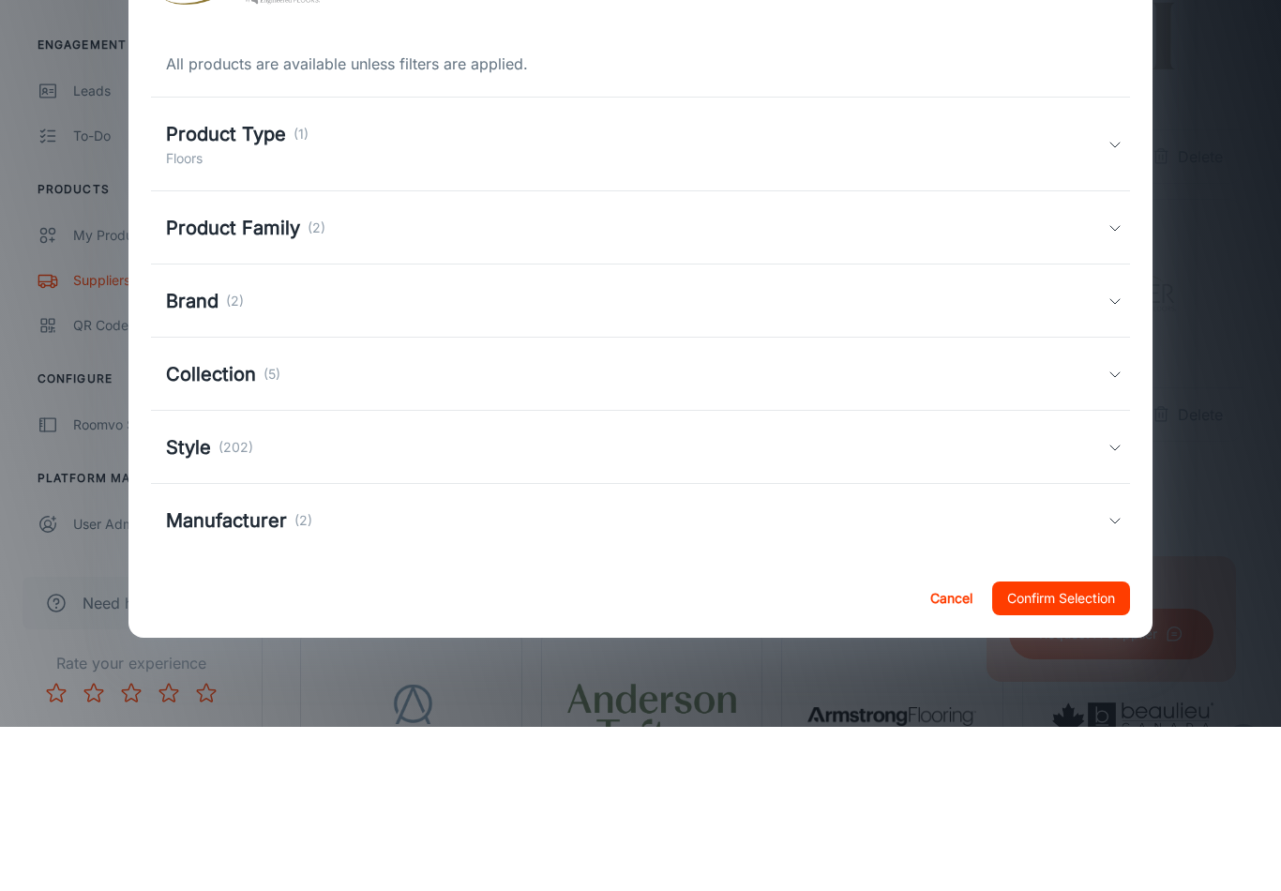
click at [949, 651] on button "Cancel" at bounding box center [951, 762] width 60 height 34
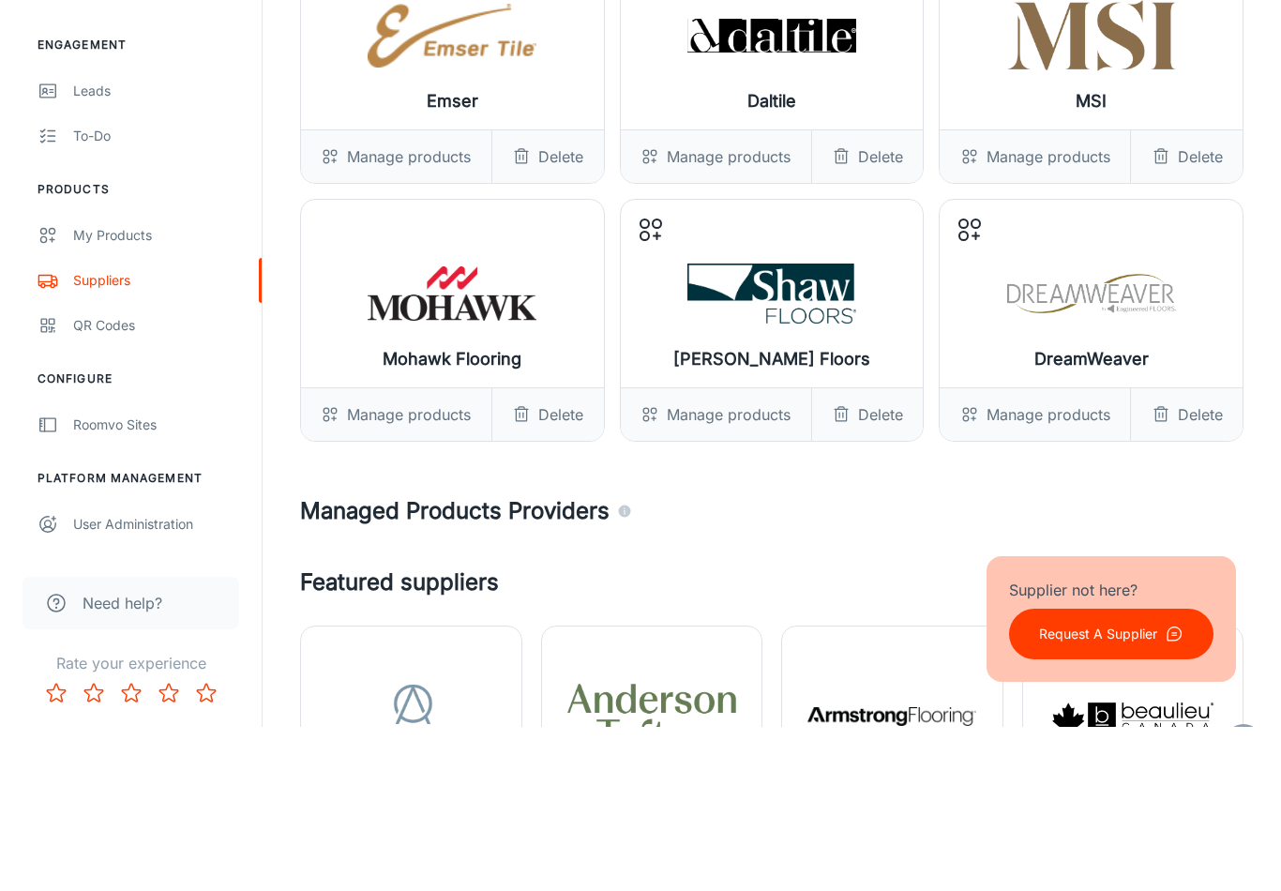
click at [416, 420] on img at bounding box center [452, 457] width 169 height 75
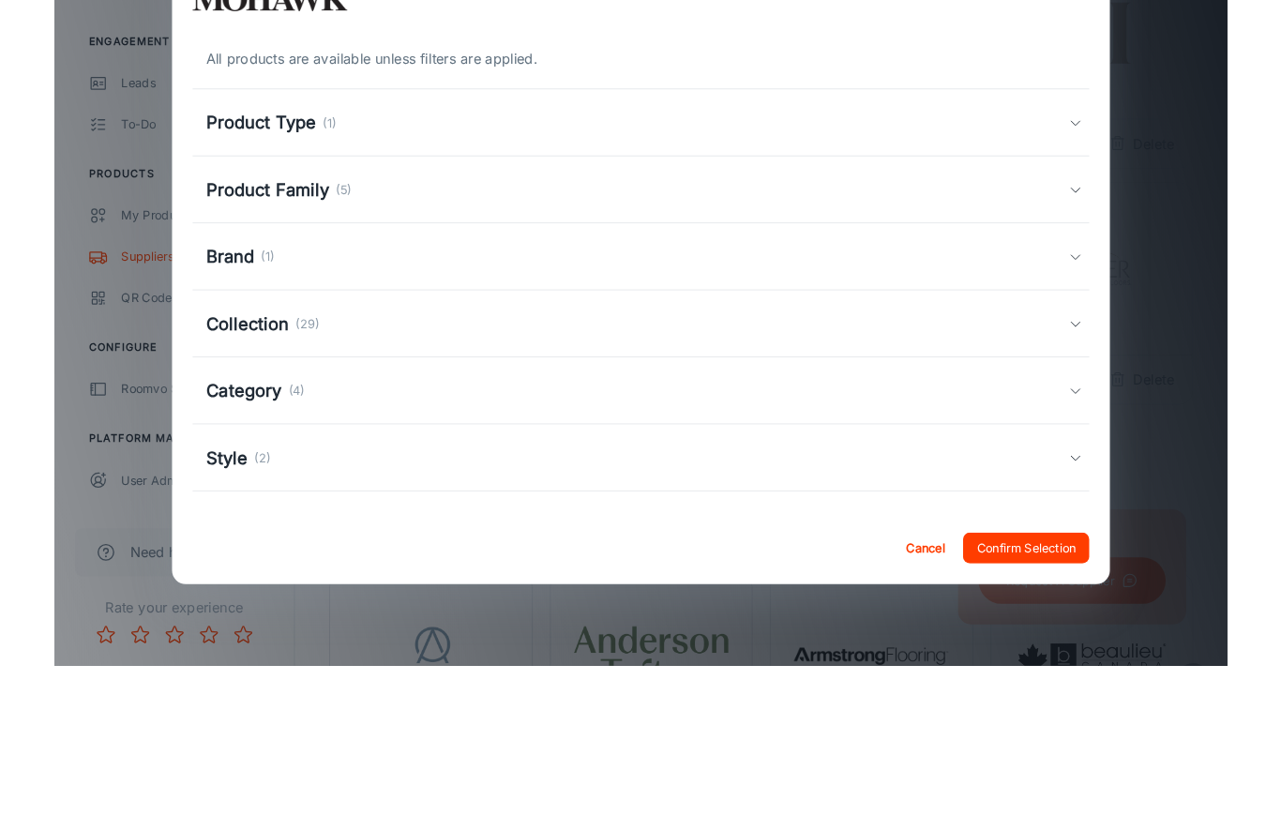
scroll to position [2394, 0]
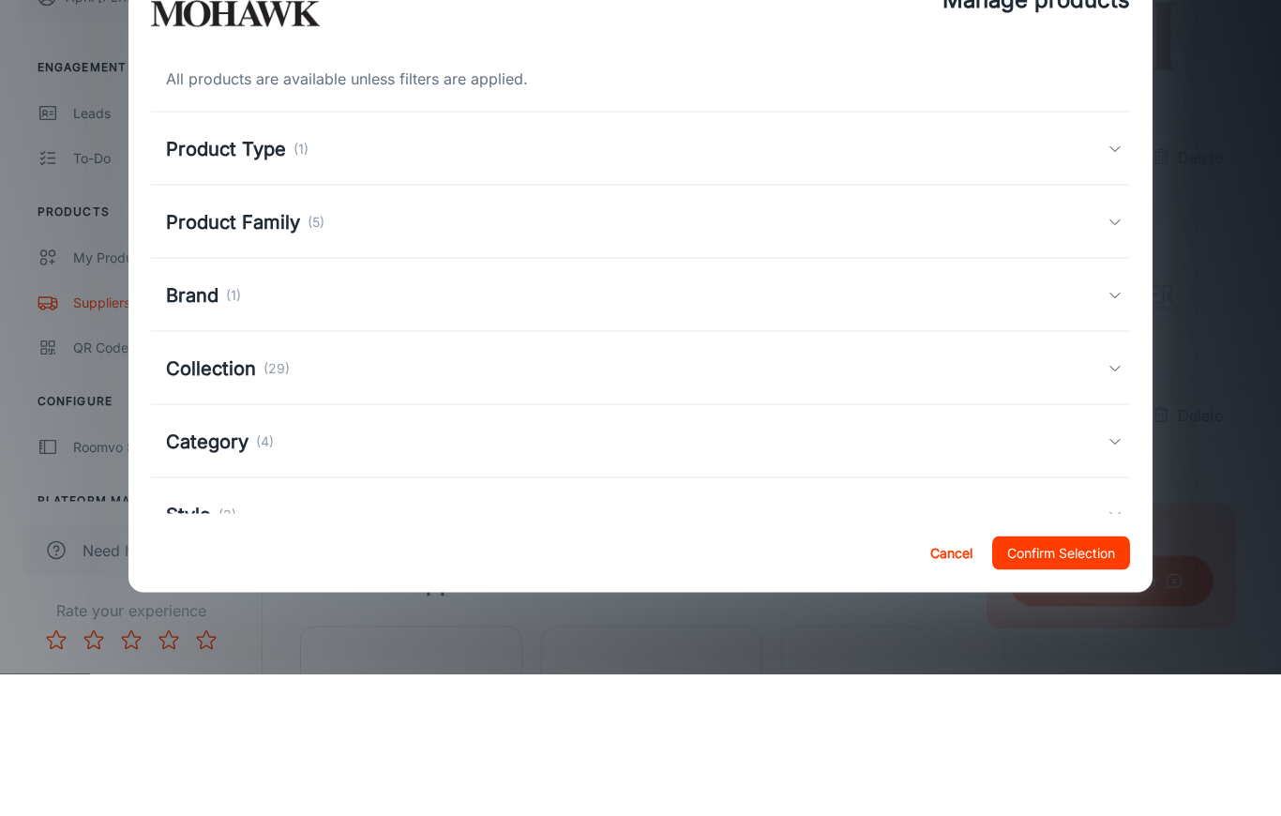
click at [218, 277] on h5 "Product Type" at bounding box center [226, 291] width 120 height 28
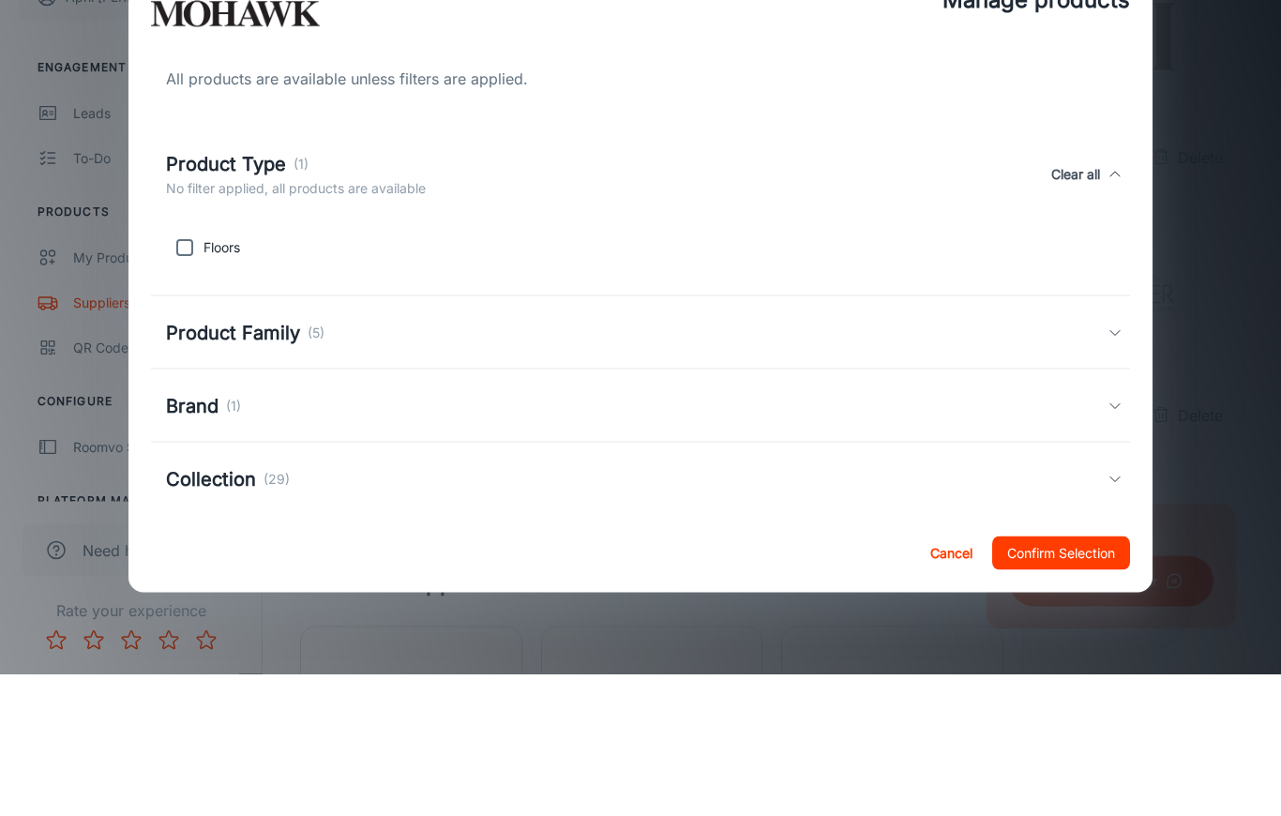
click at [201, 460] on h5 "Product Family" at bounding box center [233, 474] width 134 height 28
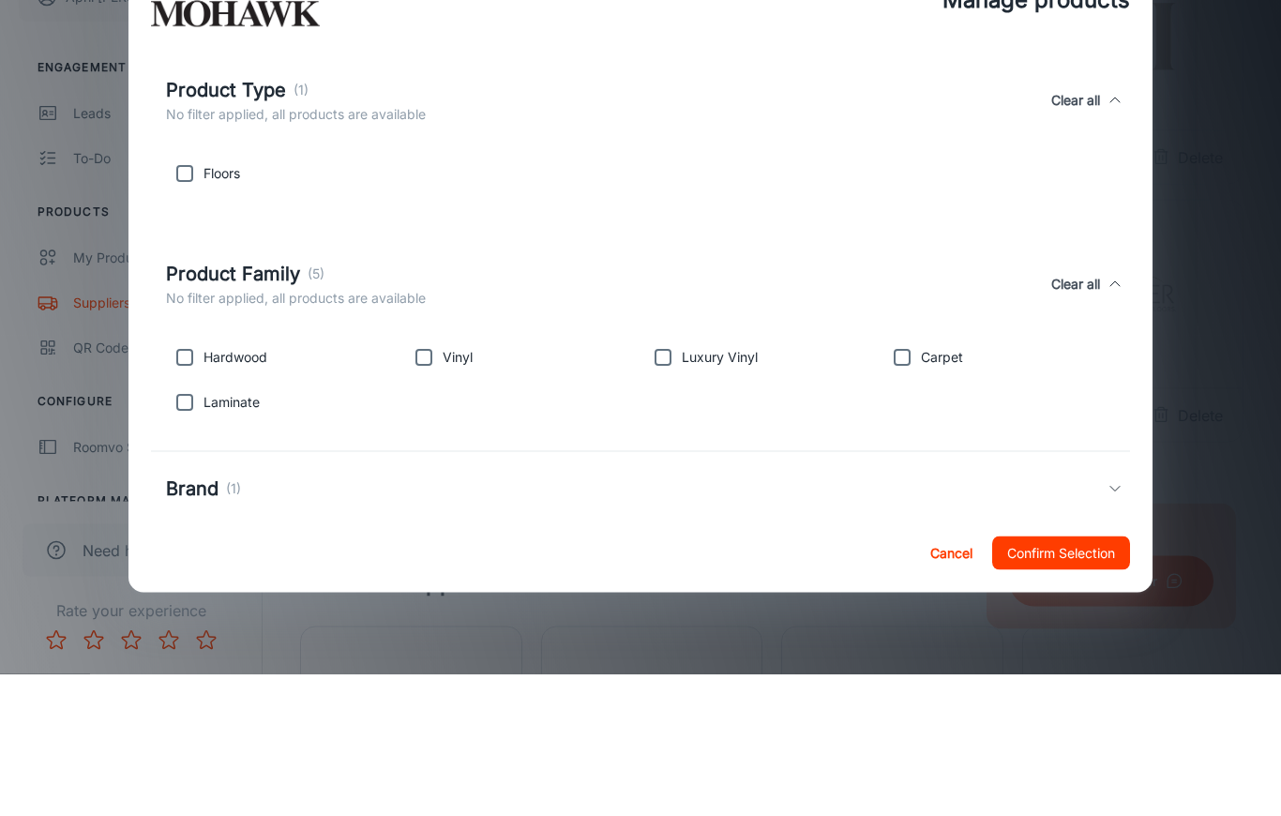
scroll to position [138, 0]
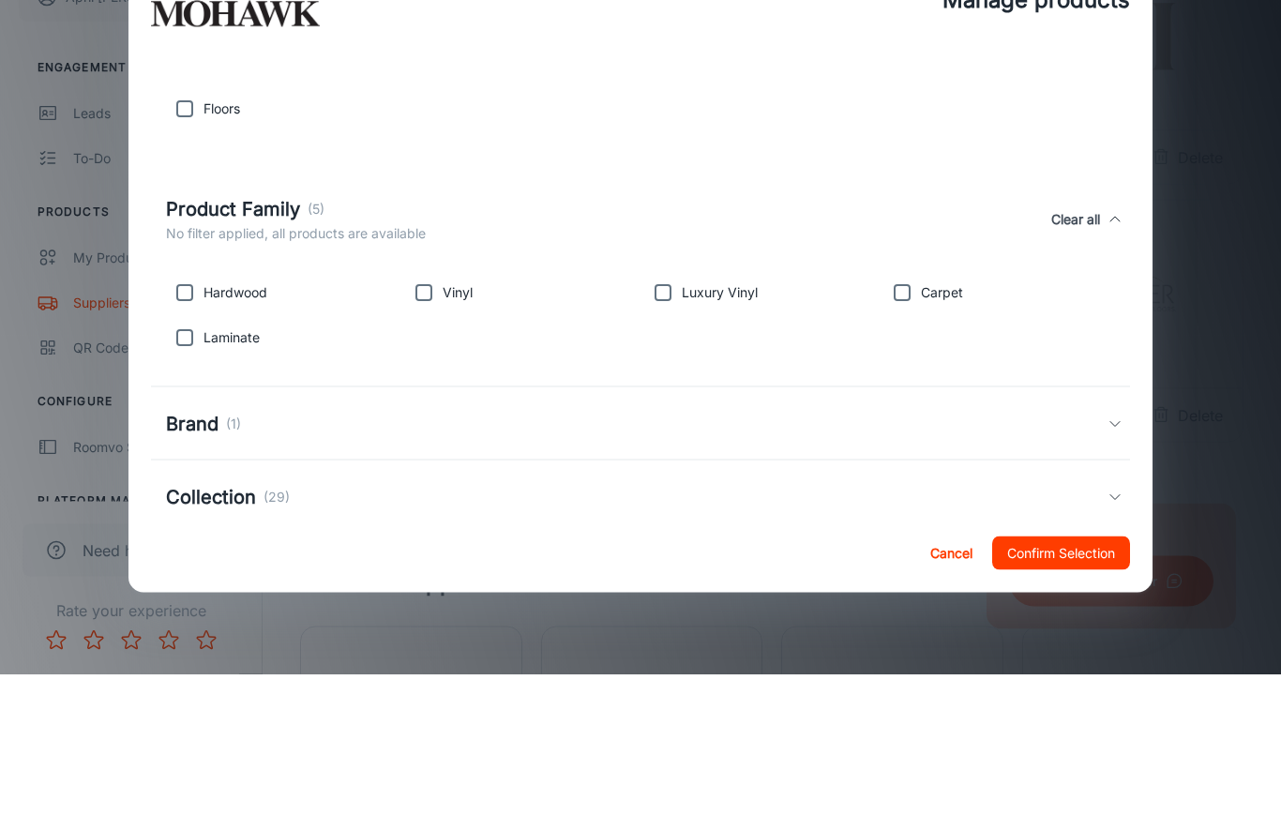
click at [942, 651] on button "Cancel" at bounding box center [951, 695] width 60 height 34
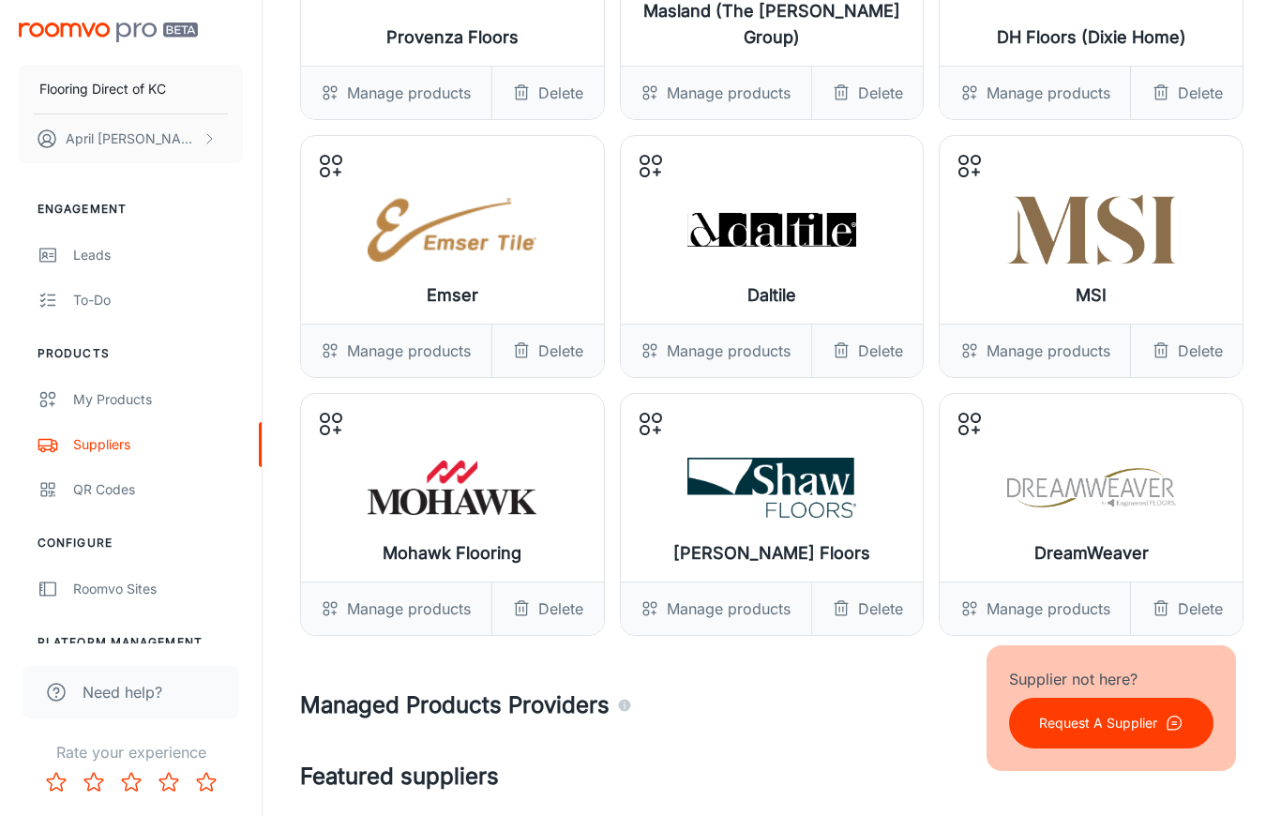
scroll to position [2336, 0]
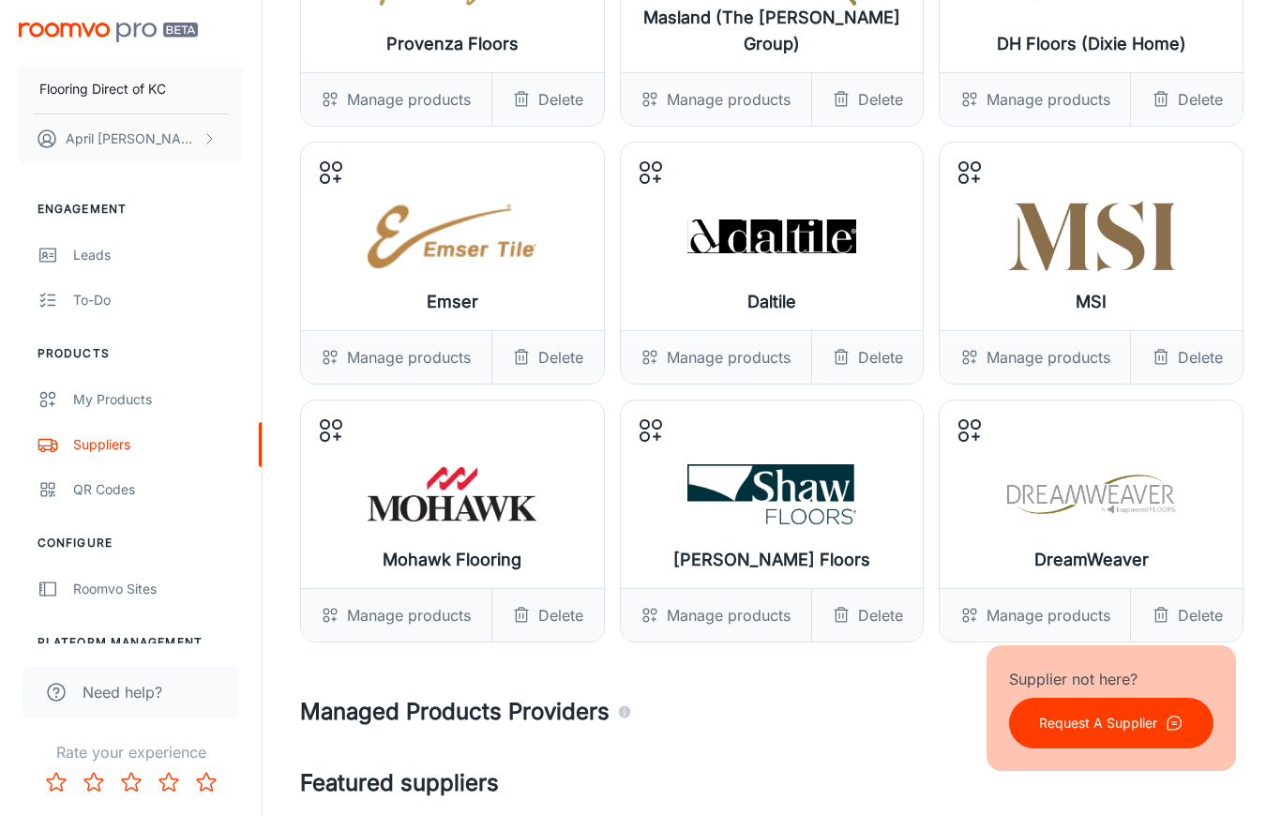
click at [355, 366] on div "Manage products" at bounding box center [396, 357] width 190 height 53
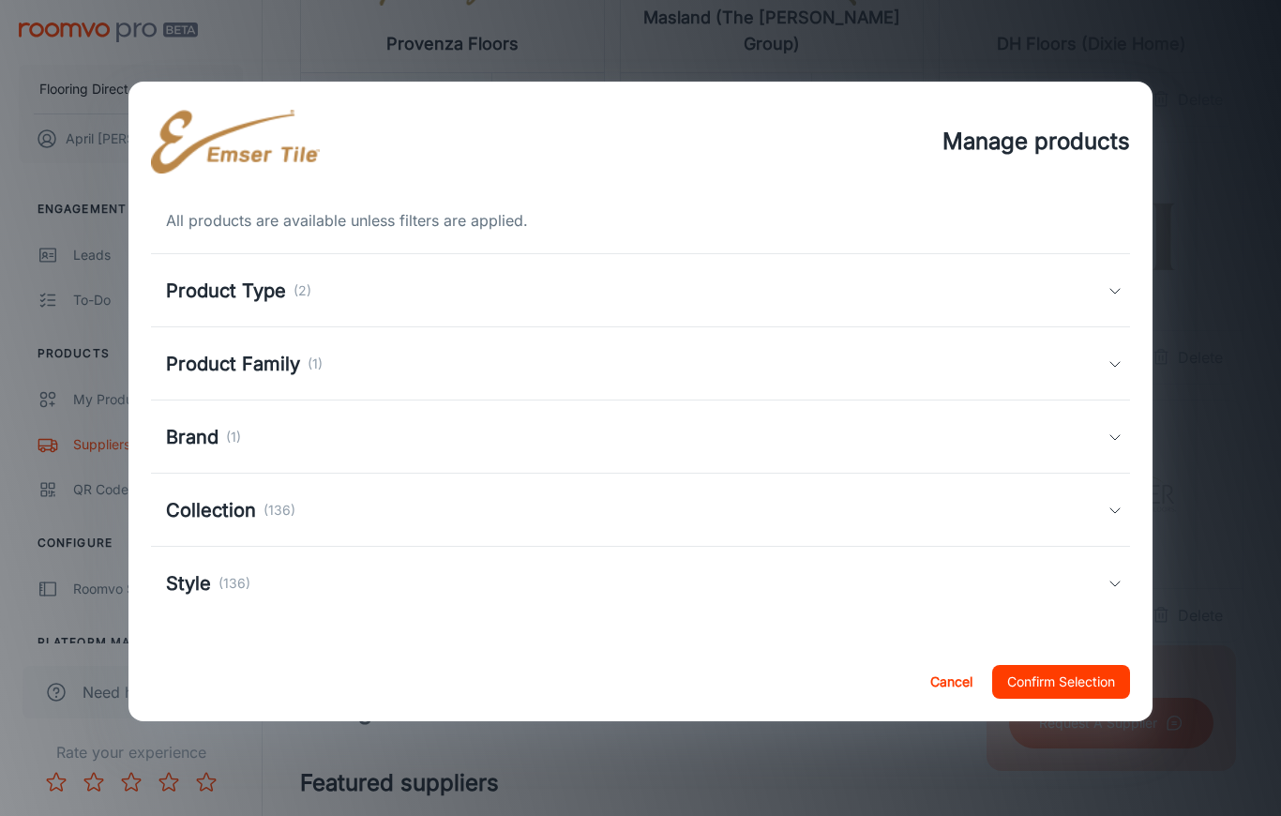
click at [208, 278] on h5 "Product Type" at bounding box center [226, 291] width 120 height 28
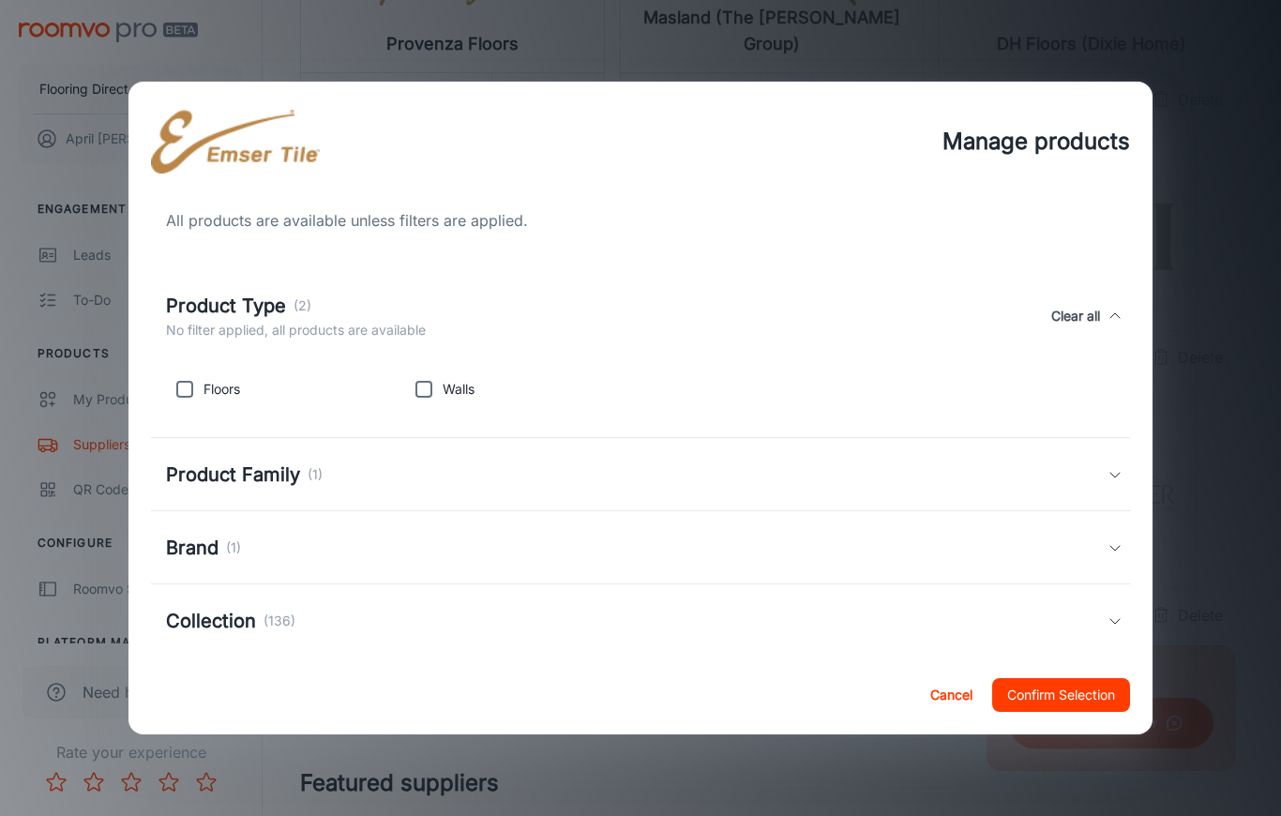
click at [209, 481] on h5 "Product Family" at bounding box center [233, 474] width 134 height 28
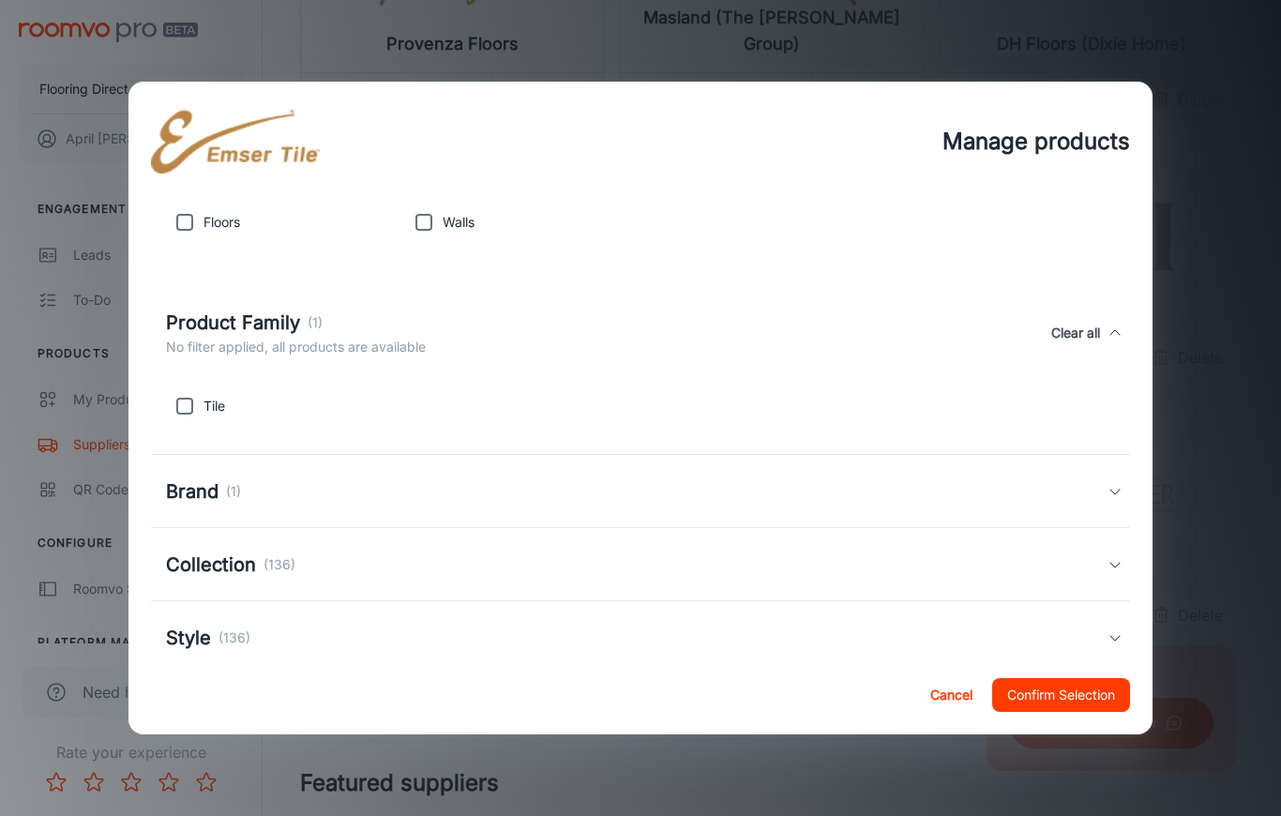
scroll to position [175, 0]
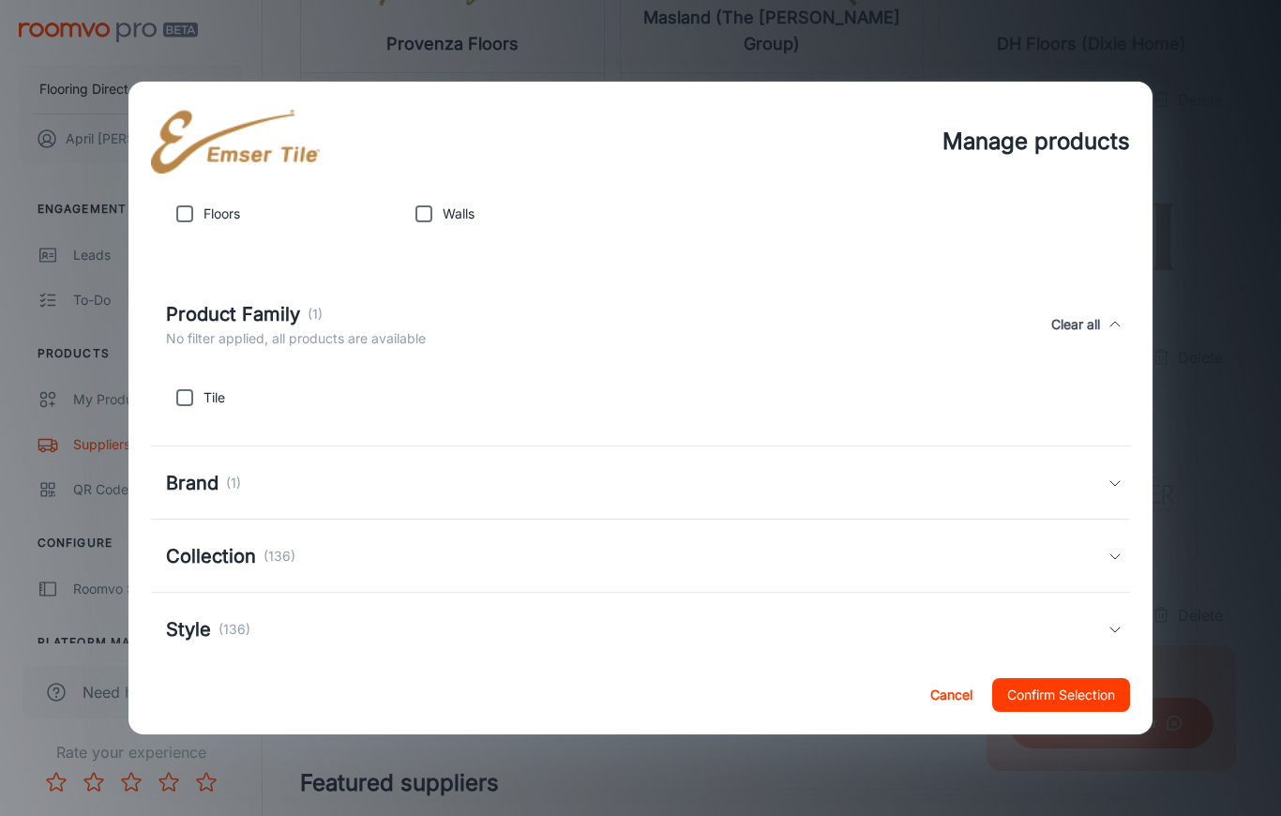
click at [942, 651] on button "Cancel" at bounding box center [951, 695] width 60 height 34
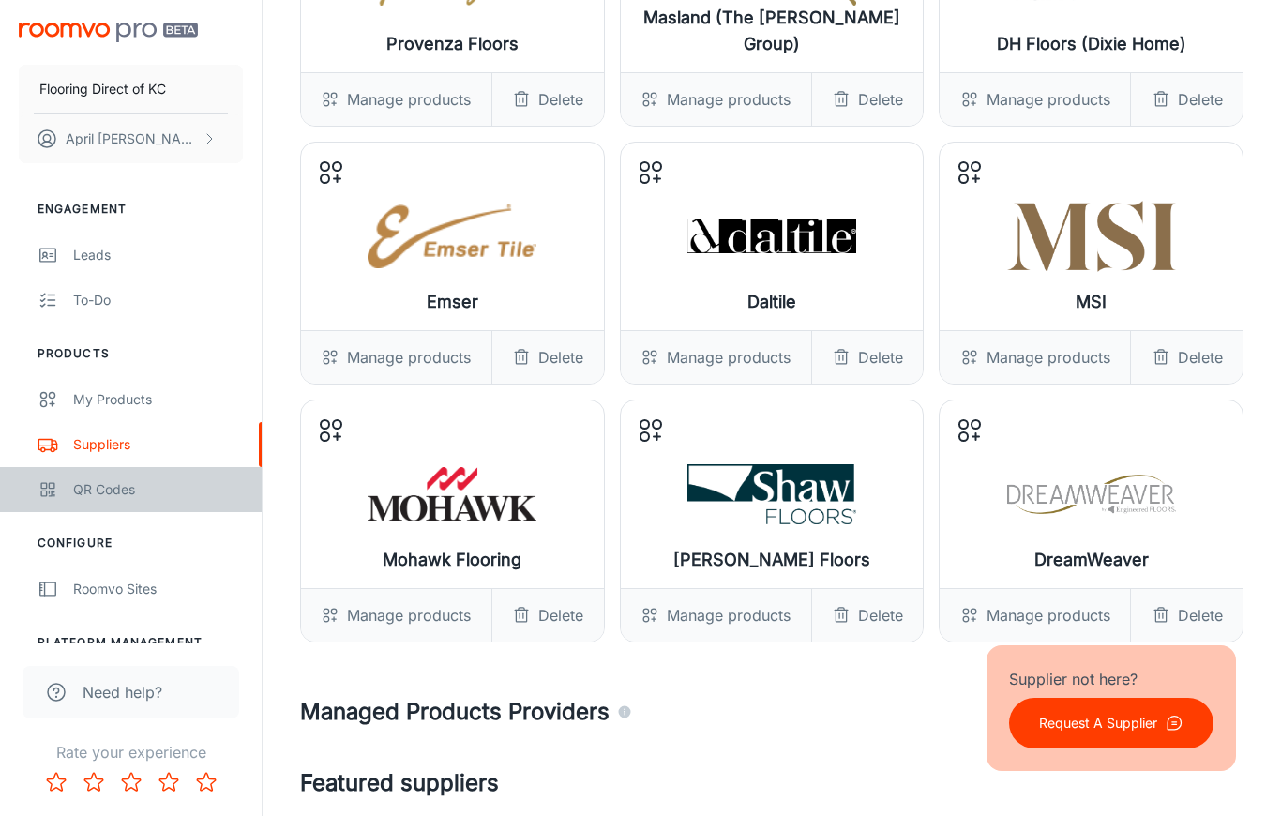
click at [100, 484] on div "QR Codes" at bounding box center [158, 489] width 170 height 21
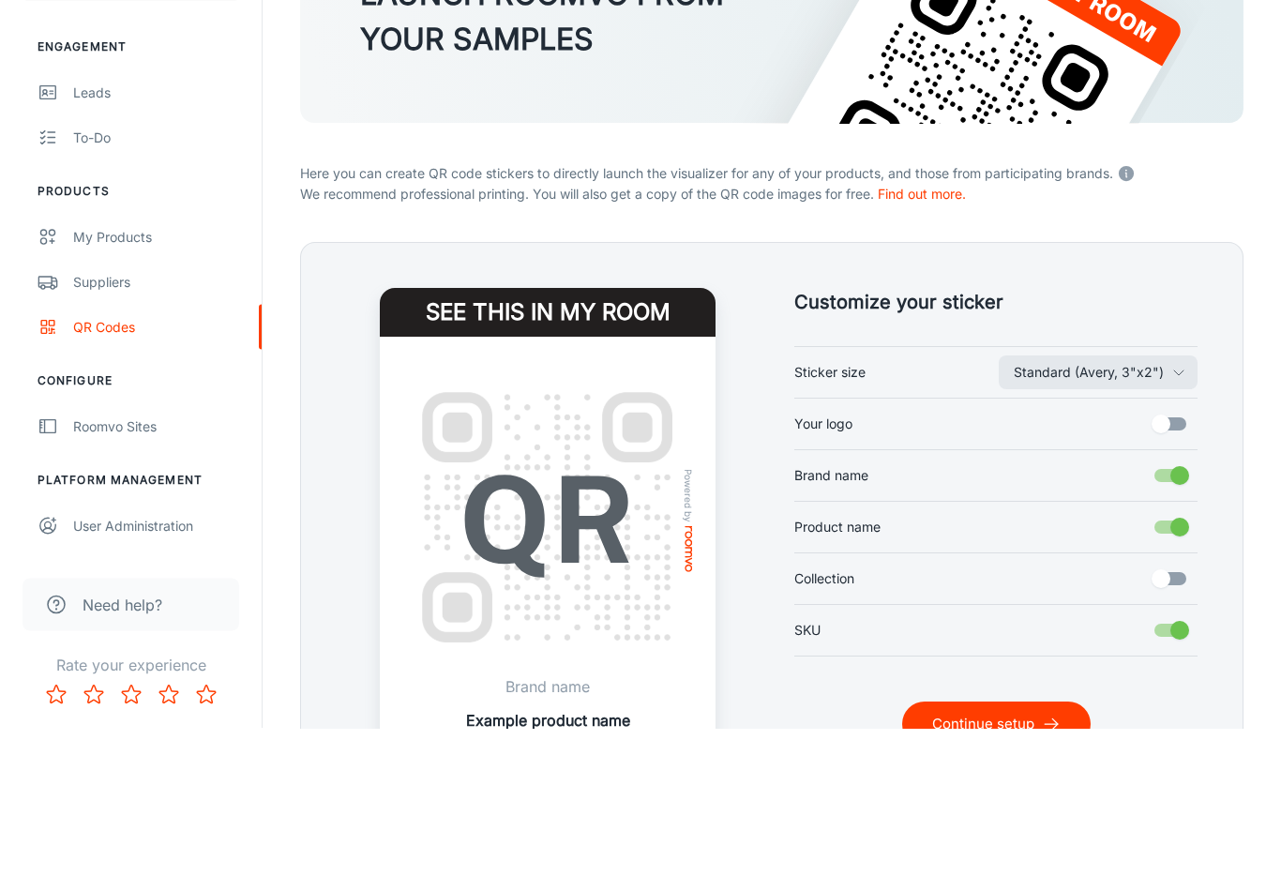
scroll to position [136, 0]
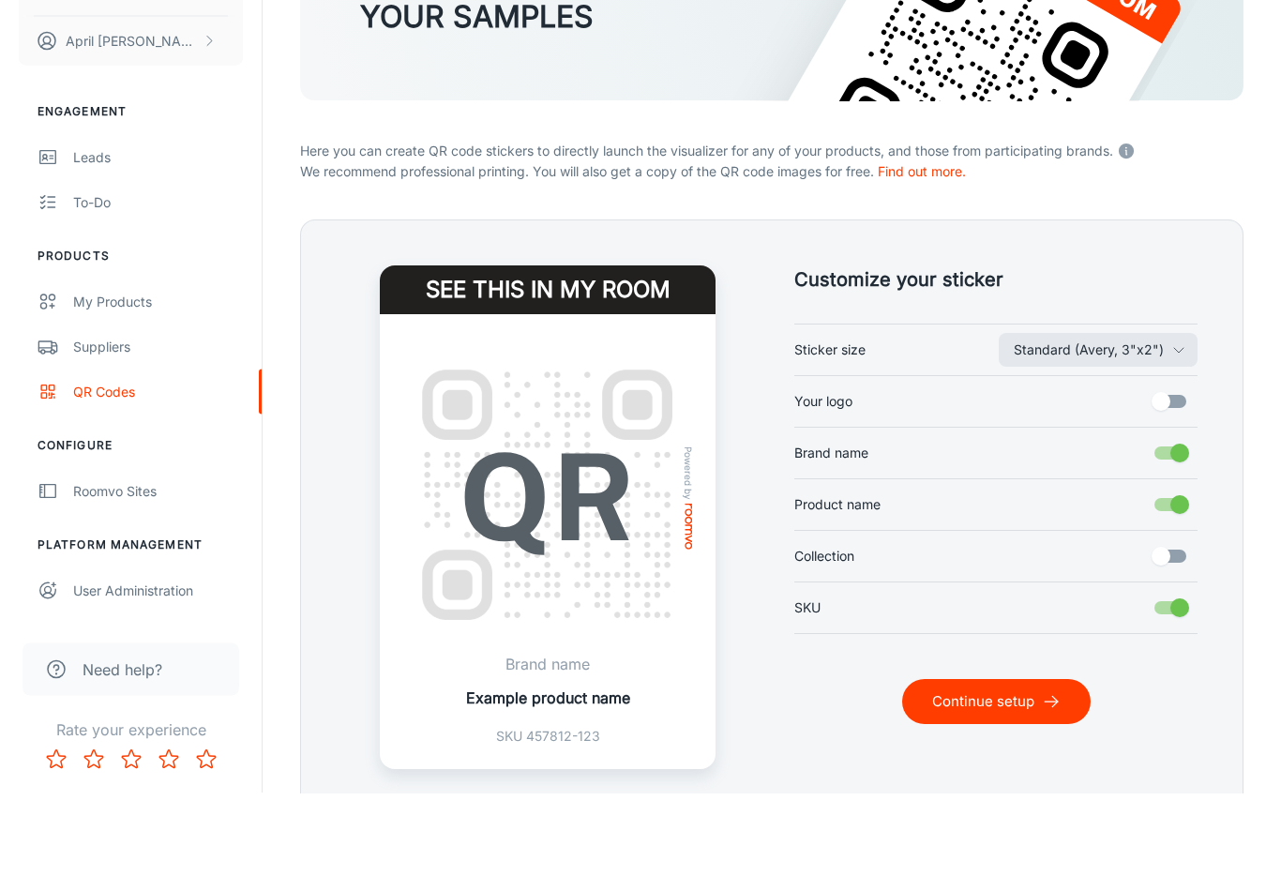
click at [980, 651] on button "Continue setup" at bounding box center [996, 799] width 188 height 45
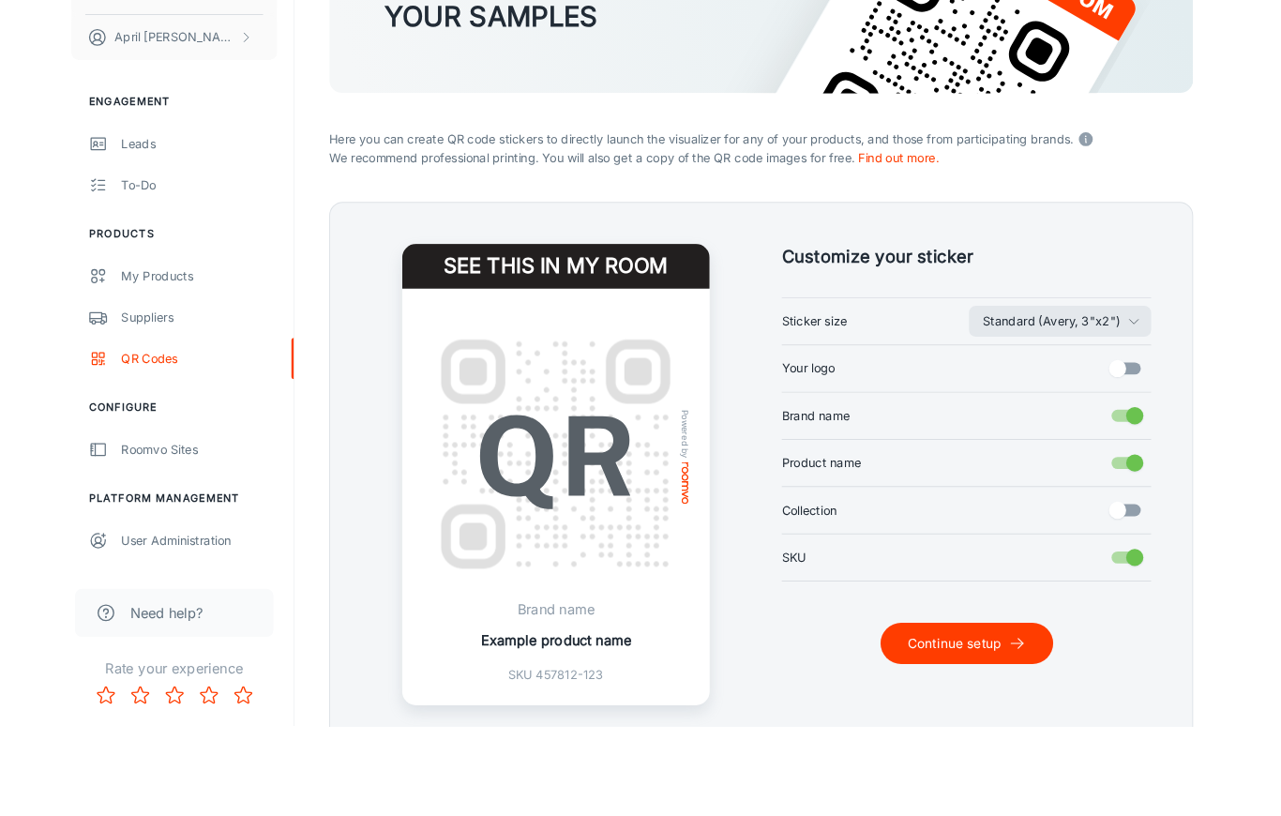
scroll to position [0, 0]
